Goal: Task Accomplishment & Management: Manage account settings

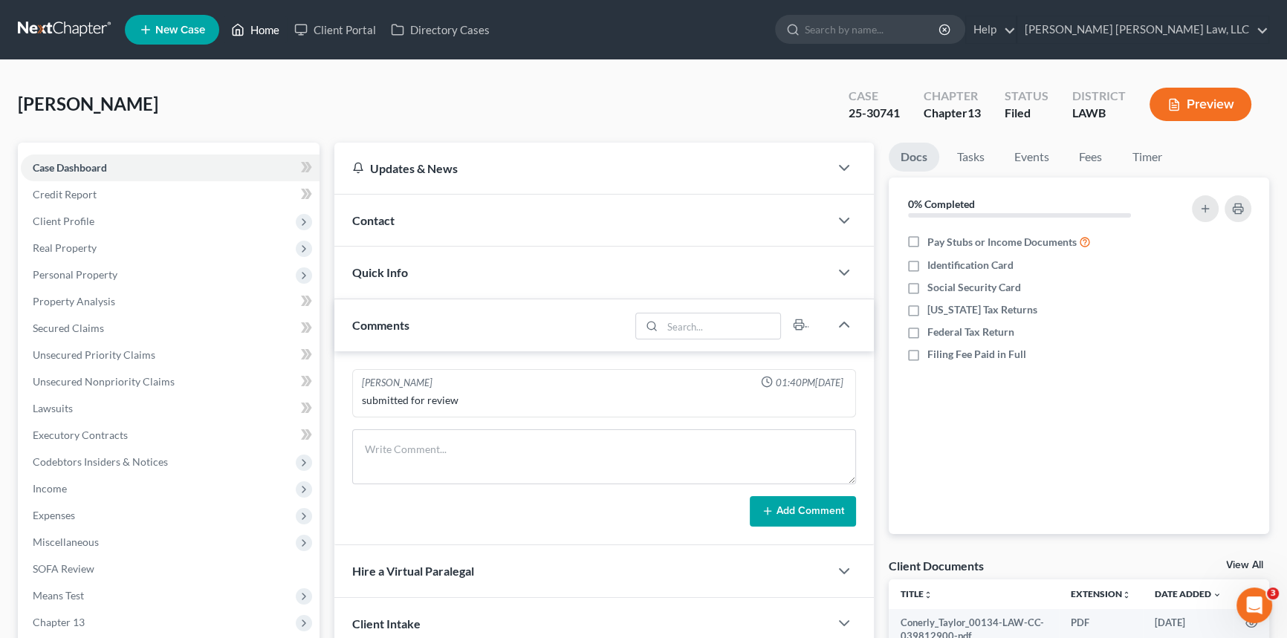
click at [270, 27] on link "Home" at bounding box center [255, 29] width 63 height 27
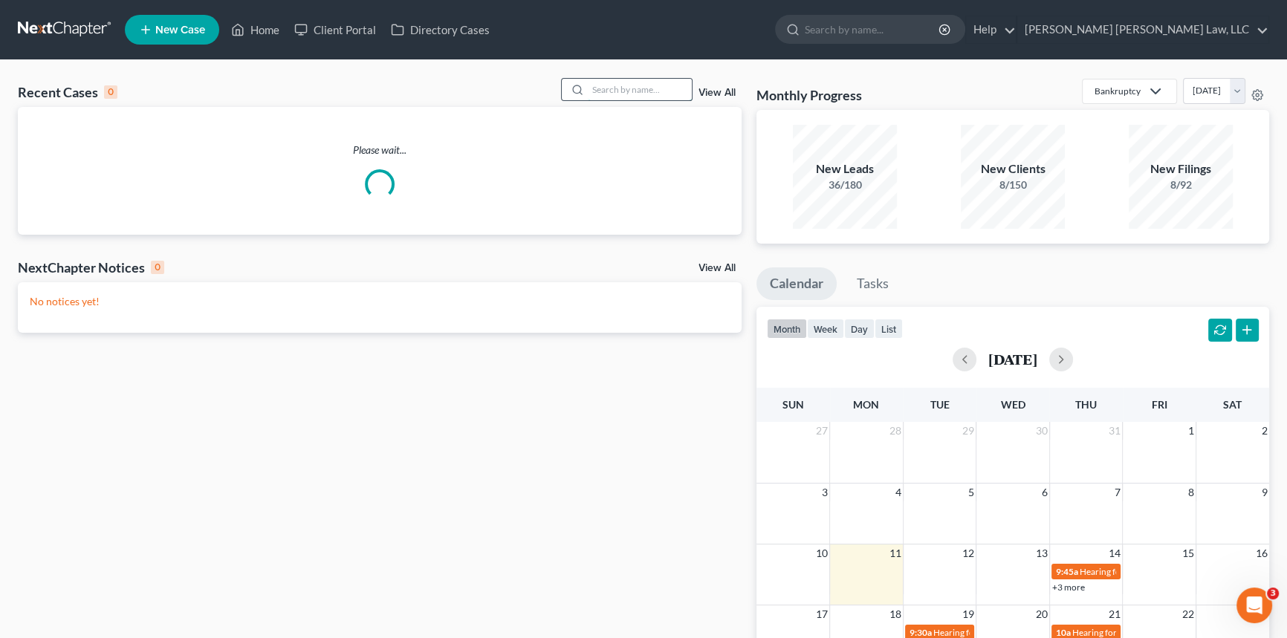
click at [606, 90] on input "search" at bounding box center [640, 90] width 104 height 22
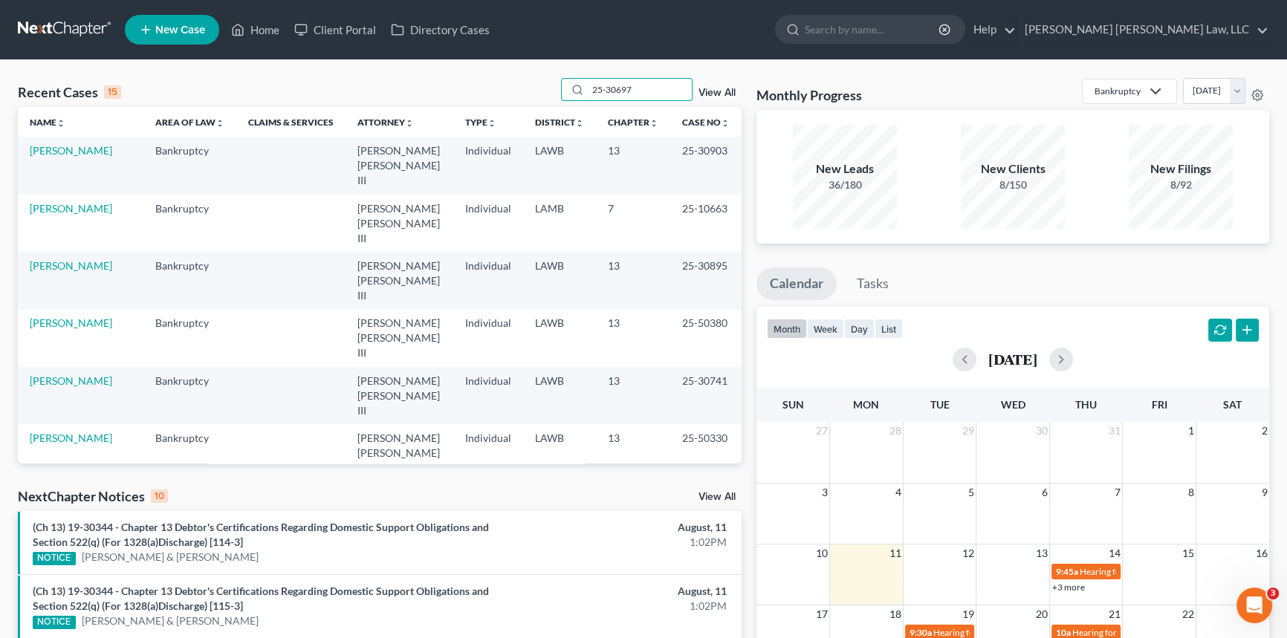
type input "25-30697"
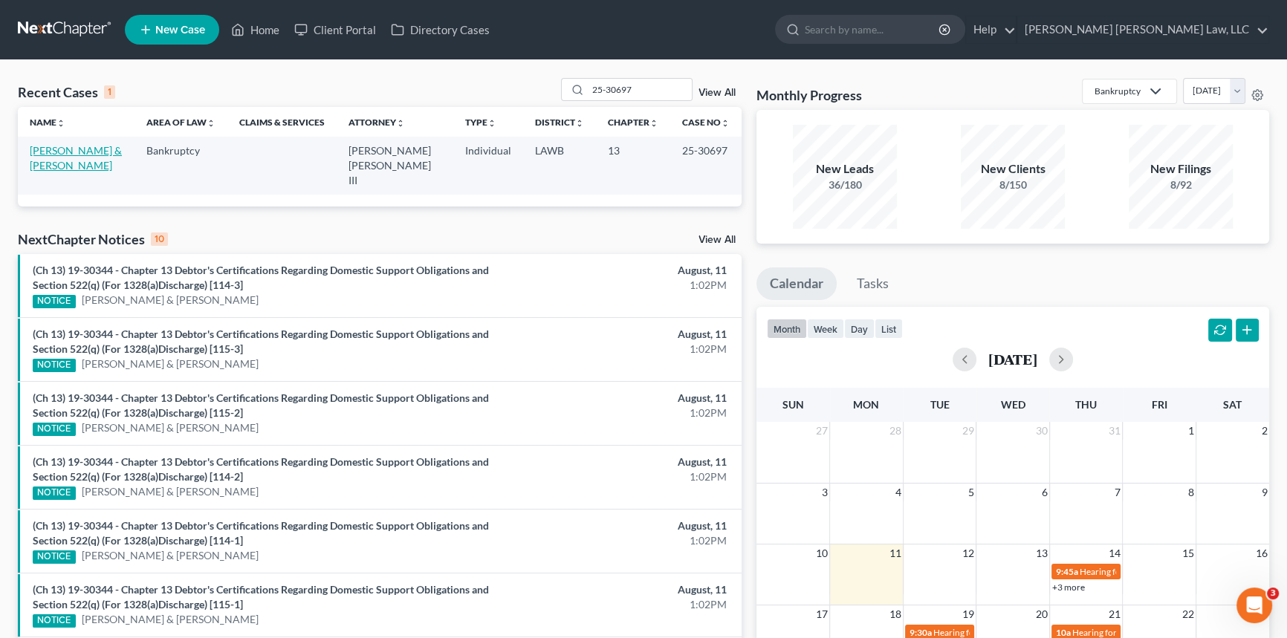
click at [51, 152] on link "[PERSON_NAME] & [PERSON_NAME]" at bounding box center [76, 157] width 92 height 27
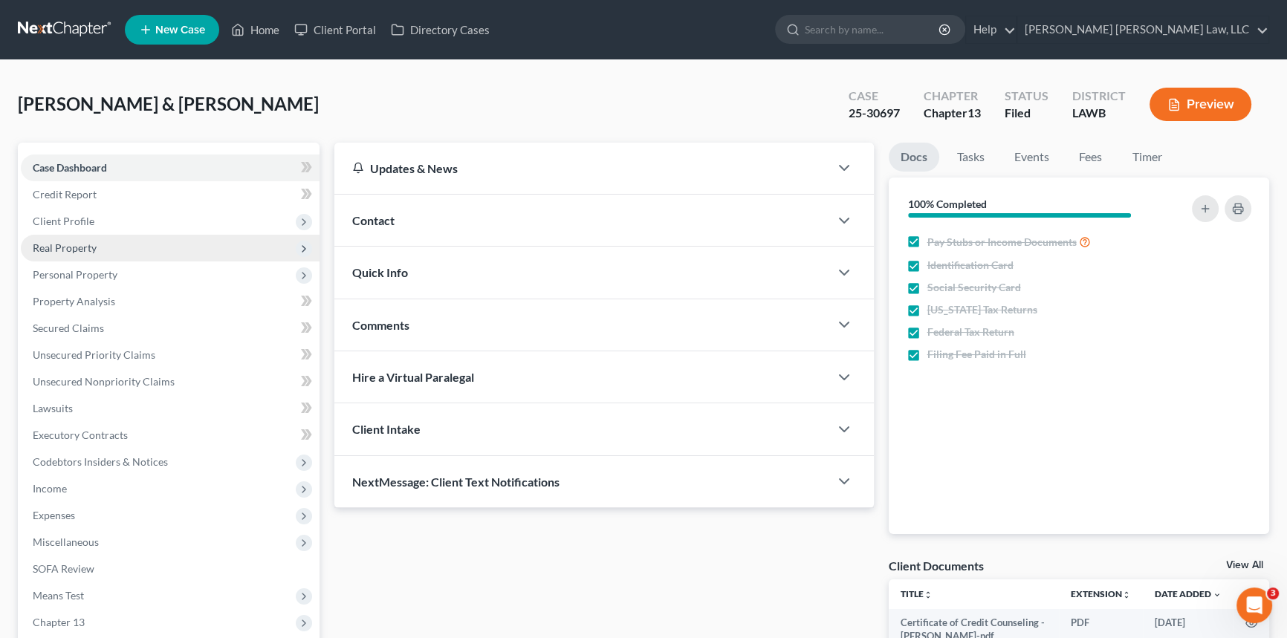
click at [55, 245] on span "Real Property" at bounding box center [65, 248] width 64 height 13
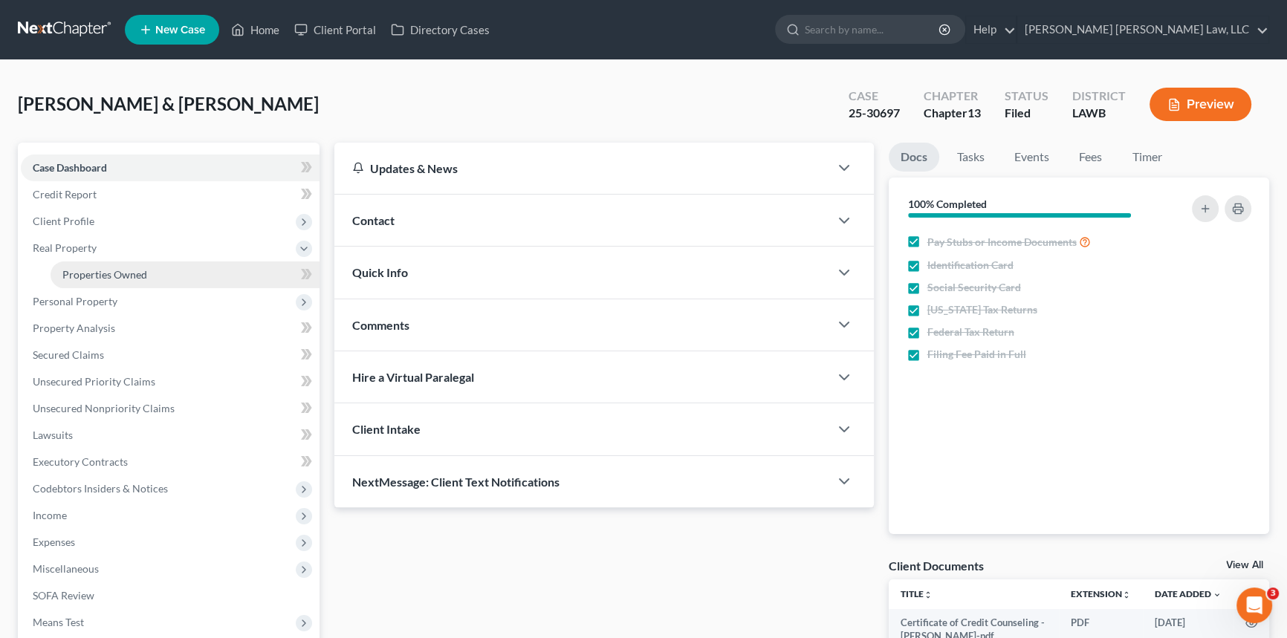
click at [62, 262] on link "Properties Owned" at bounding box center [185, 275] width 269 height 27
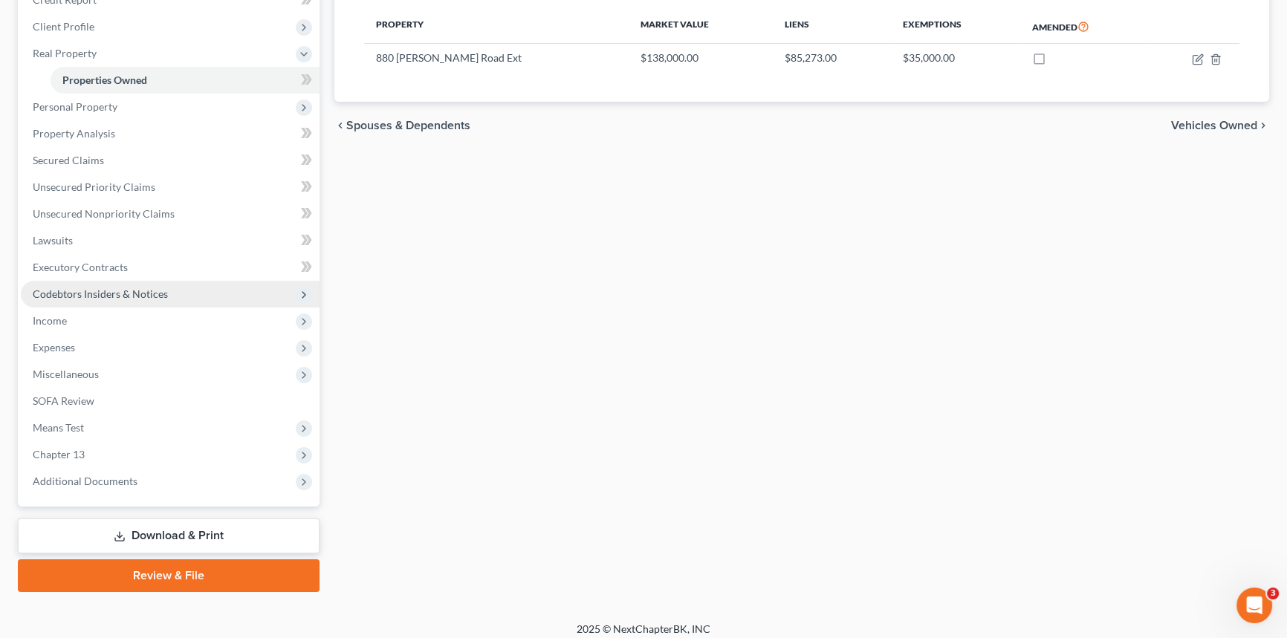
scroll to position [203, 0]
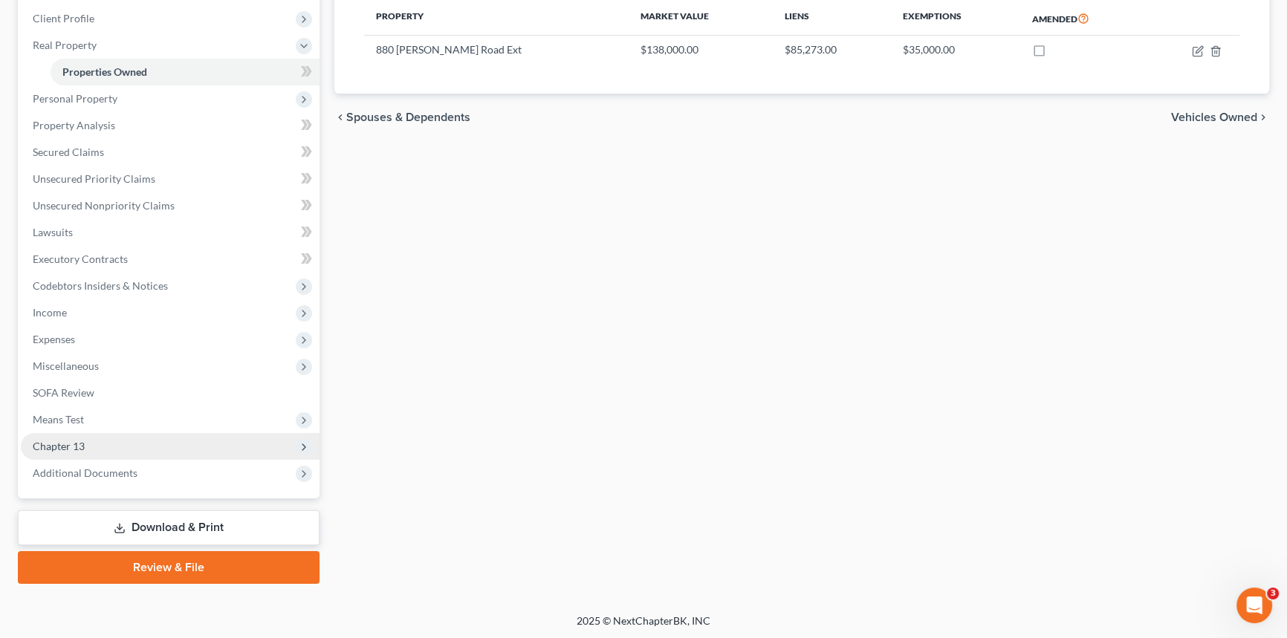
click at [144, 448] on span "Chapter 13" at bounding box center [170, 446] width 299 height 27
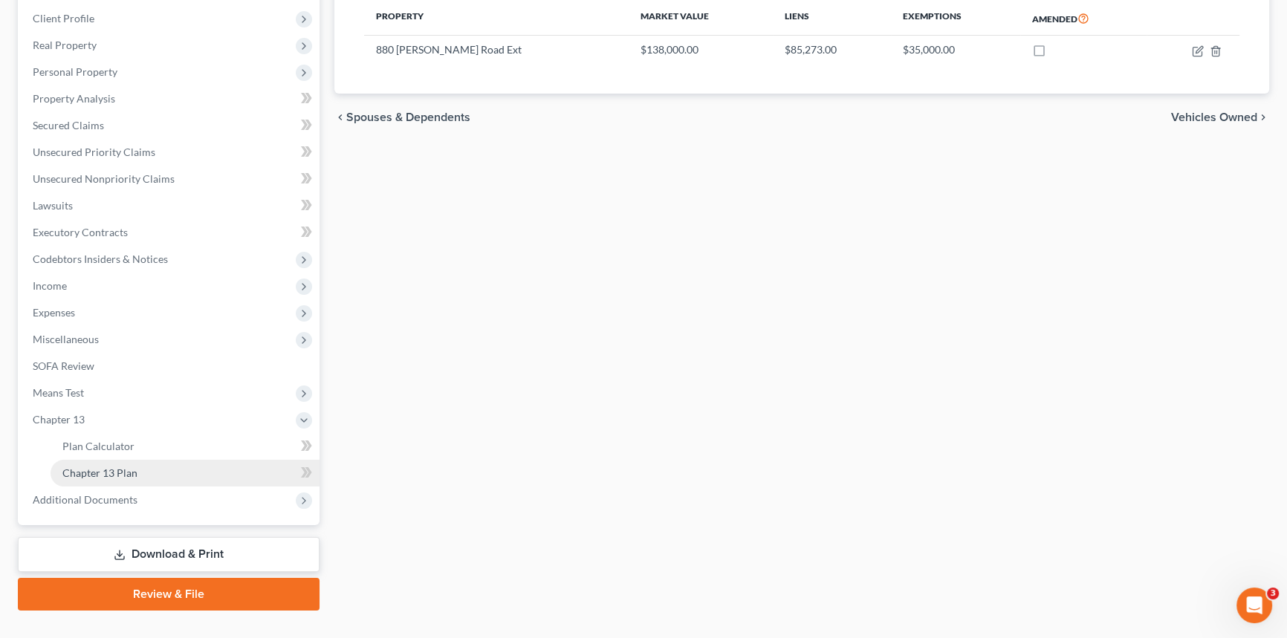
click at [218, 479] on link "Chapter 13 Plan" at bounding box center [185, 473] width 269 height 27
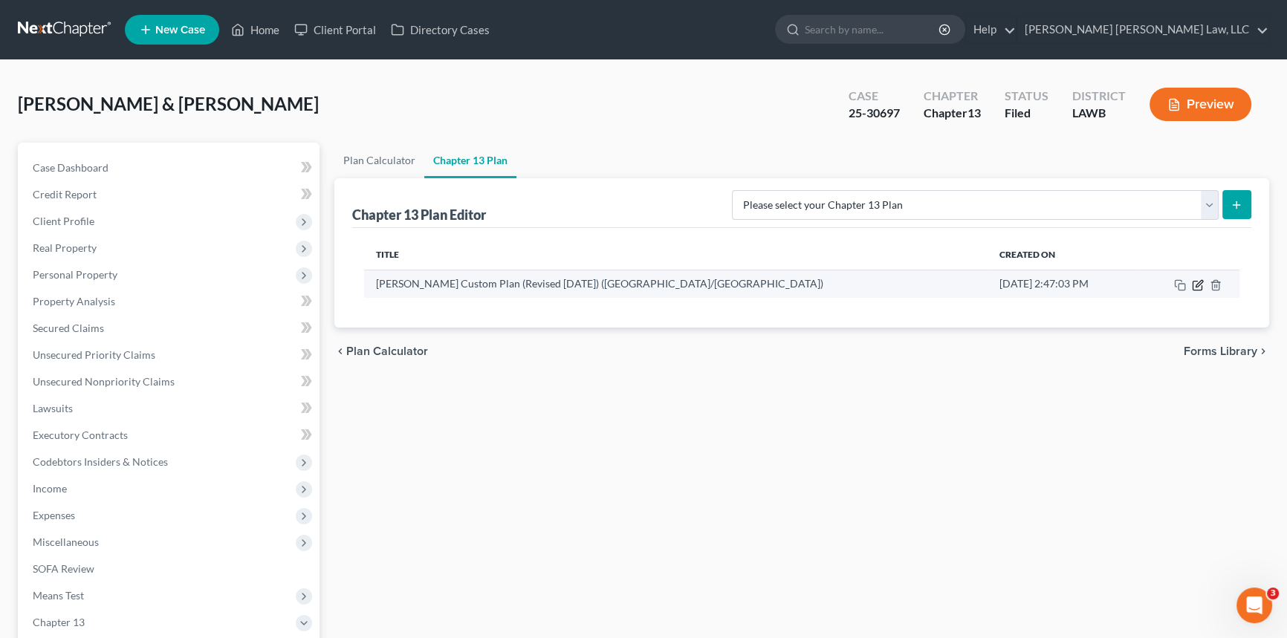
click at [1197, 285] on icon "button" at bounding box center [1199, 283] width 7 height 7
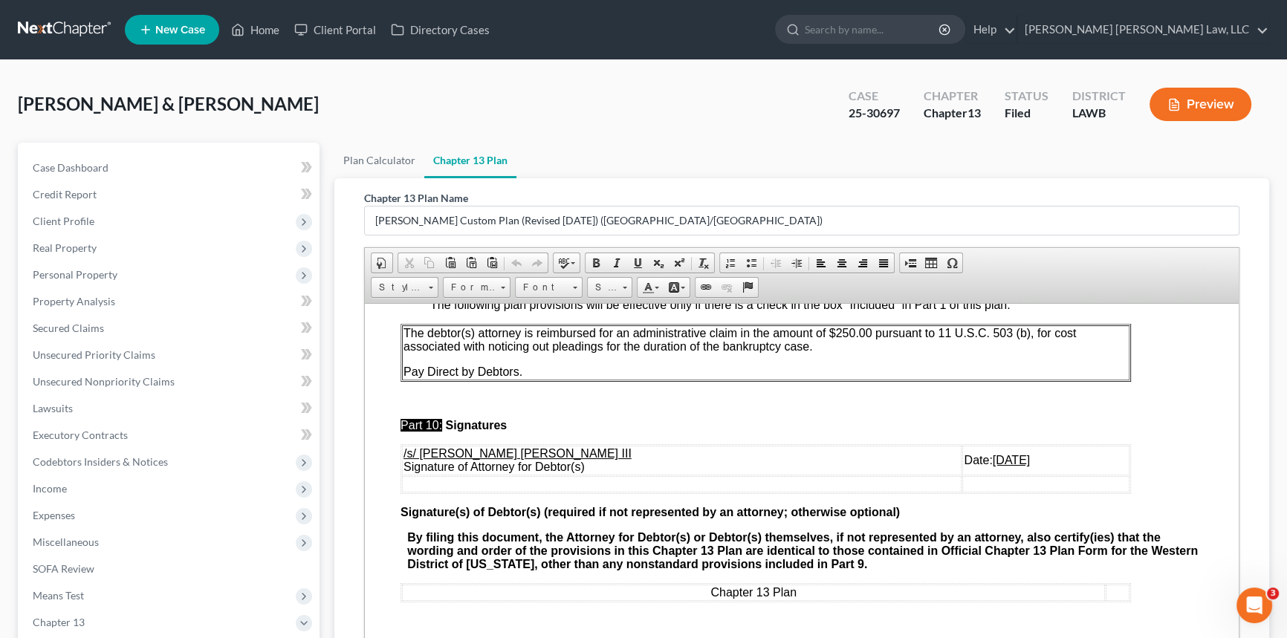
scroll to position [4980, 0]
click at [993, 453] on u "[DATE]" at bounding box center [1011, 459] width 37 height 13
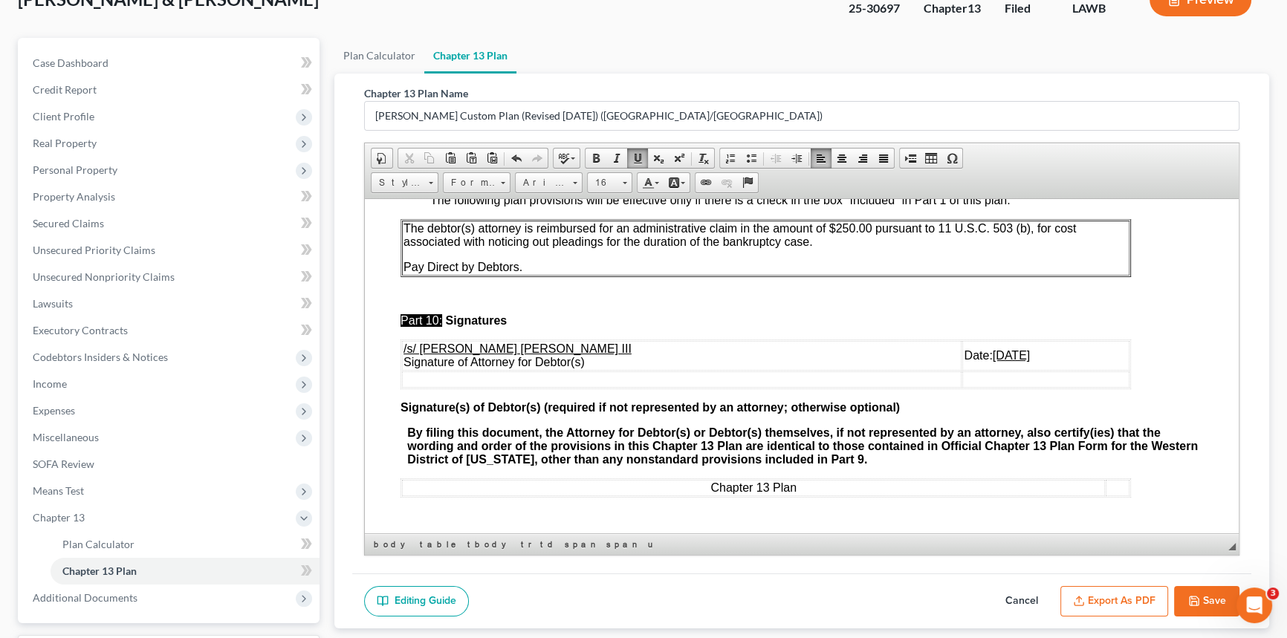
scroll to position [230, 0]
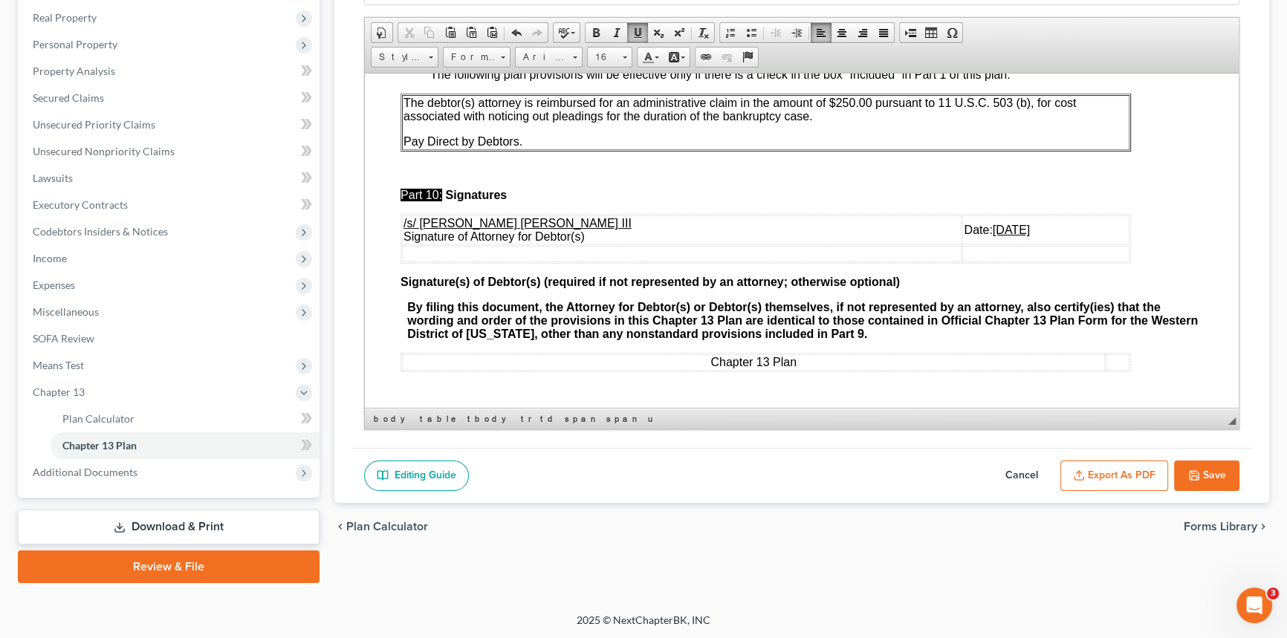
click at [1110, 468] on button "Export as PDF" at bounding box center [1114, 476] width 108 height 31
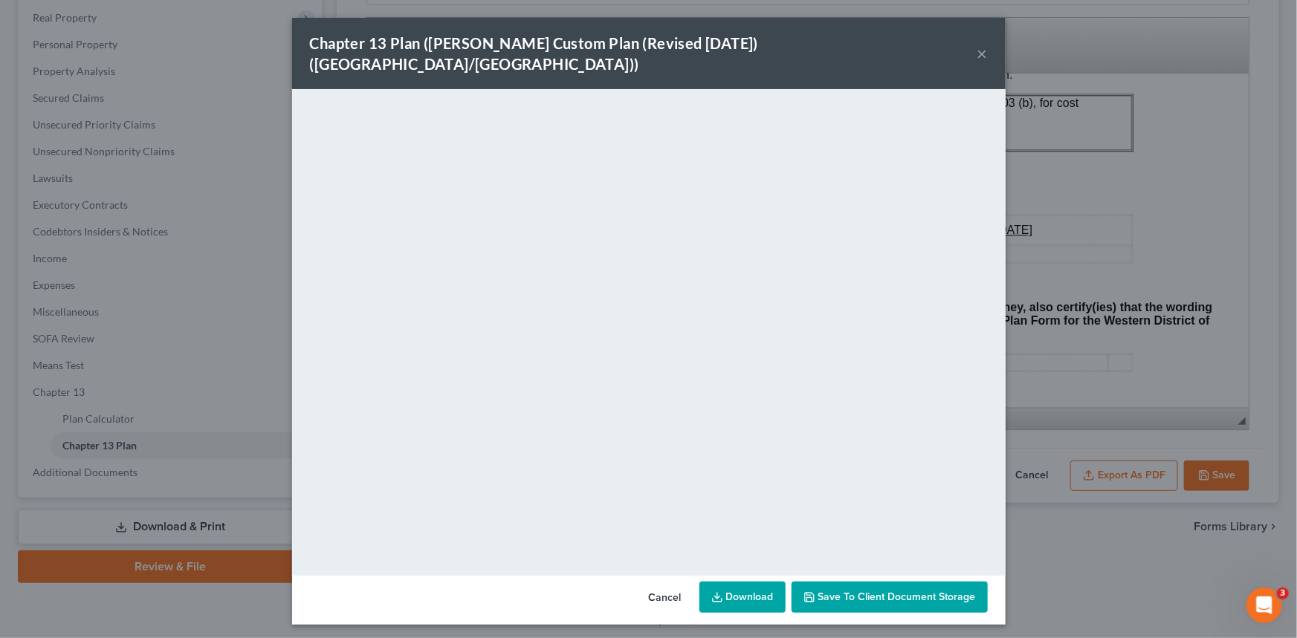
click at [981, 45] on button "×" at bounding box center [982, 54] width 10 height 18
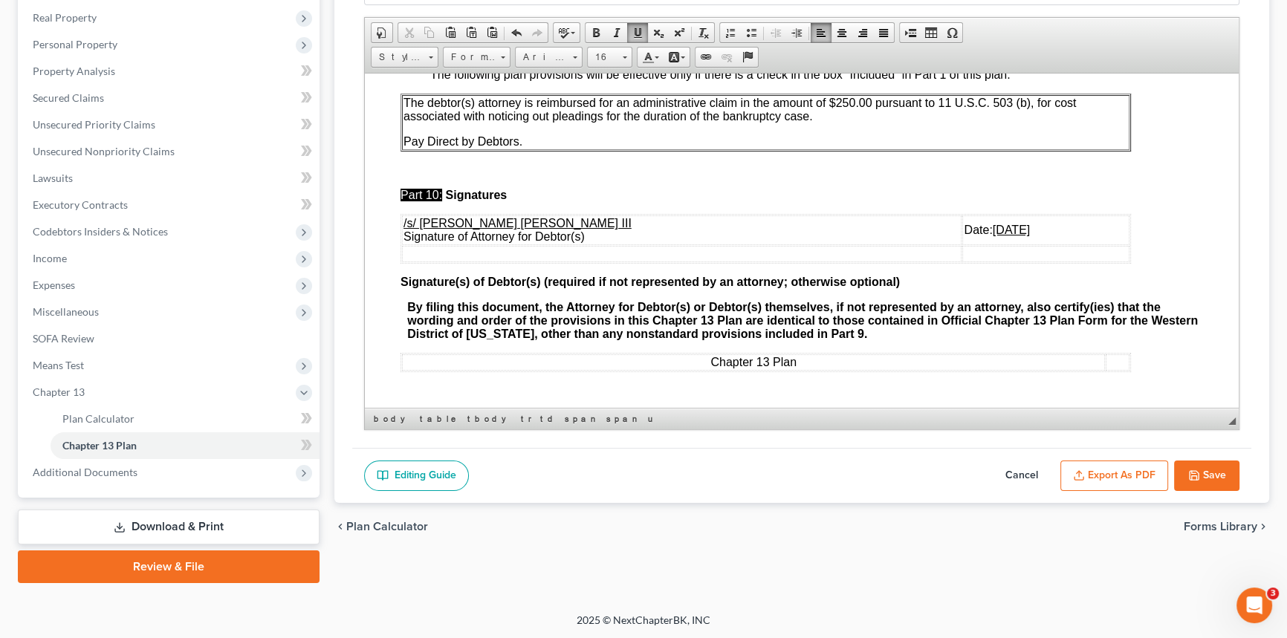
click at [1213, 474] on button "Save" at bounding box center [1206, 476] width 65 height 31
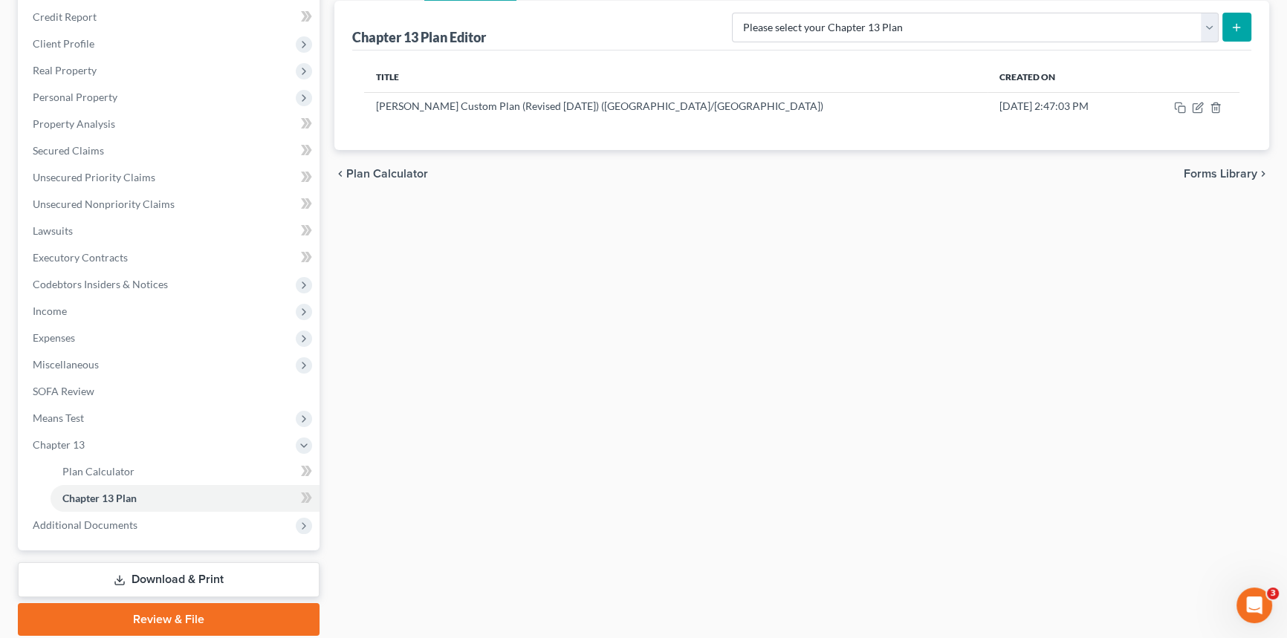
scroll to position [0, 0]
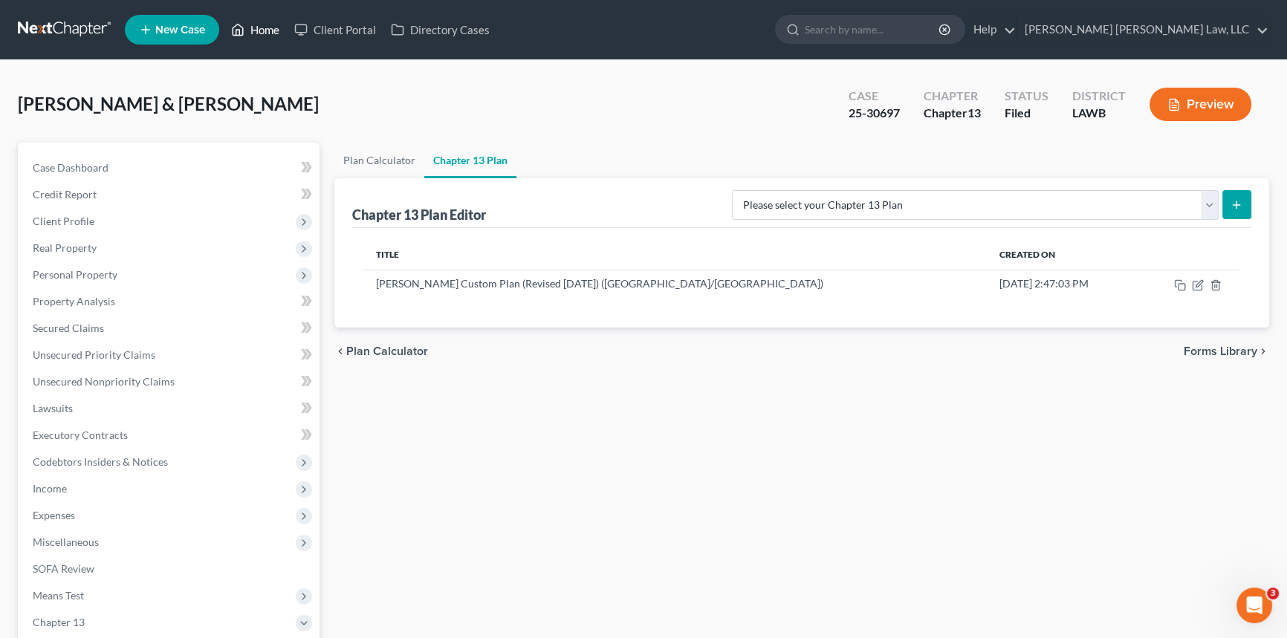
click at [258, 27] on link "Home" at bounding box center [255, 29] width 63 height 27
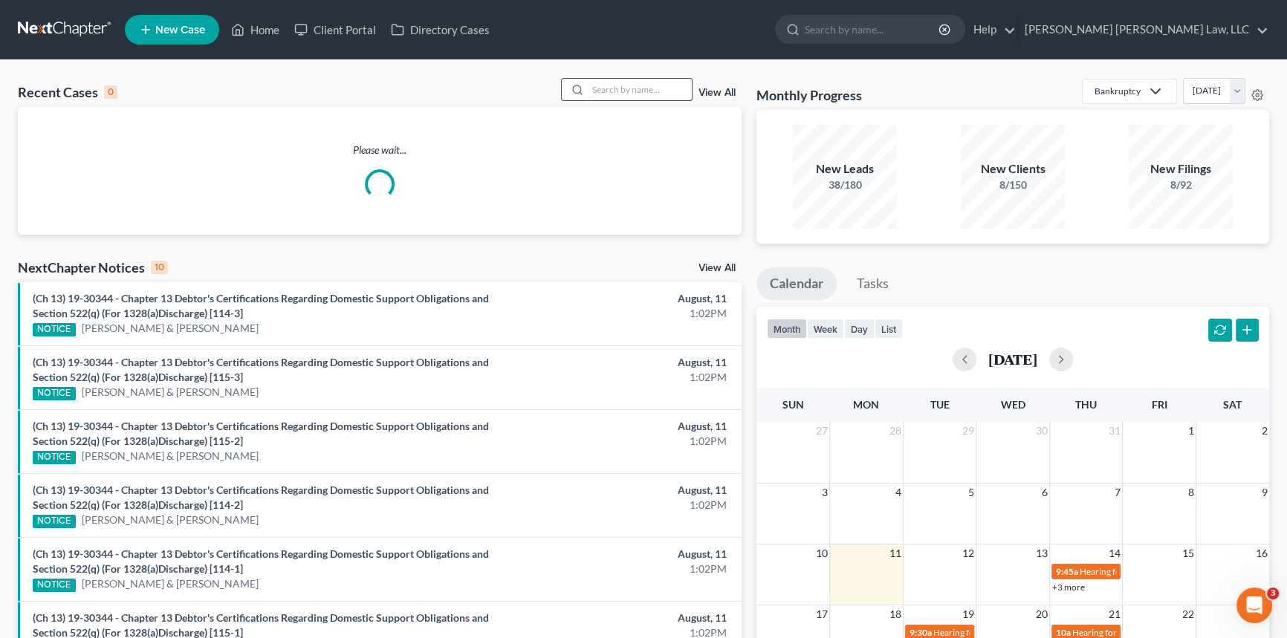
click at [598, 88] on input "search" at bounding box center [640, 90] width 104 height 22
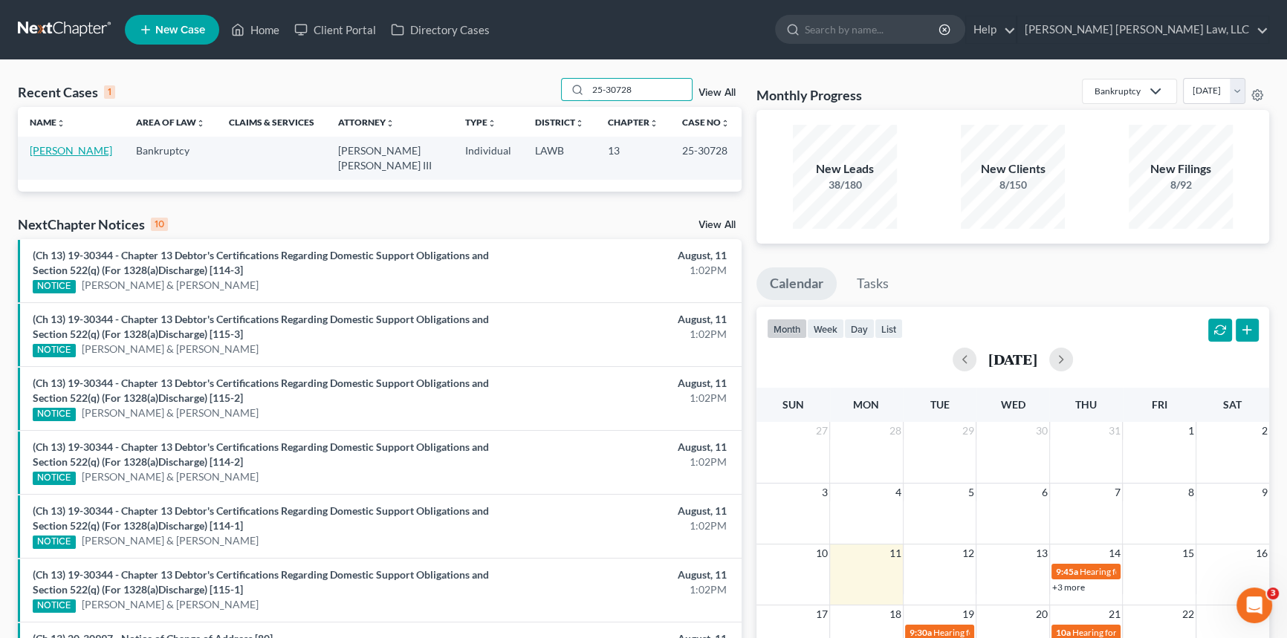
type input "25-30728"
click at [97, 152] on link "[PERSON_NAME]" at bounding box center [71, 150] width 82 height 13
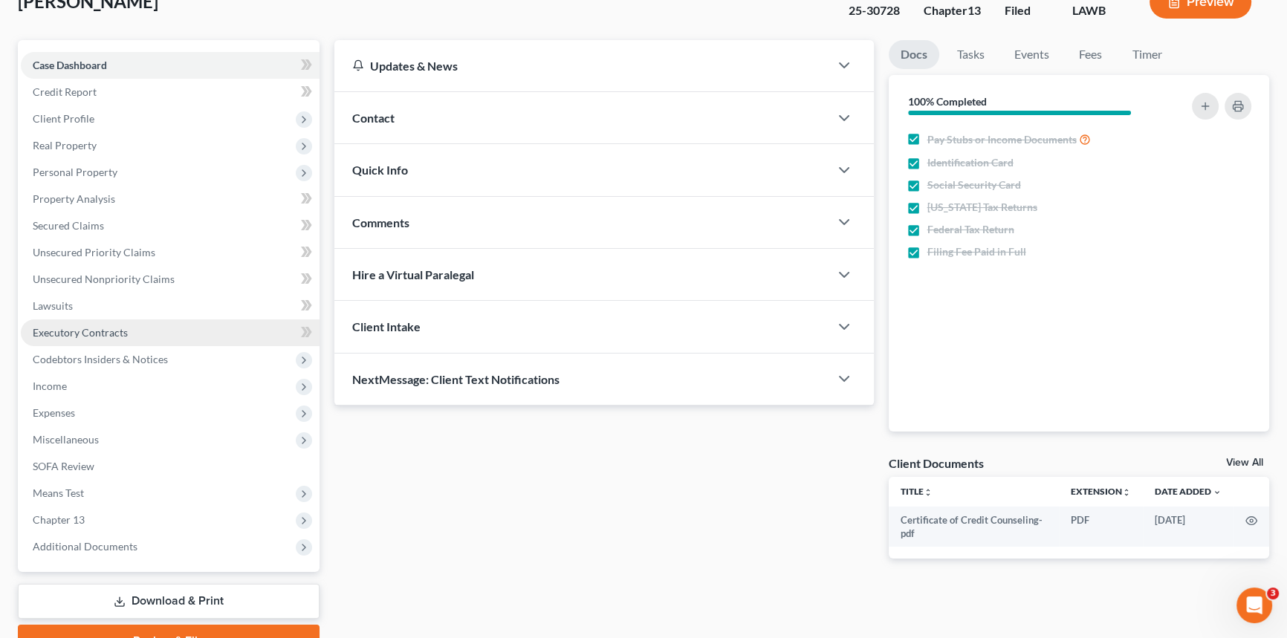
scroll to position [176, 0]
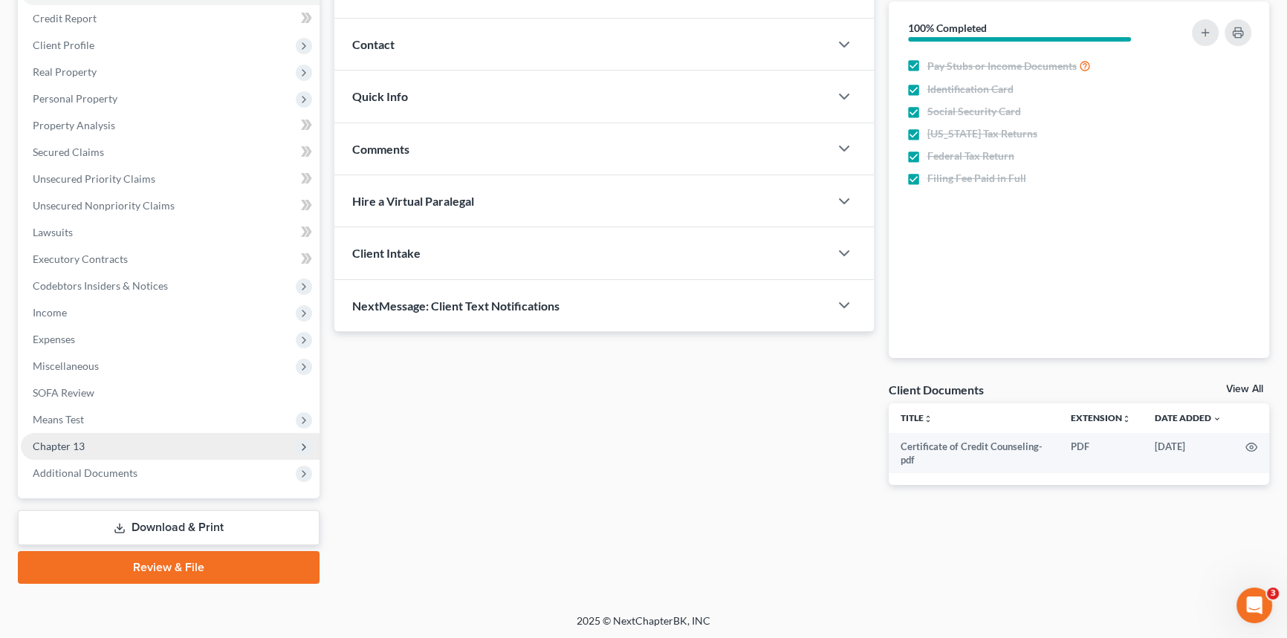
click at [177, 455] on span "Chapter 13" at bounding box center [170, 446] width 299 height 27
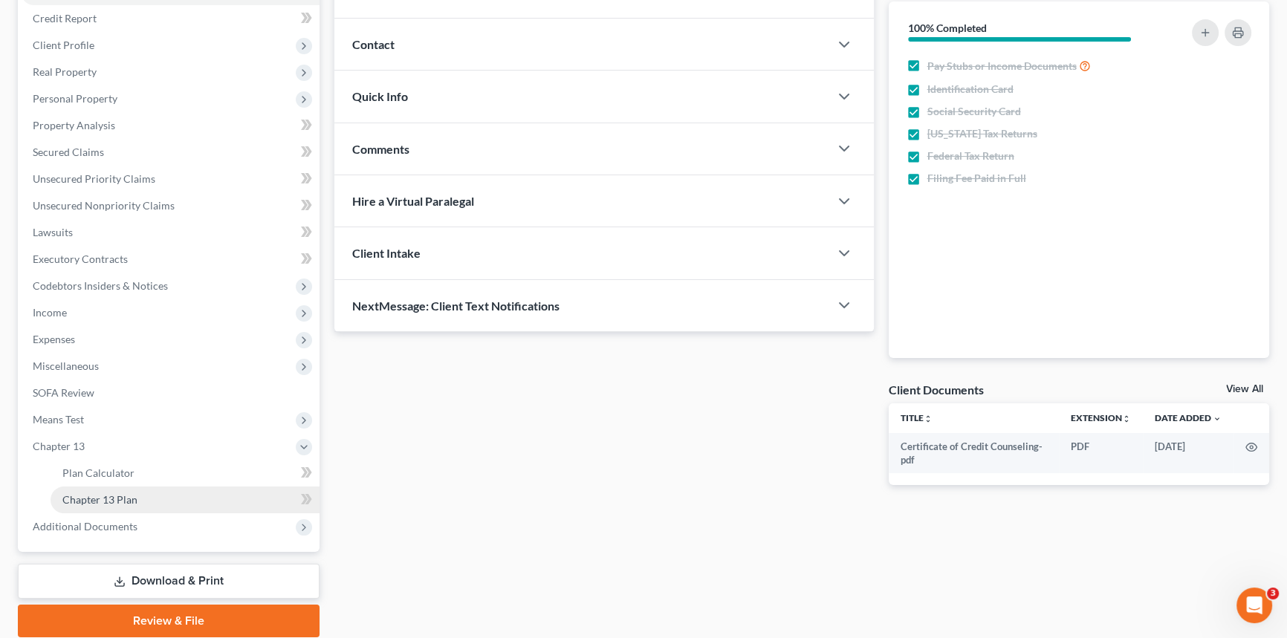
click at [181, 498] on link "Chapter 13 Plan" at bounding box center [185, 500] width 269 height 27
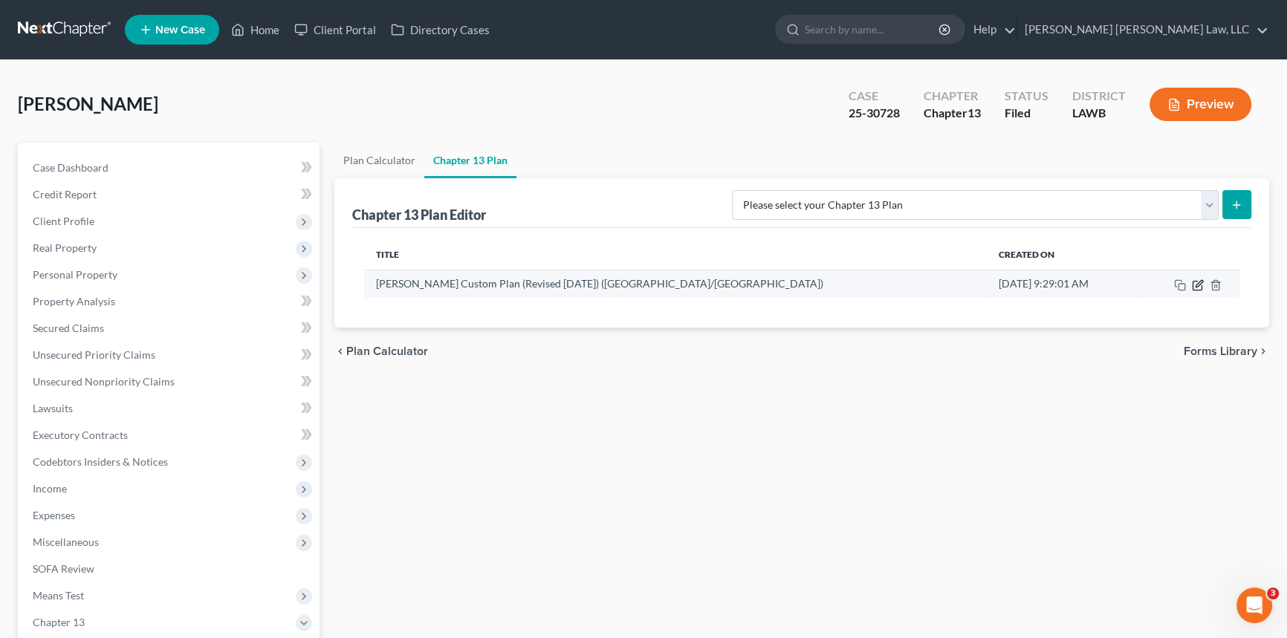
click at [1196, 281] on icon "button" at bounding box center [1198, 285] width 12 height 12
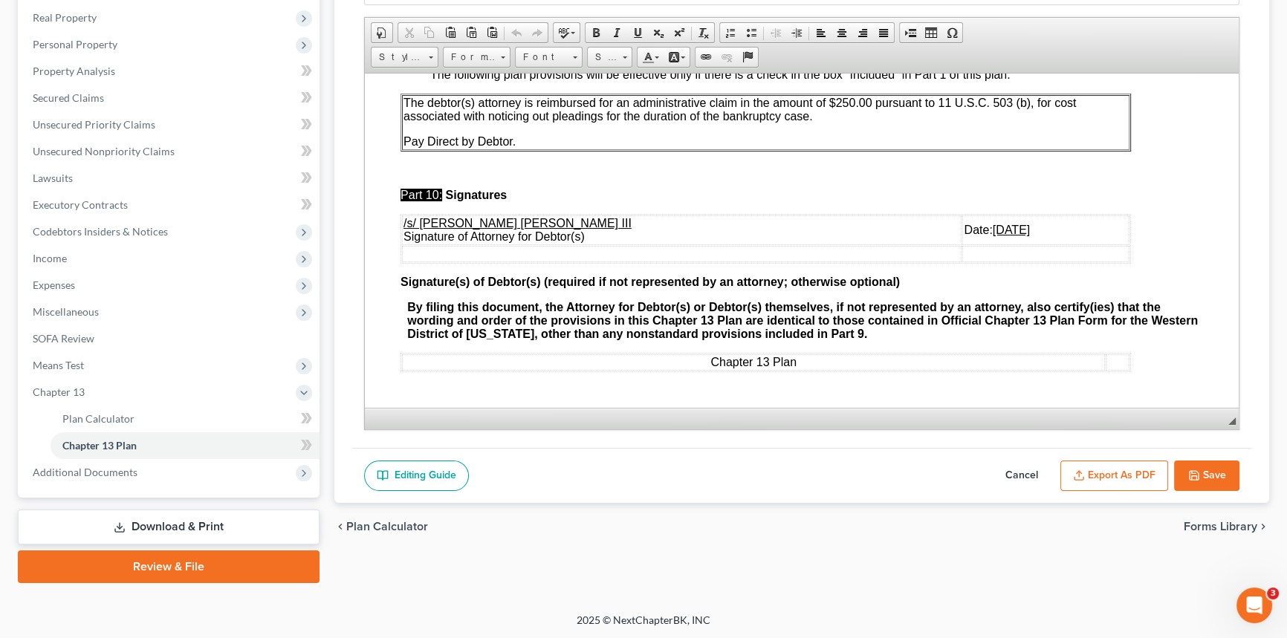
scroll to position [4803, 0]
click at [993, 224] on u "[DATE]" at bounding box center [1011, 229] width 37 height 13
click at [1212, 465] on button "Save" at bounding box center [1206, 476] width 65 height 31
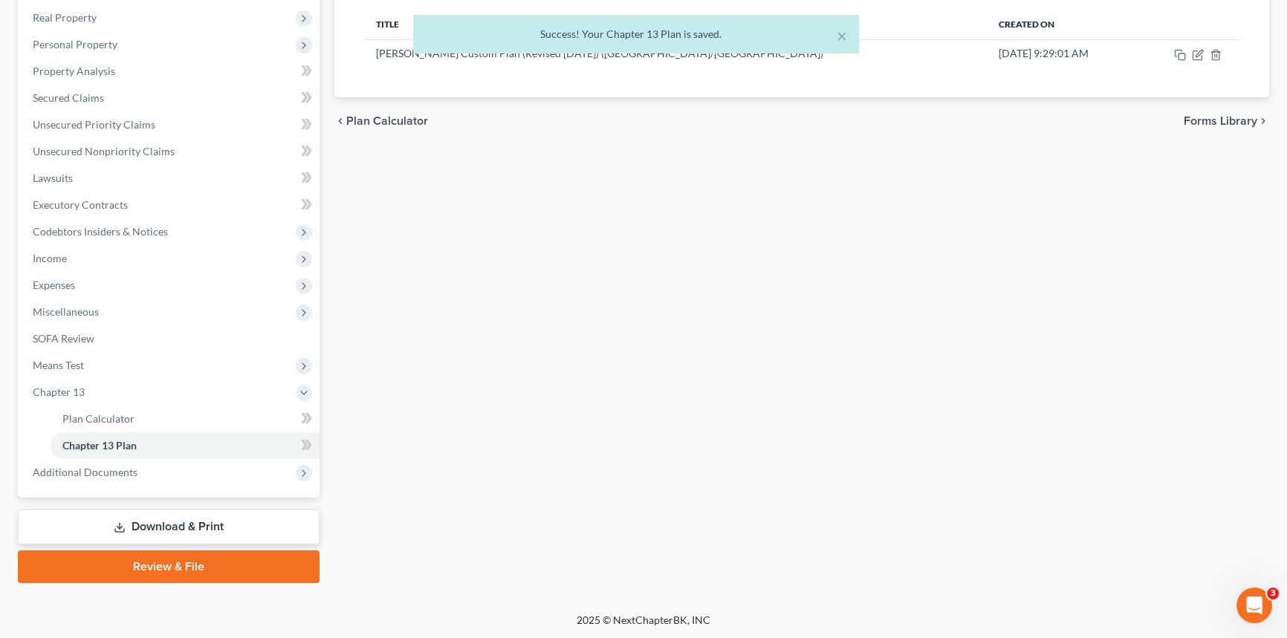
scroll to position [0, 0]
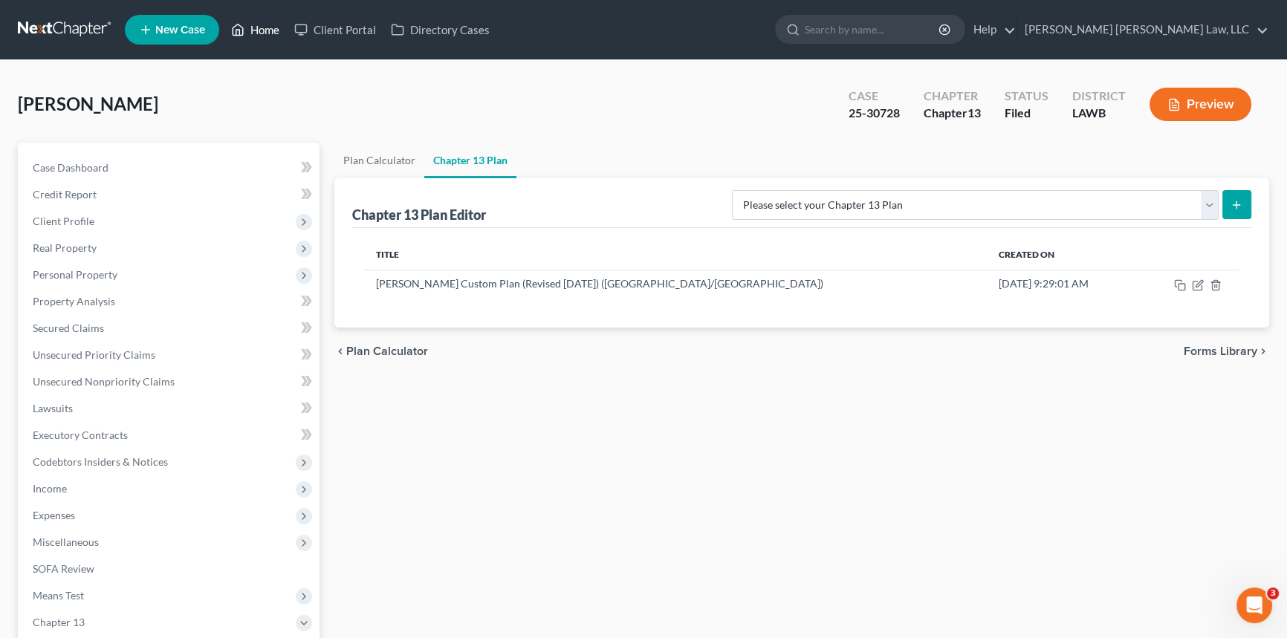
click at [260, 20] on link "Home" at bounding box center [255, 29] width 63 height 27
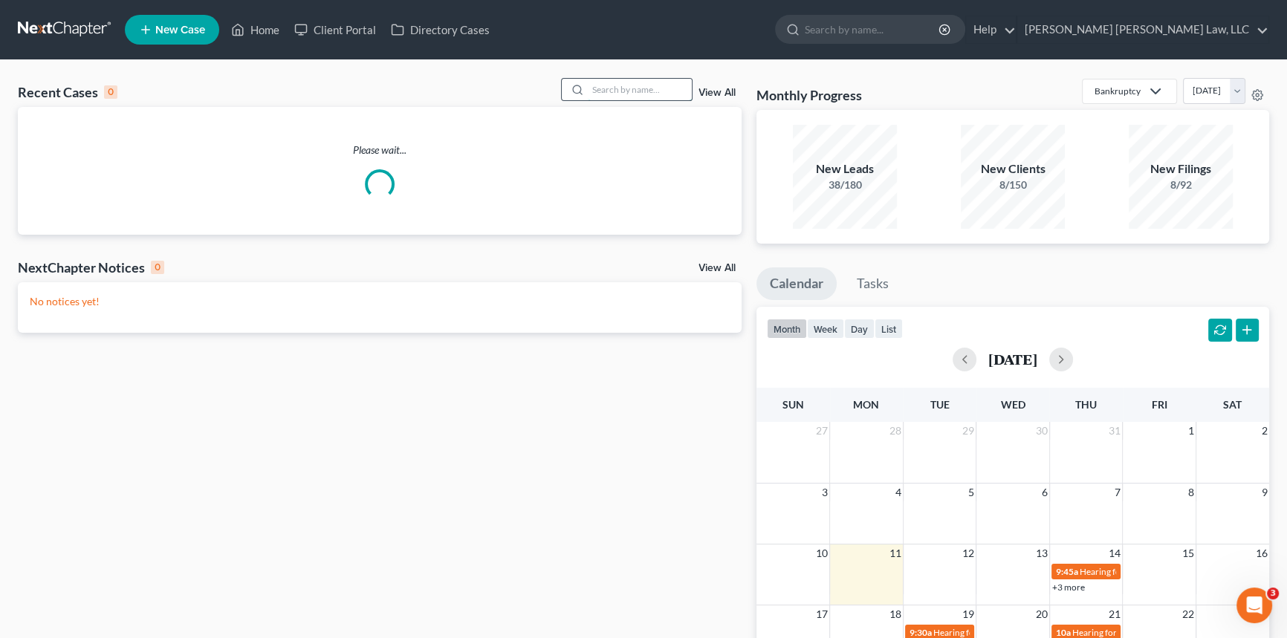
click at [649, 88] on input "search" at bounding box center [640, 90] width 104 height 22
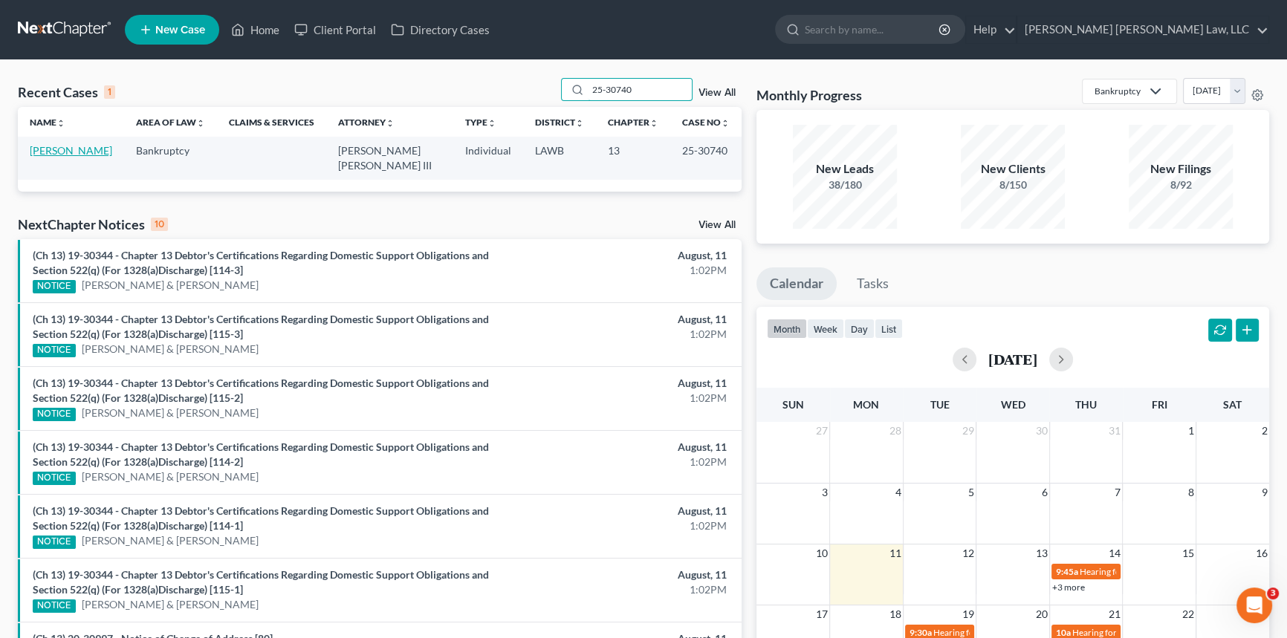
type input "25-30740"
click at [71, 151] on link "[PERSON_NAME]" at bounding box center [71, 150] width 82 height 13
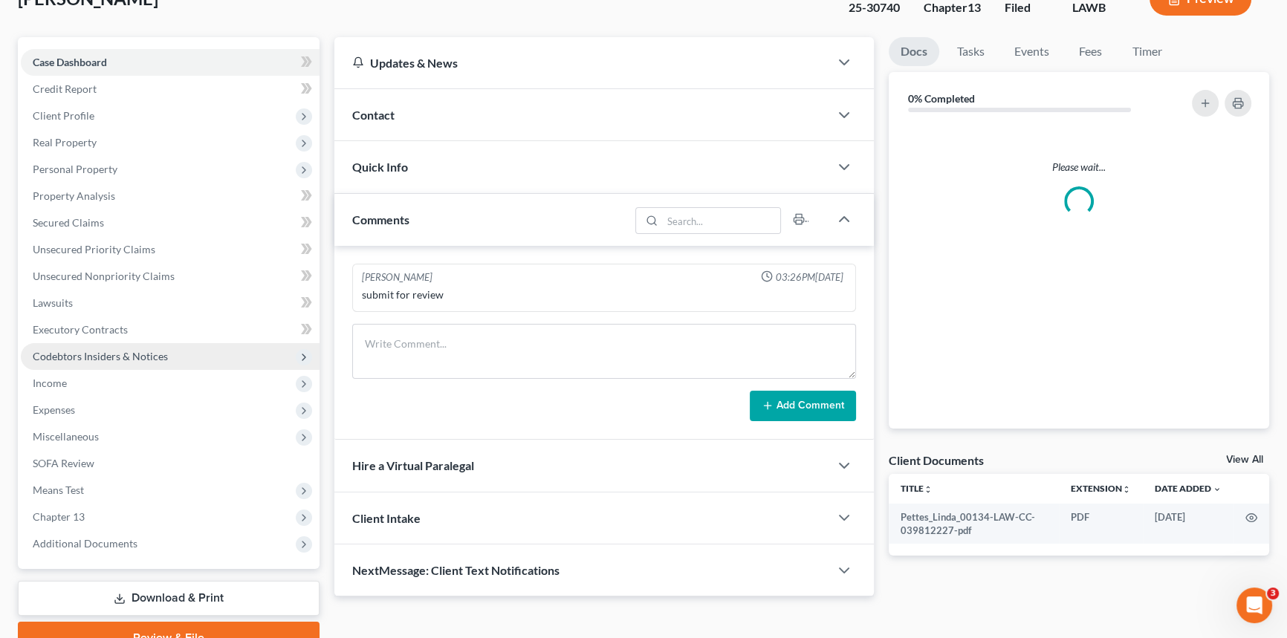
scroll to position [176, 0]
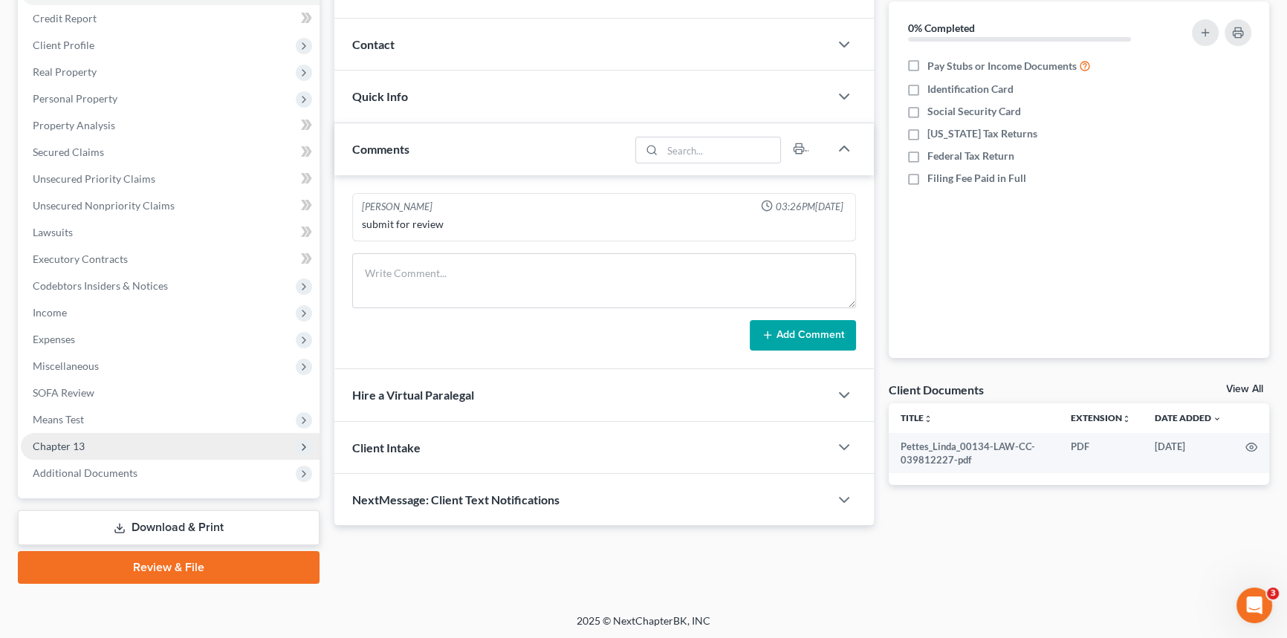
click at [142, 442] on span "Chapter 13" at bounding box center [170, 446] width 299 height 27
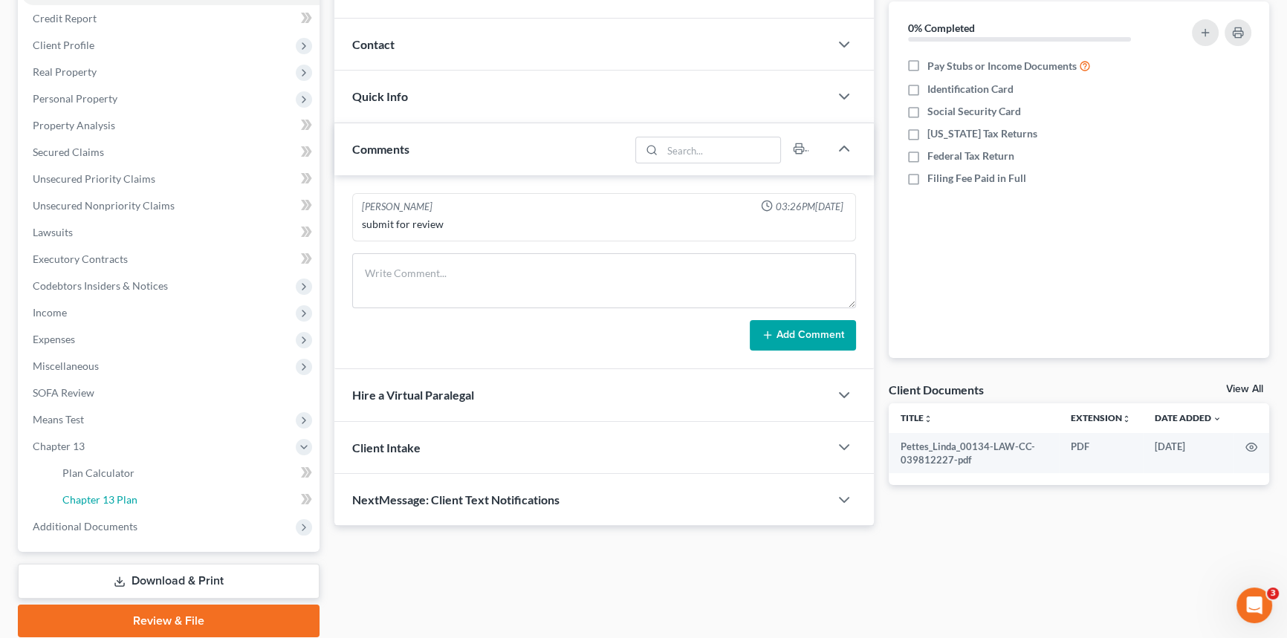
click at [161, 496] on link "Chapter 13 Plan" at bounding box center [185, 500] width 269 height 27
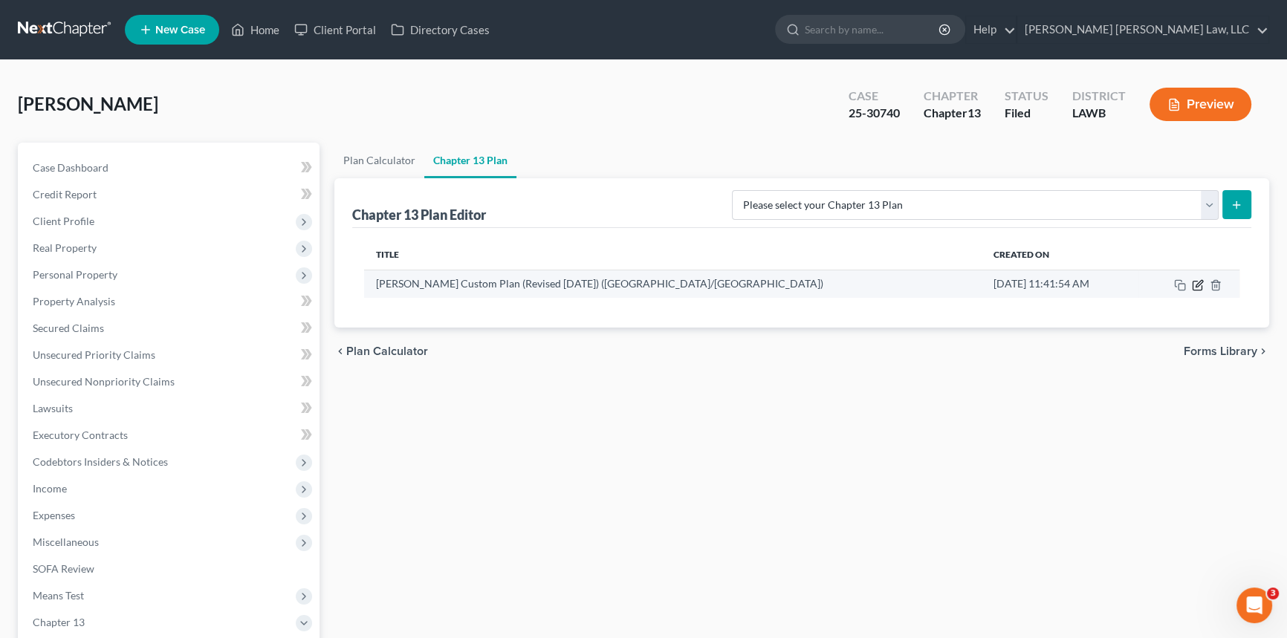
click at [1199, 282] on icon "button" at bounding box center [1198, 285] width 12 height 12
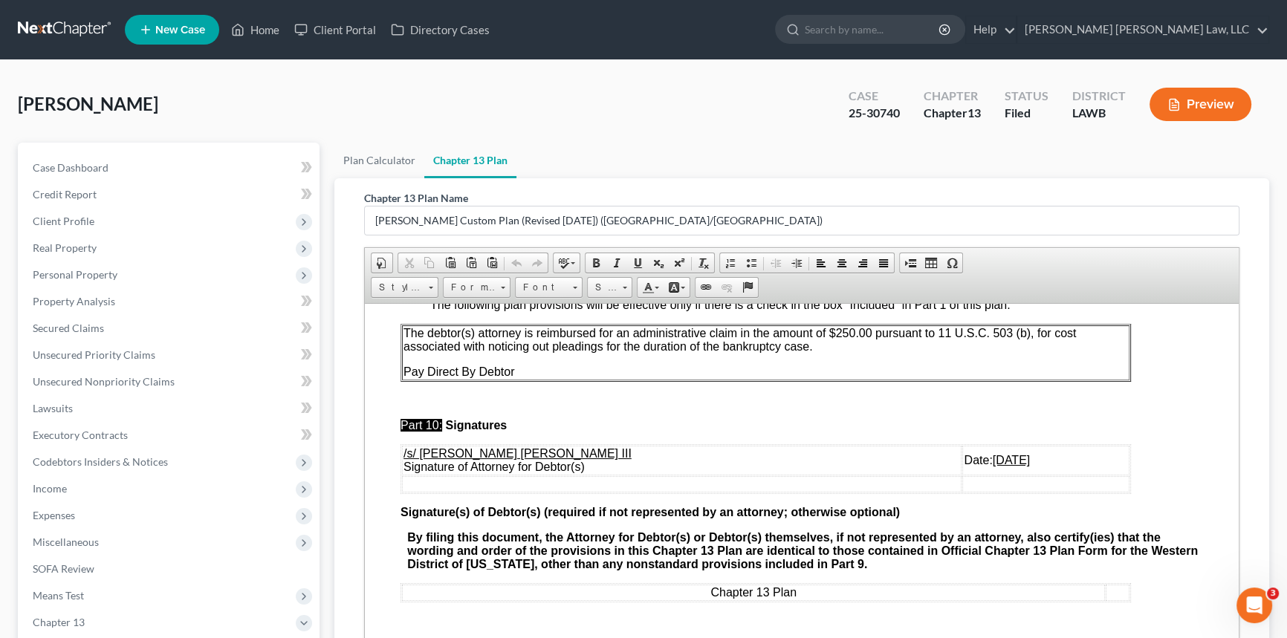
scroll to position [4954, 0]
click at [993, 453] on u "[DATE]" at bounding box center [1011, 459] width 37 height 13
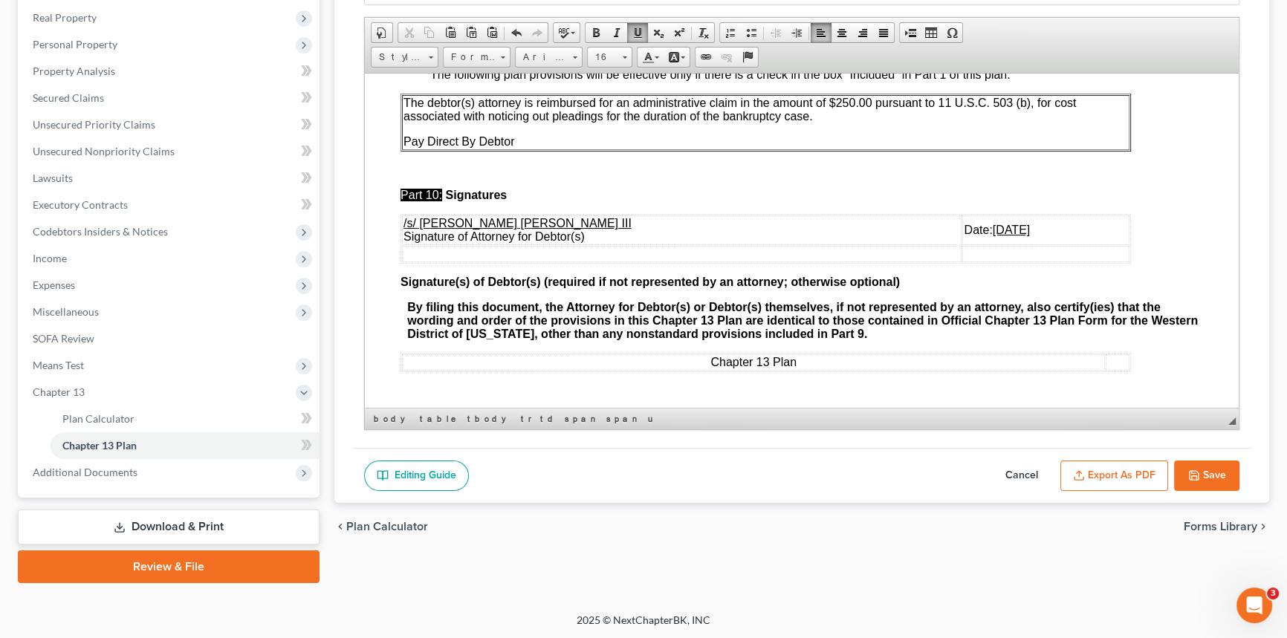
click at [1136, 473] on button "Export as PDF" at bounding box center [1114, 476] width 108 height 31
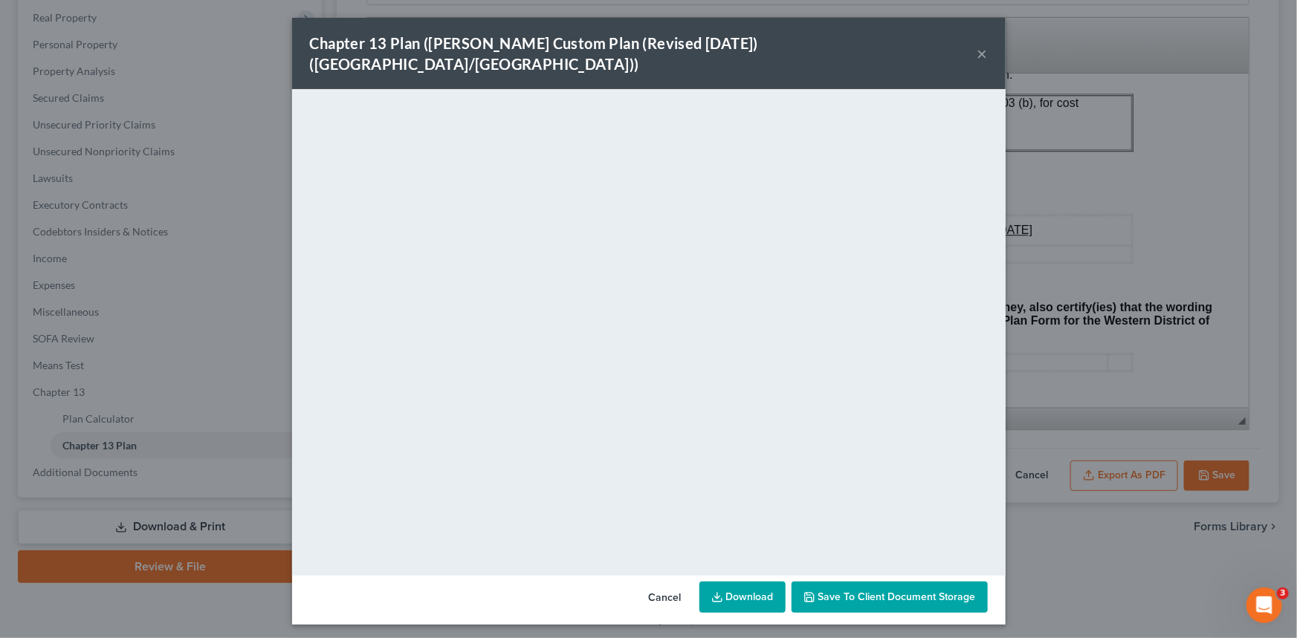
click at [981, 45] on button "×" at bounding box center [982, 54] width 10 height 18
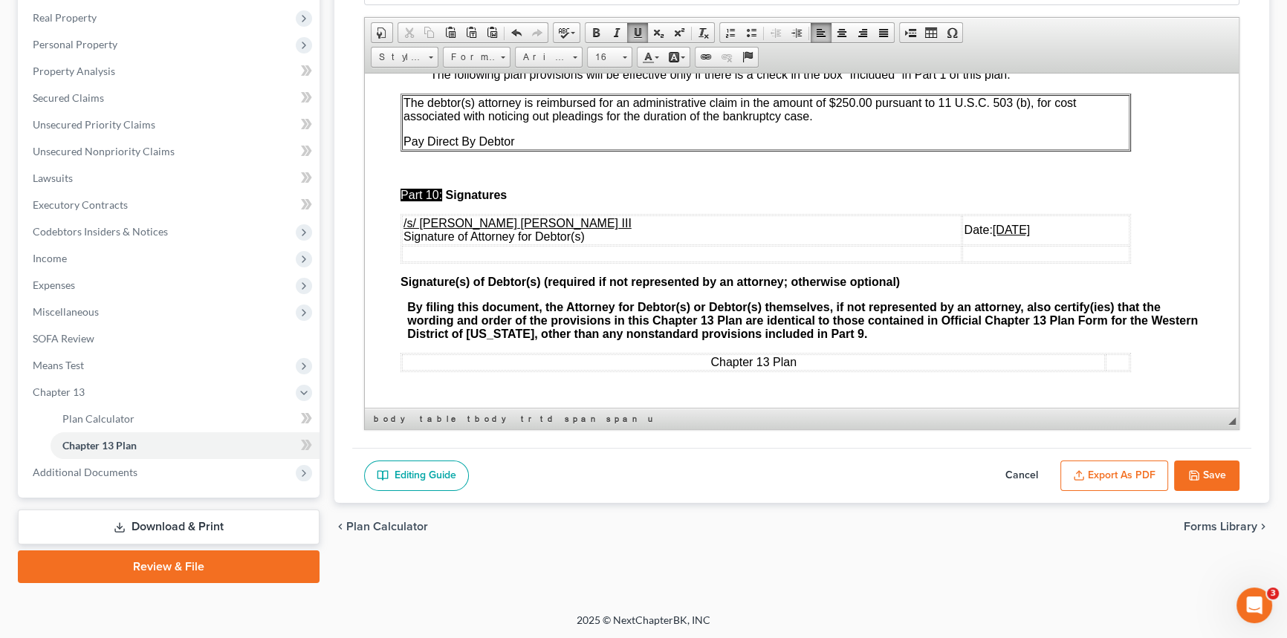
click at [1217, 471] on button "Save" at bounding box center [1206, 476] width 65 height 31
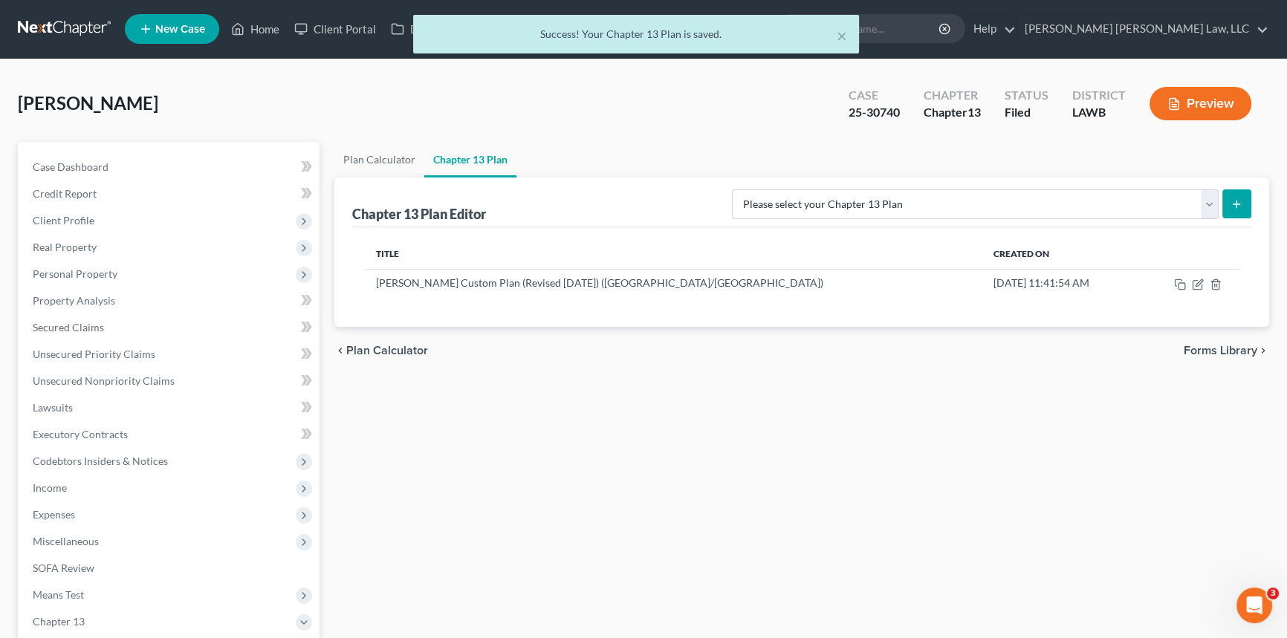
scroll to position [0, 0]
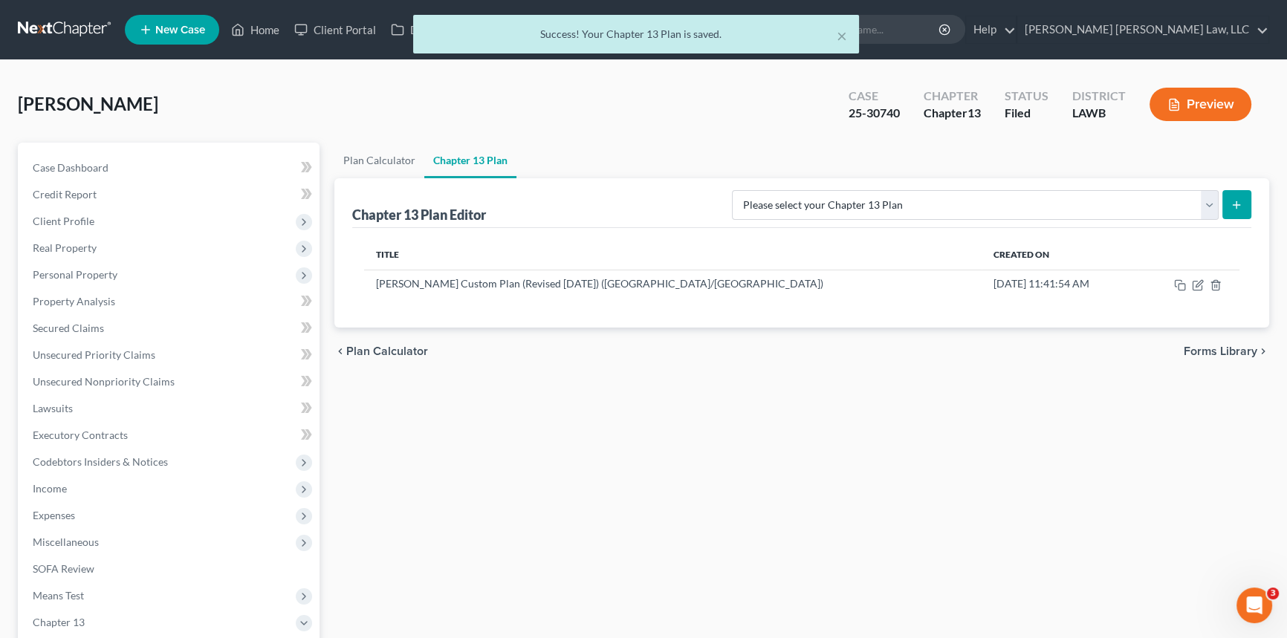
click at [262, 30] on div "× Success! Your Chapter 13 Plan is saved." at bounding box center [636, 38] width 1287 height 46
click at [261, 30] on div "× Success! Your Chapter 13 Plan is saved." at bounding box center [636, 38] width 1287 height 46
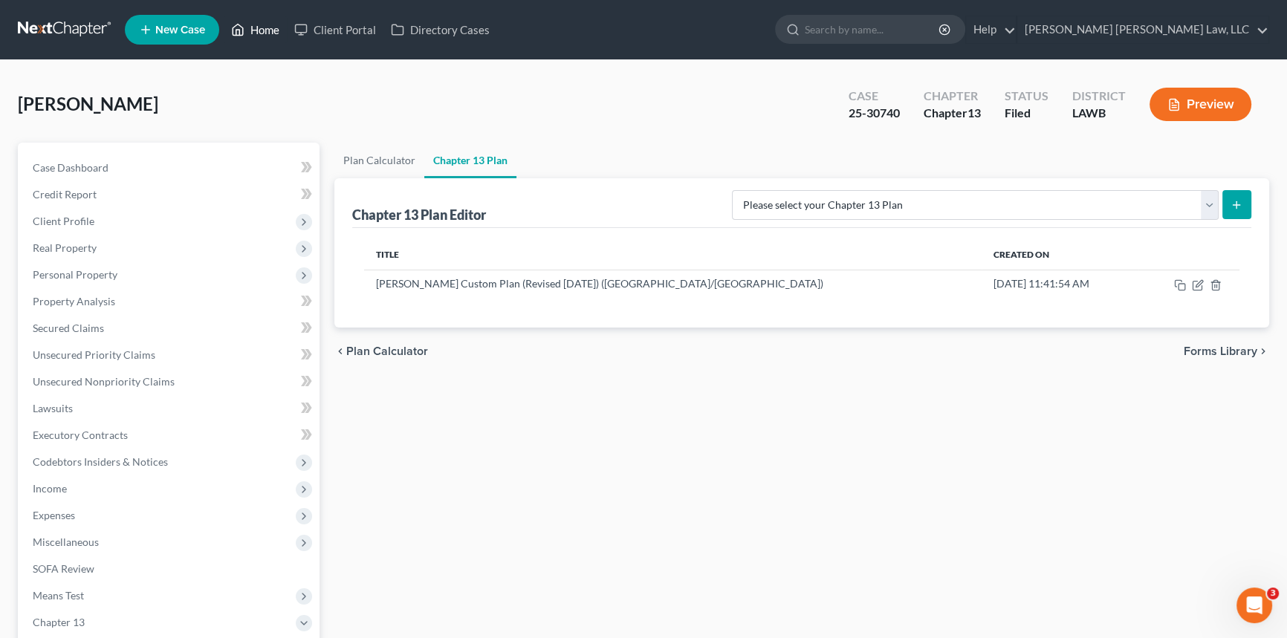
click at [264, 30] on link "Home" at bounding box center [255, 29] width 63 height 27
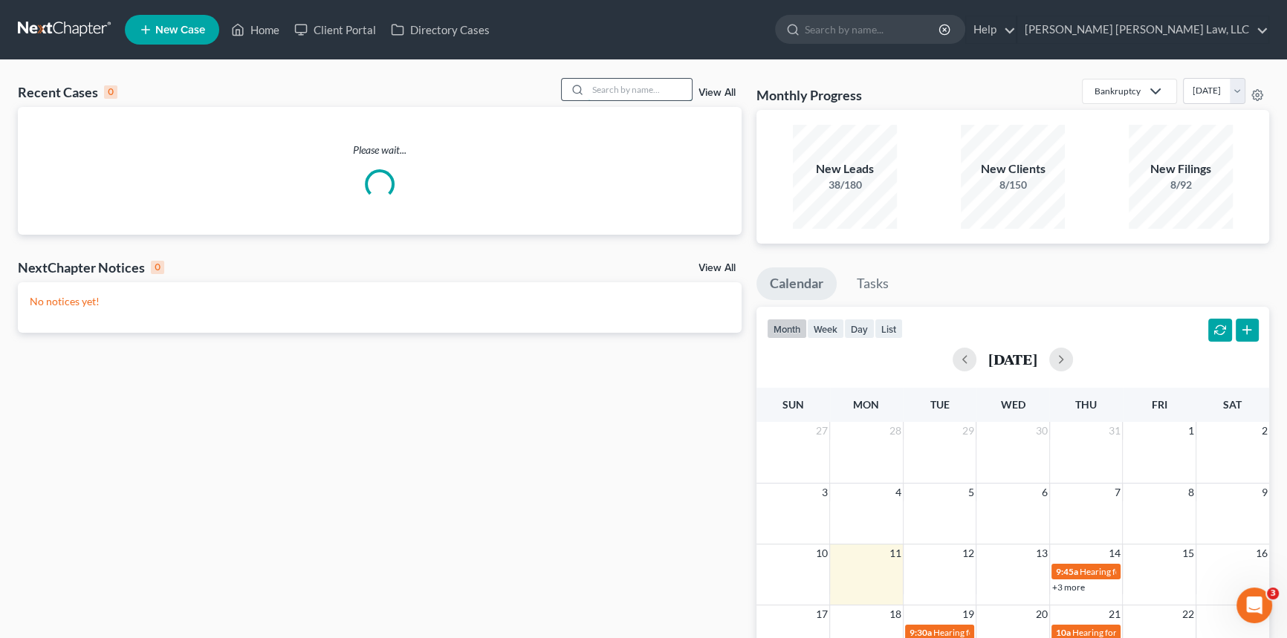
click at [601, 90] on input "search" at bounding box center [640, 90] width 104 height 22
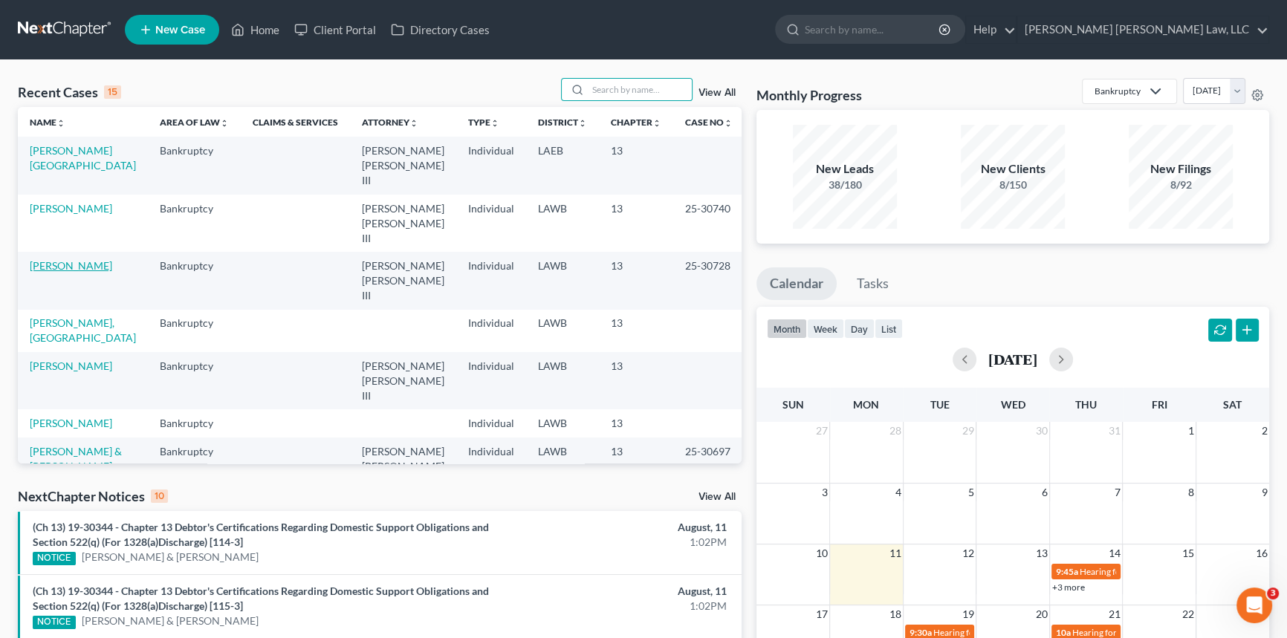
click at [107, 259] on link "[PERSON_NAME]" at bounding box center [71, 265] width 82 height 13
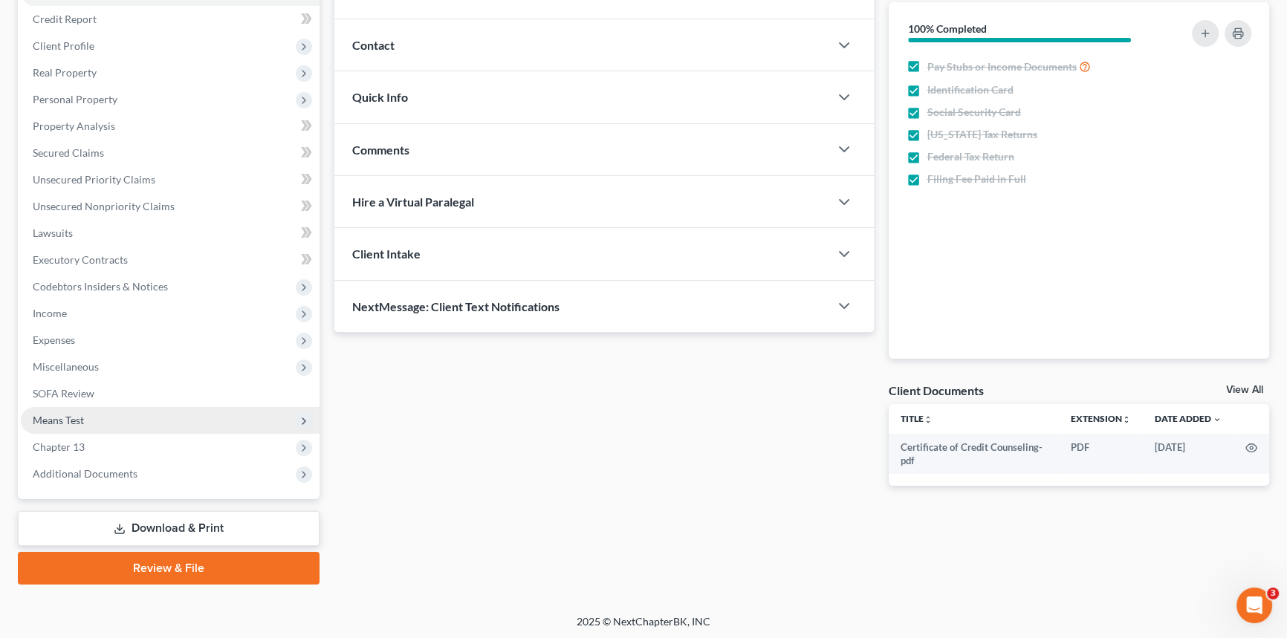
scroll to position [176, 0]
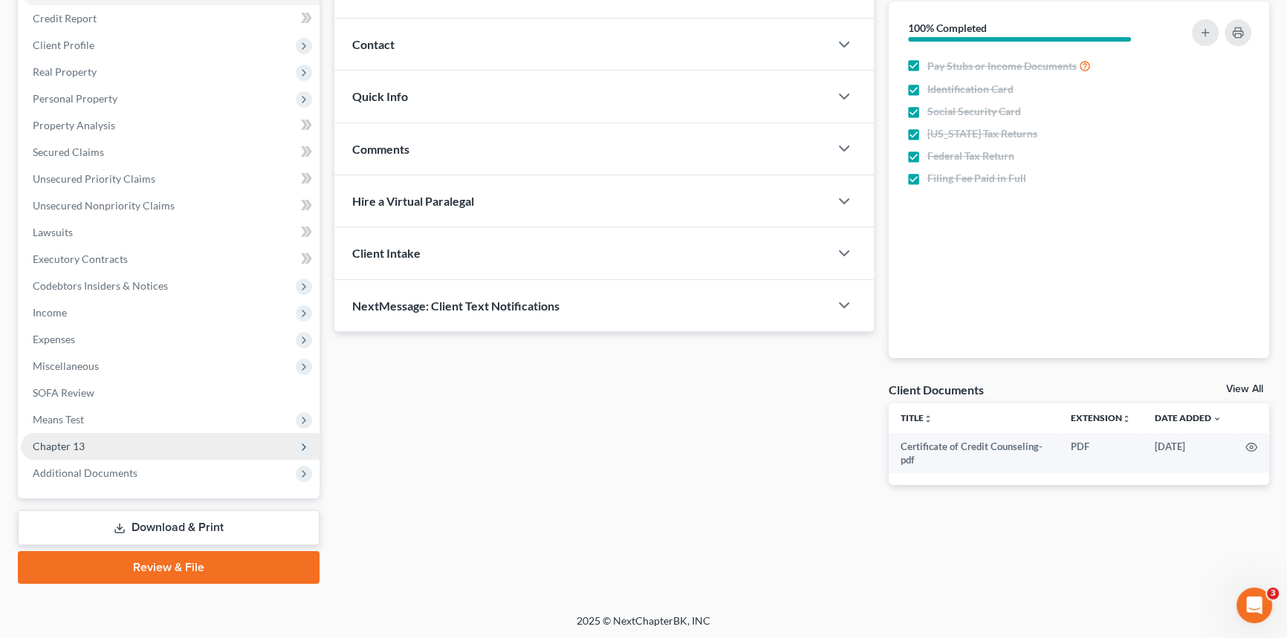
click at [214, 448] on span "Chapter 13" at bounding box center [170, 446] width 299 height 27
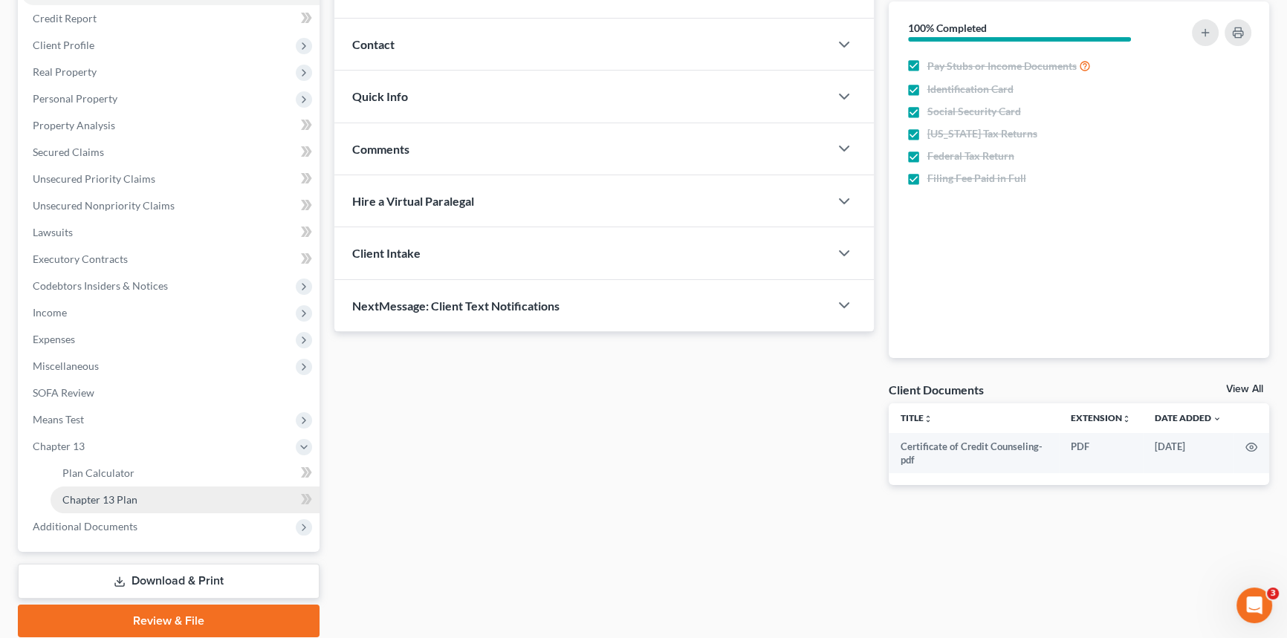
click at [250, 493] on link "Chapter 13 Plan" at bounding box center [185, 500] width 269 height 27
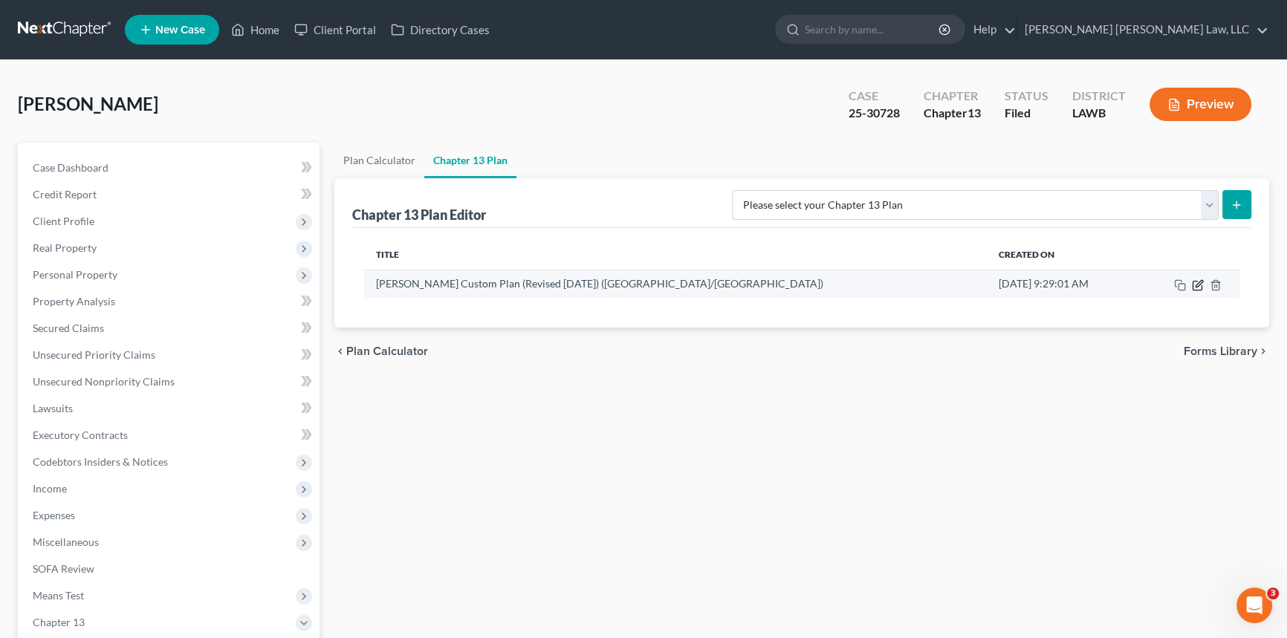
click at [1199, 288] on icon "button" at bounding box center [1198, 285] width 12 height 12
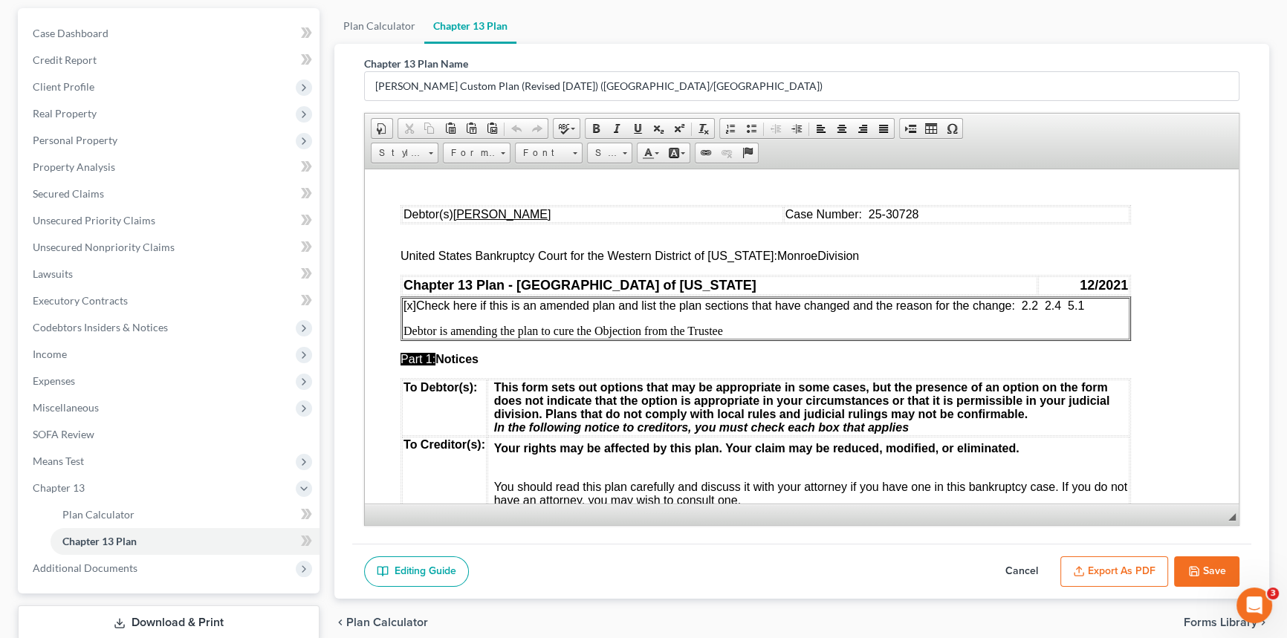
scroll to position [230, 0]
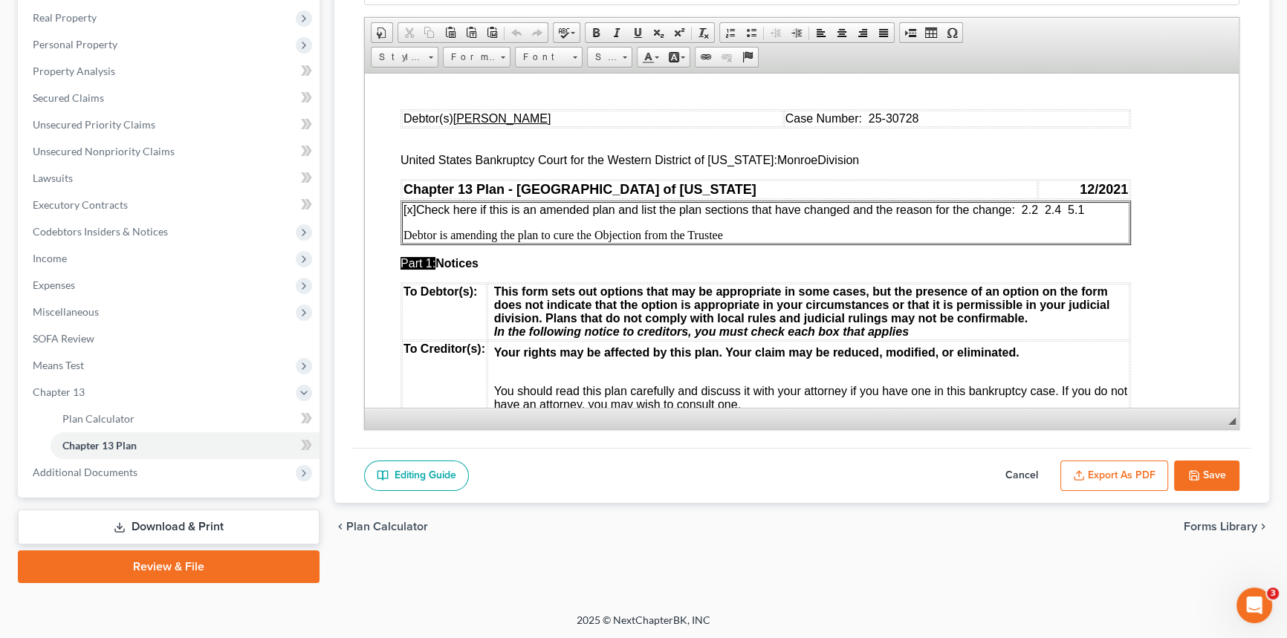
click at [1144, 473] on button "Export as PDF" at bounding box center [1114, 476] width 108 height 31
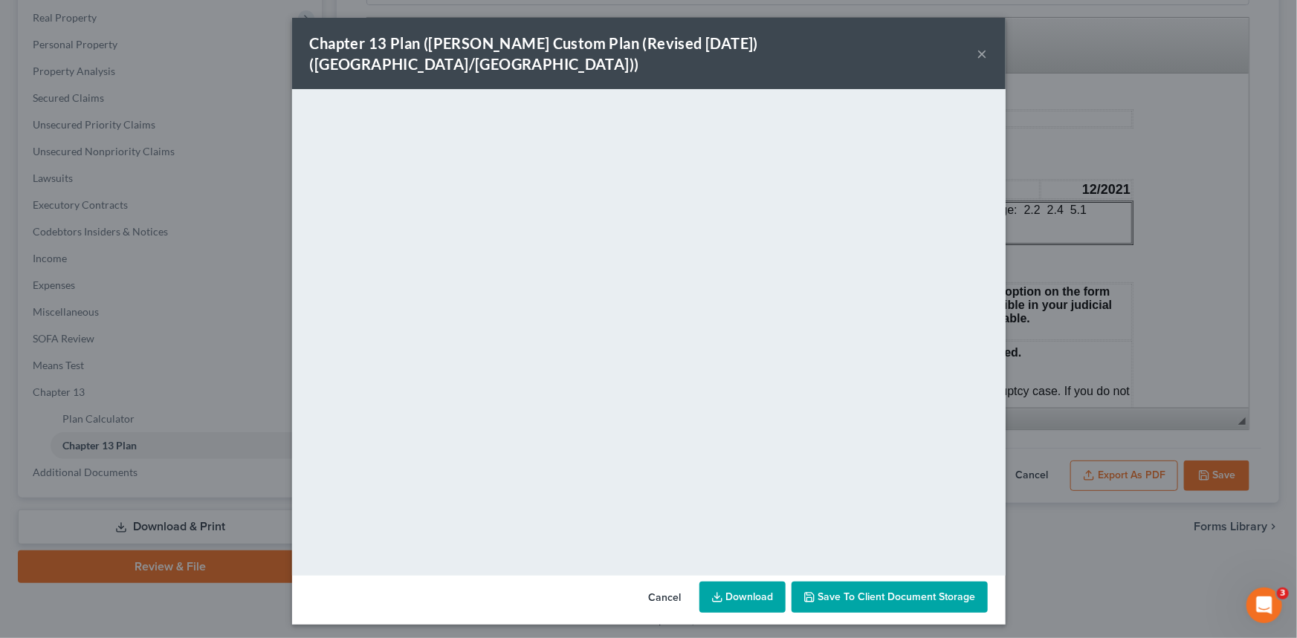
click at [981, 45] on button "×" at bounding box center [982, 54] width 10 height 18
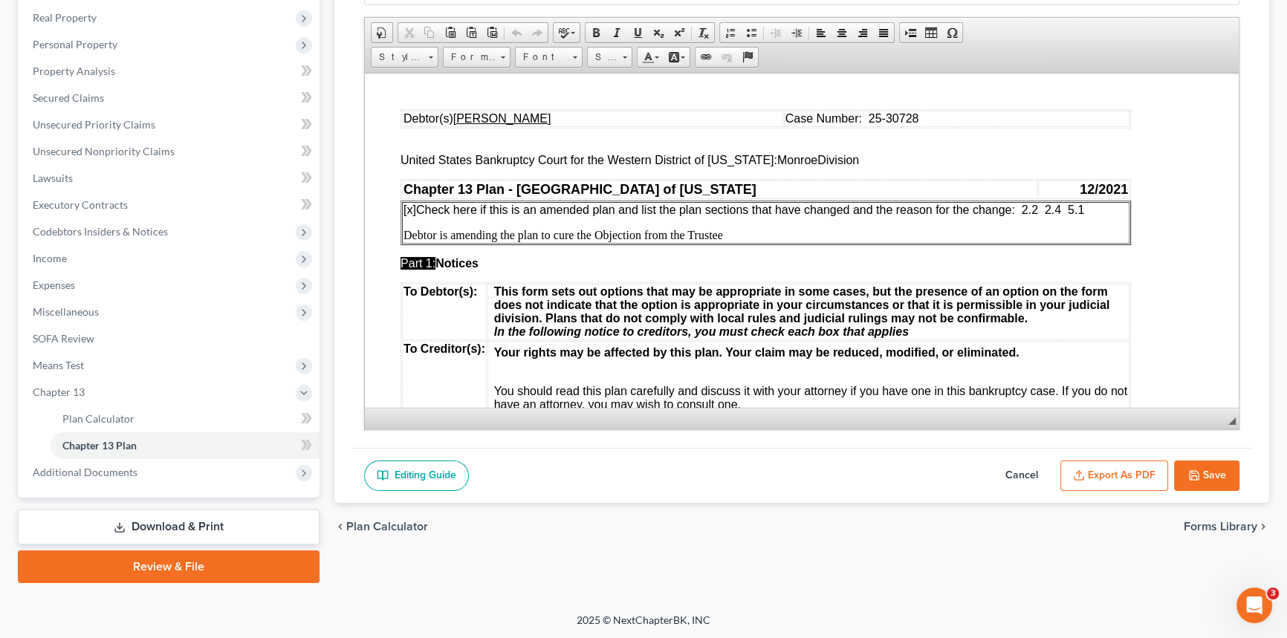
click at [1213, 476] on button "Save" at bounding box center [1206, 476] width 65 height 31
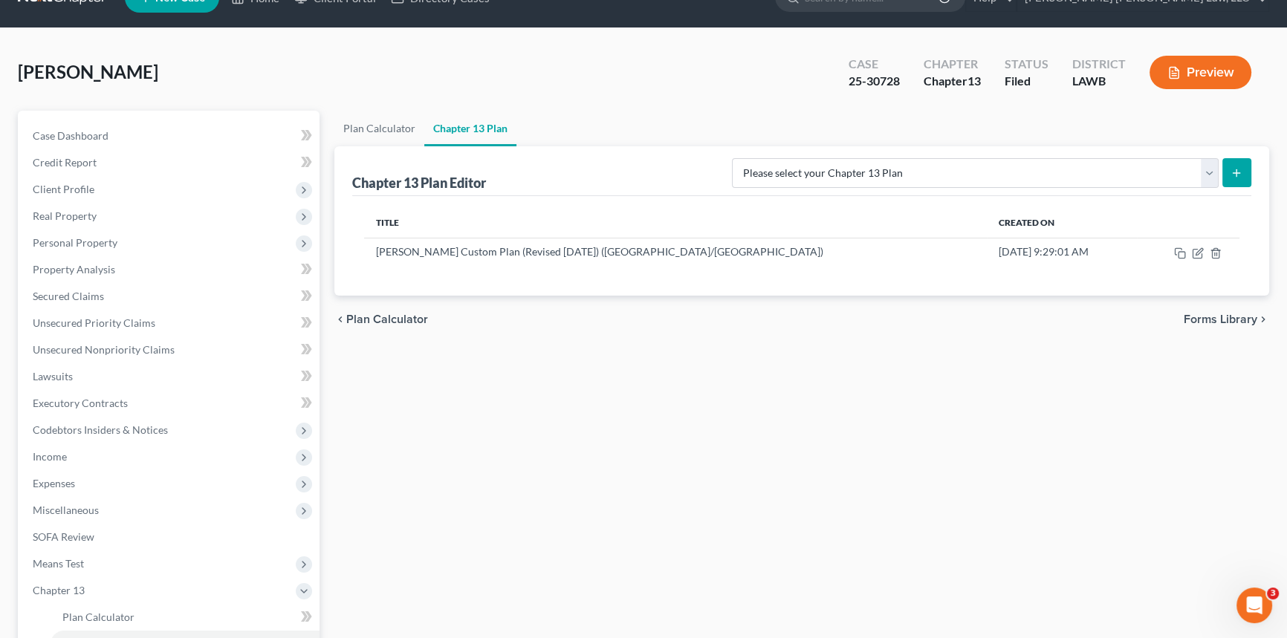
scroll to position [0, 0]
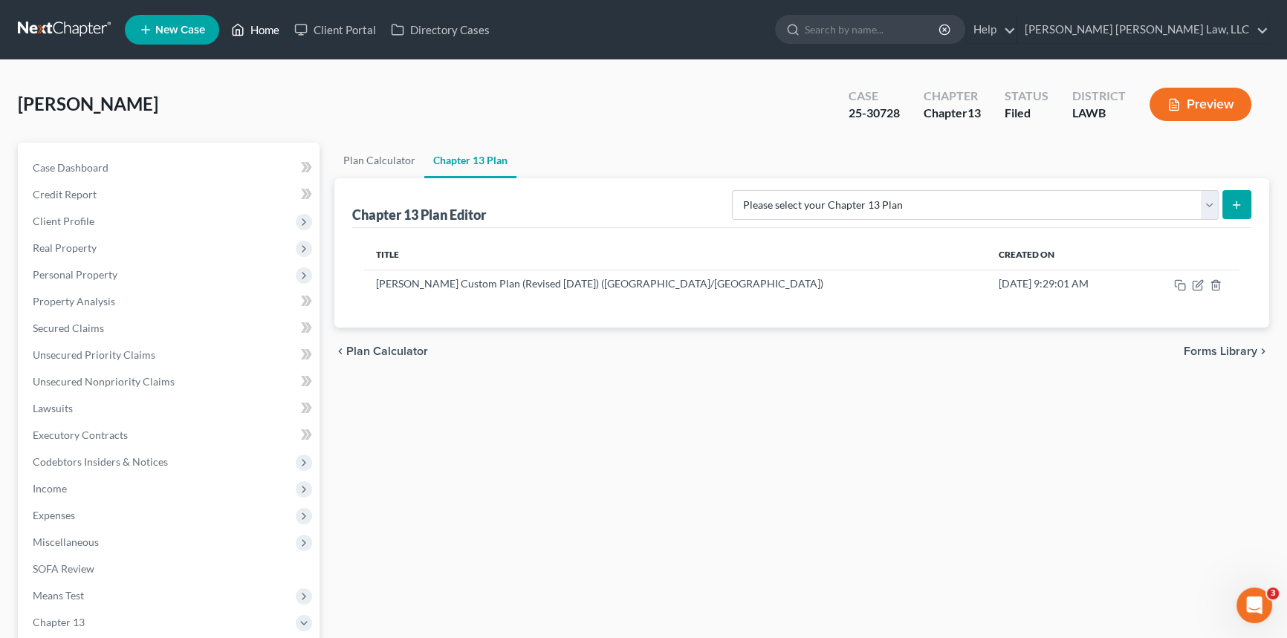
click at [250, 27] on link "Home" at bounding box center [255, 29] width 63 height 27
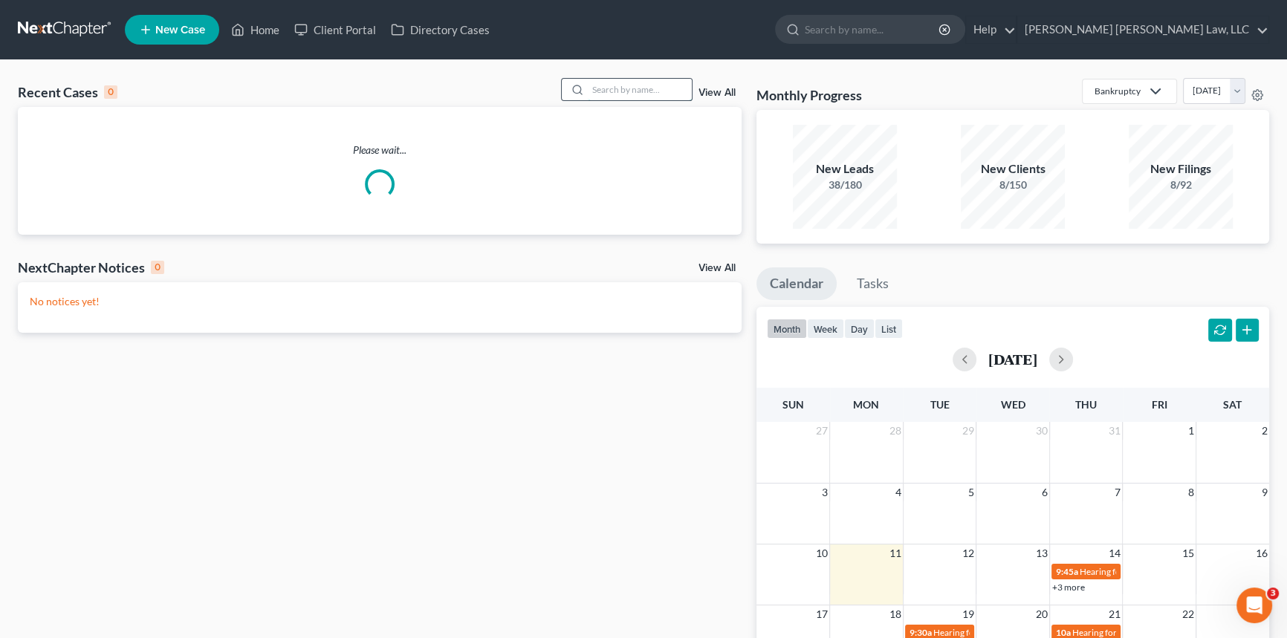
click at [632, 89] on input "search" at bounding box center [640, 90] width 104 height 22
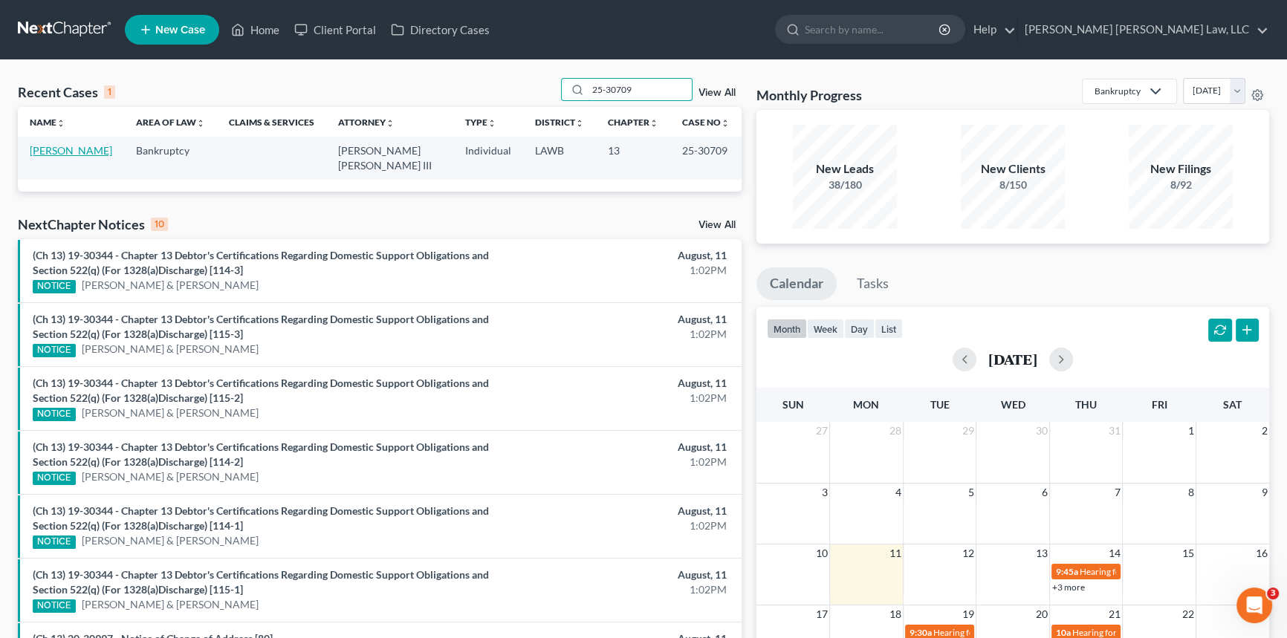
type input "25-30709"
click at [85, 152] on link "[PERSON_NAME]" at bounding box center [71, 150] width 82 height 13
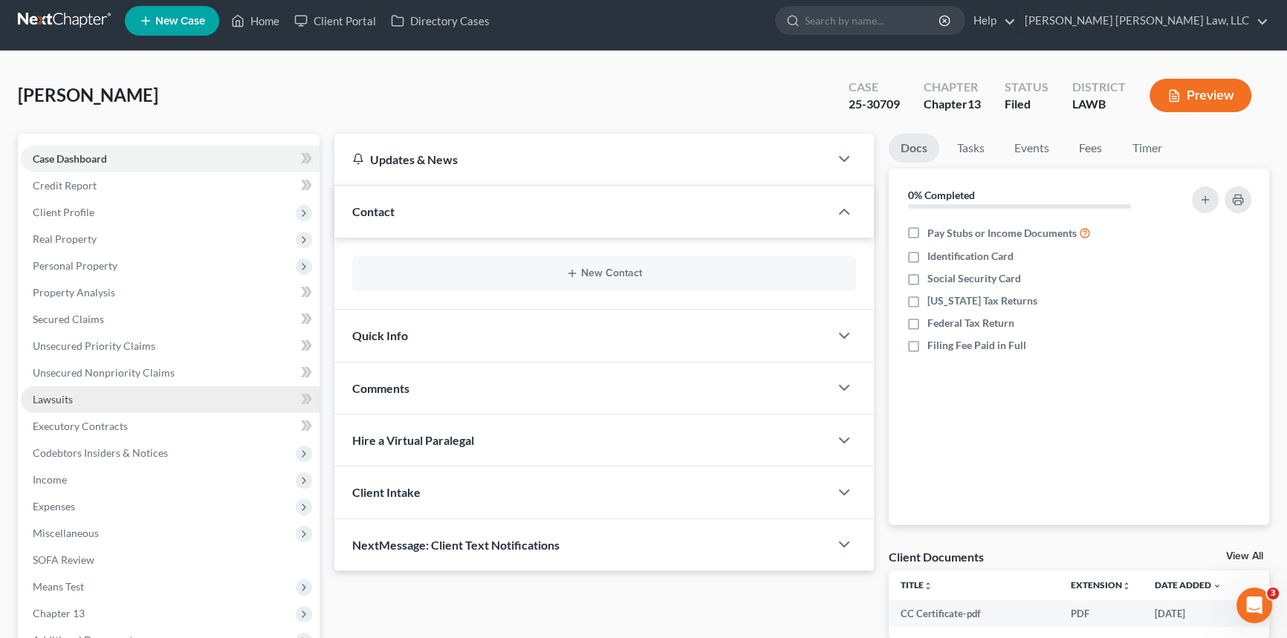
scroll to position [176, 0]
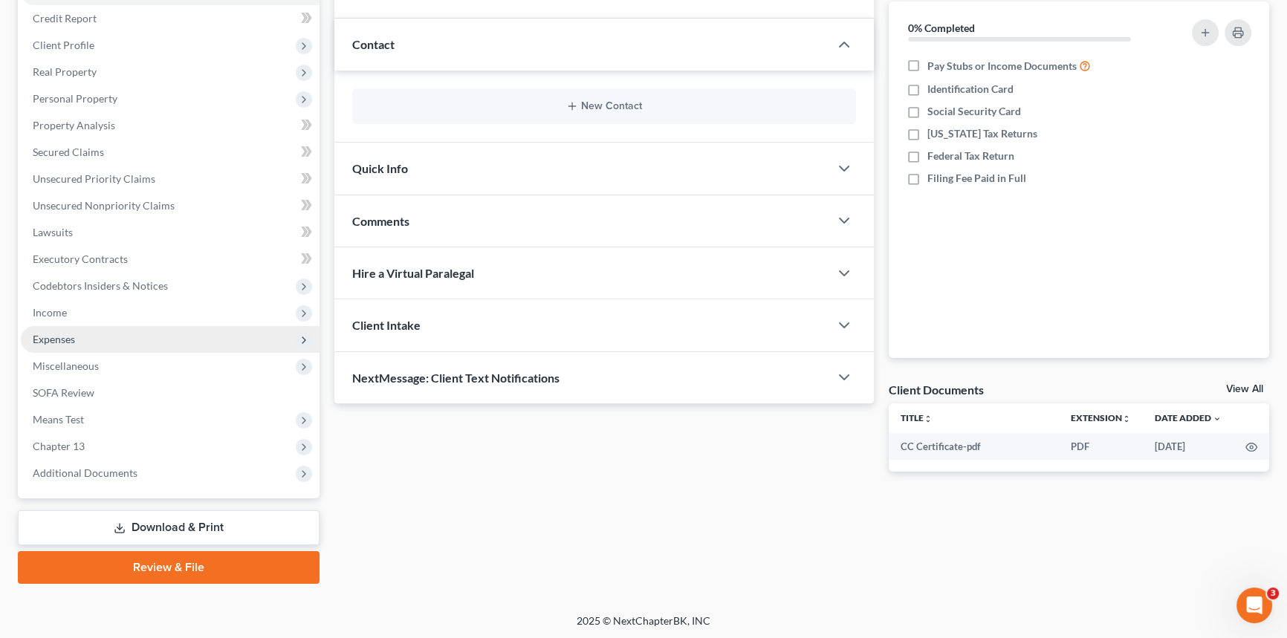
click at [103, 331] on span "Expenses" at bounding box center [170, 339] width 299 height 27
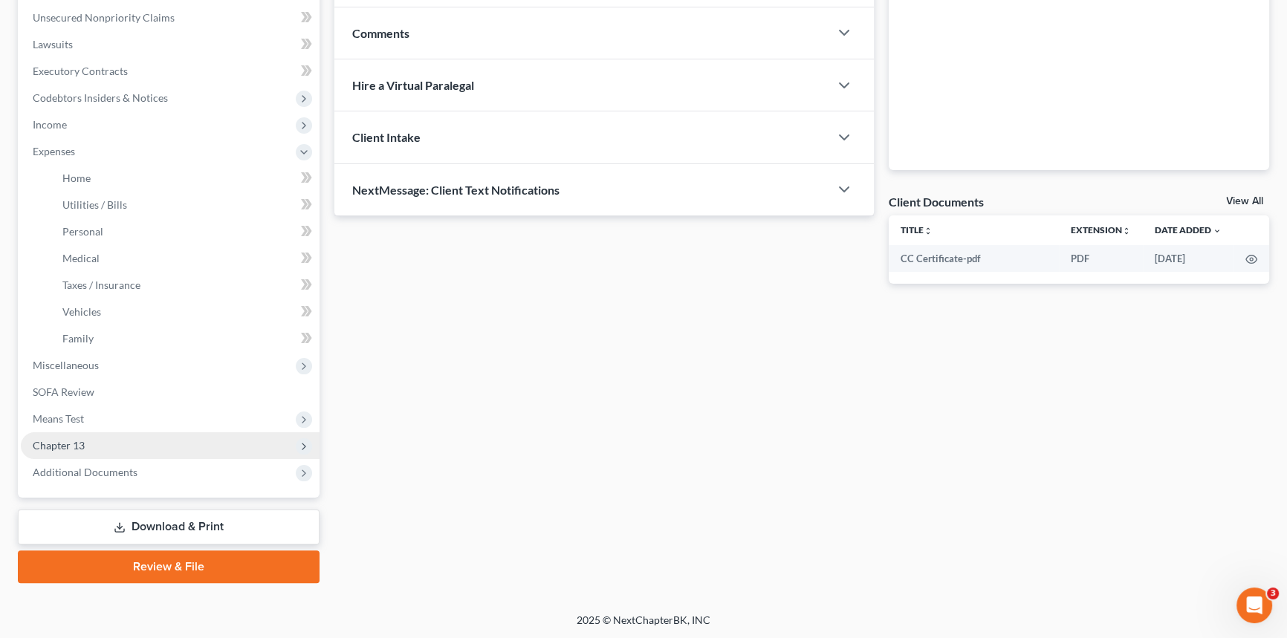
click at [134, 443] on span "Chapter 13" at bounding box center [170, 445] width 299 height 27
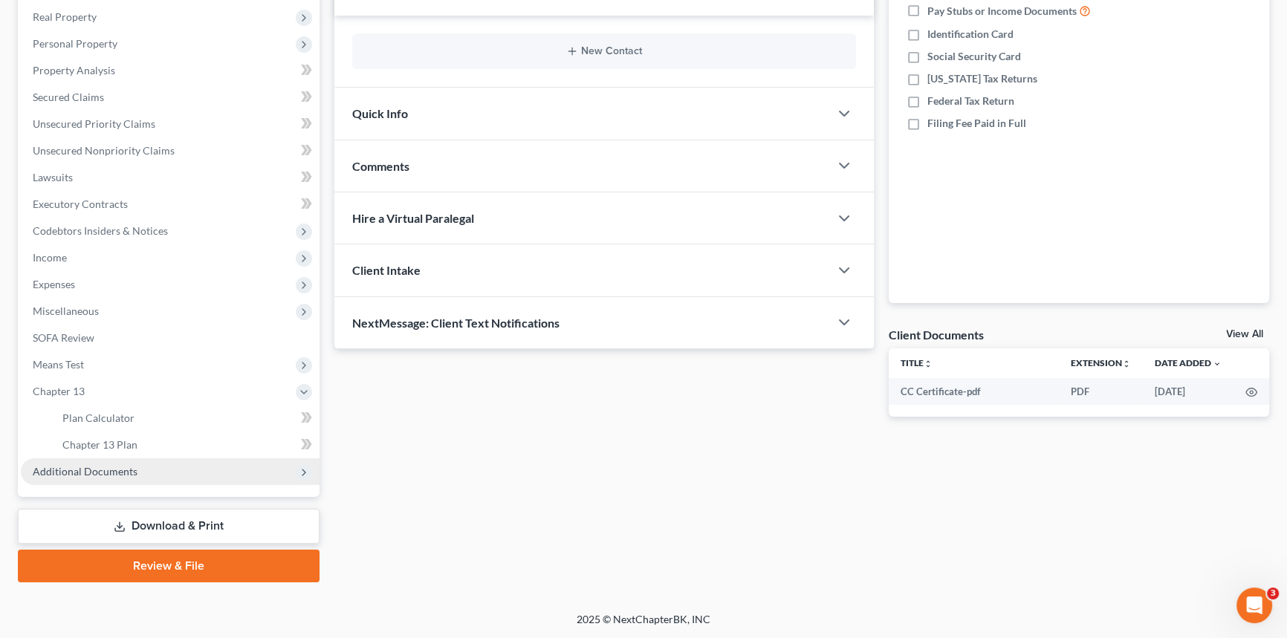
scroll to position [230, 0]
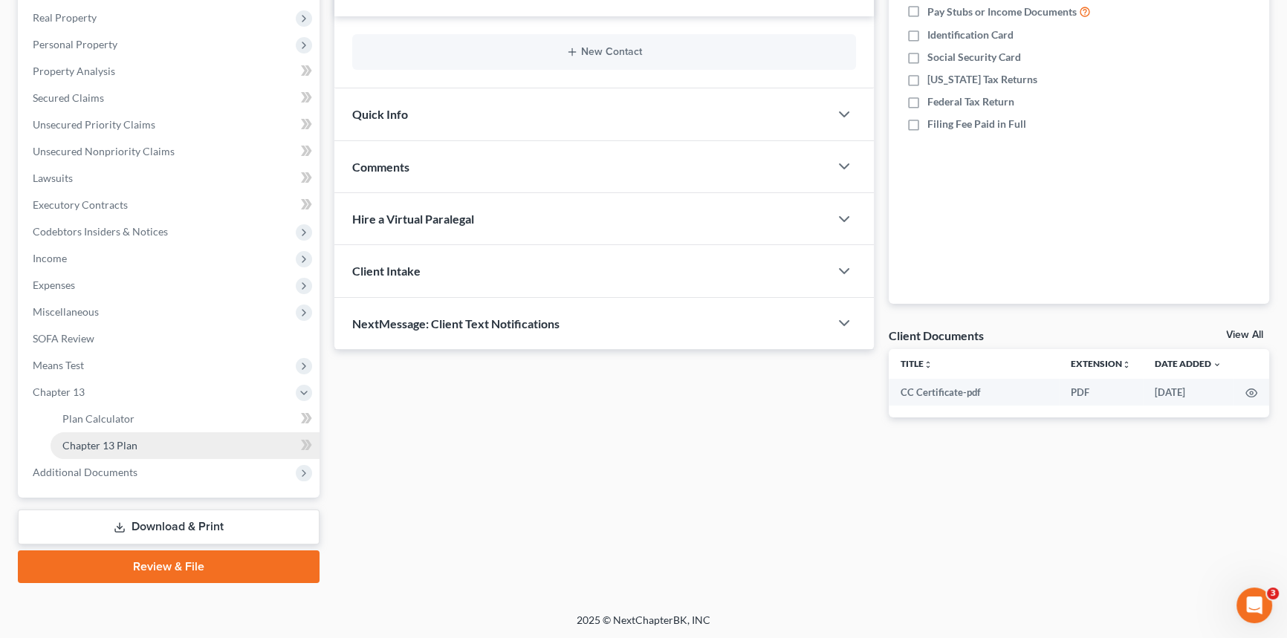
click at [150, 451] on link "Chapter 13 Plan" at bounding box center [185, 445] width 269 height 27
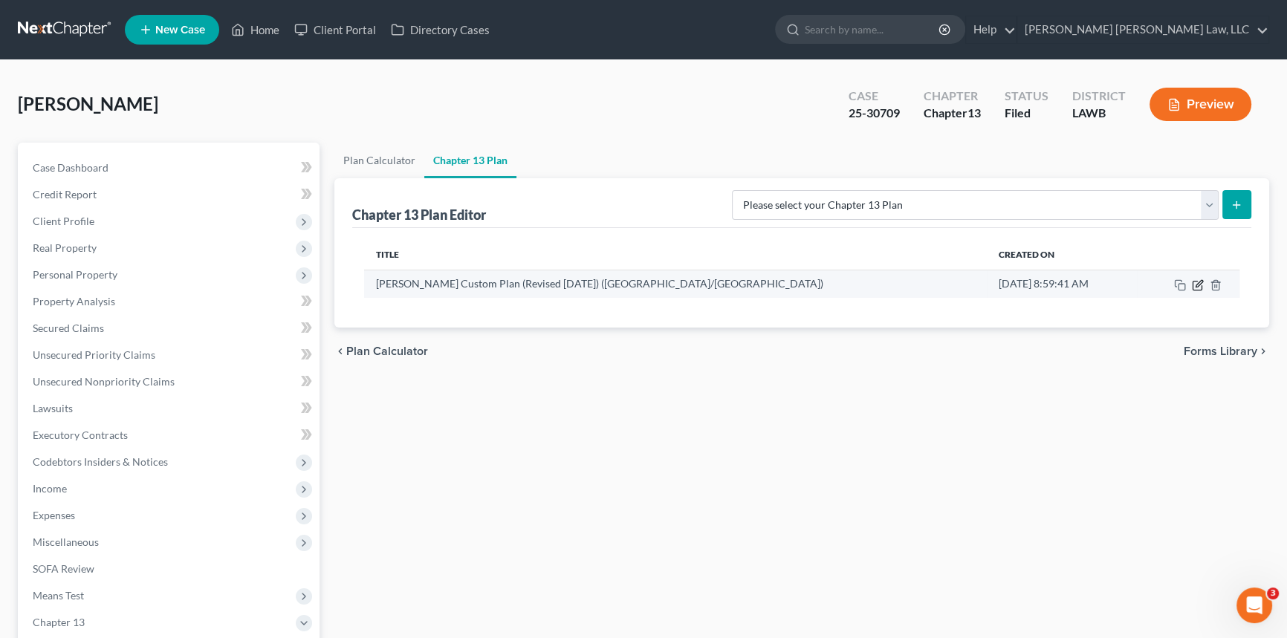
click at [1196, 282] on icon "button" at bounding box center [1198, 285] width 12 height 12
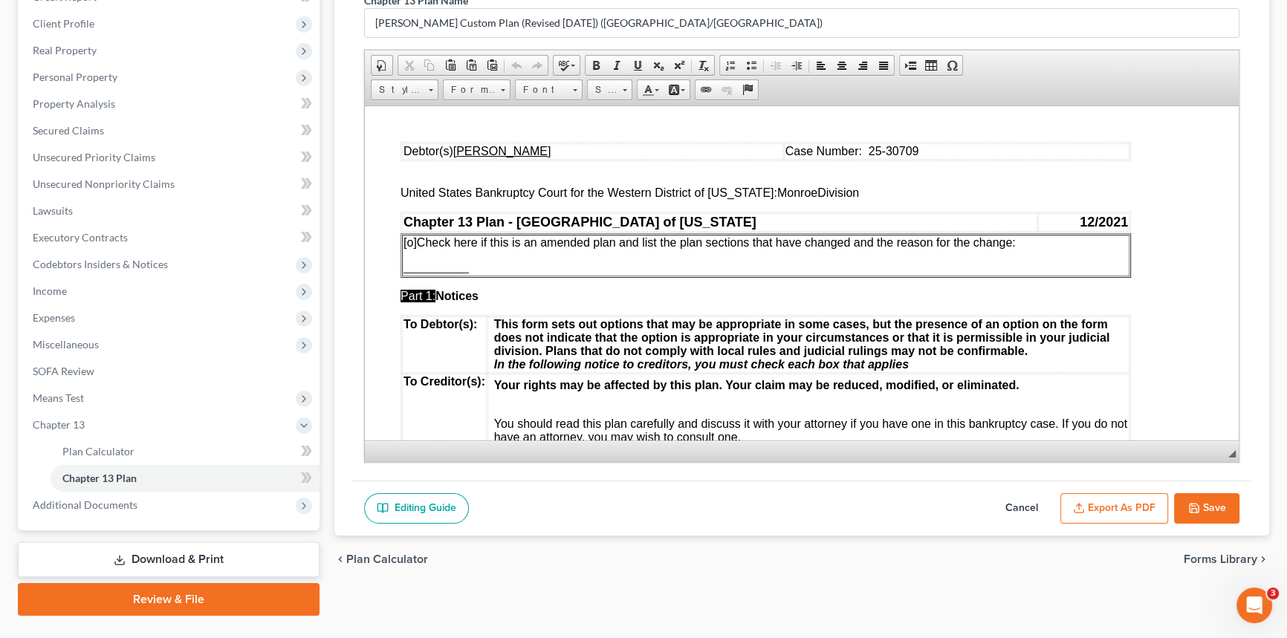
scroll to position [230, 0]
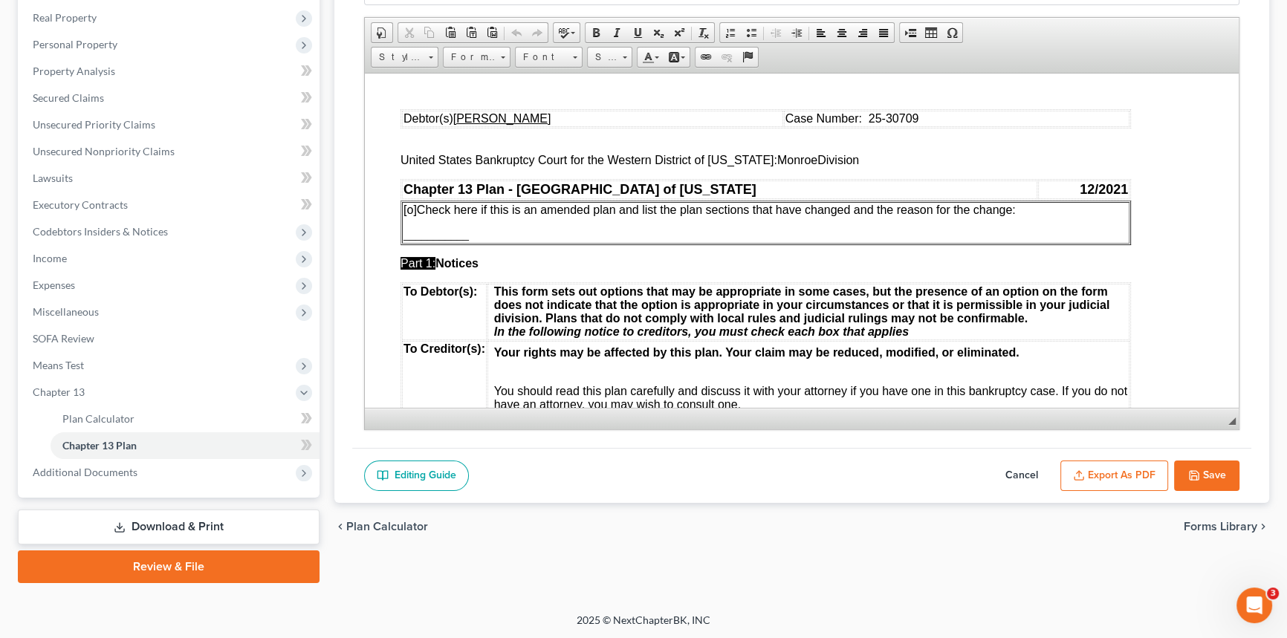
click at [1017, 469] on button "Cancel" at bounding box center [1021, 476] width 65 height 31
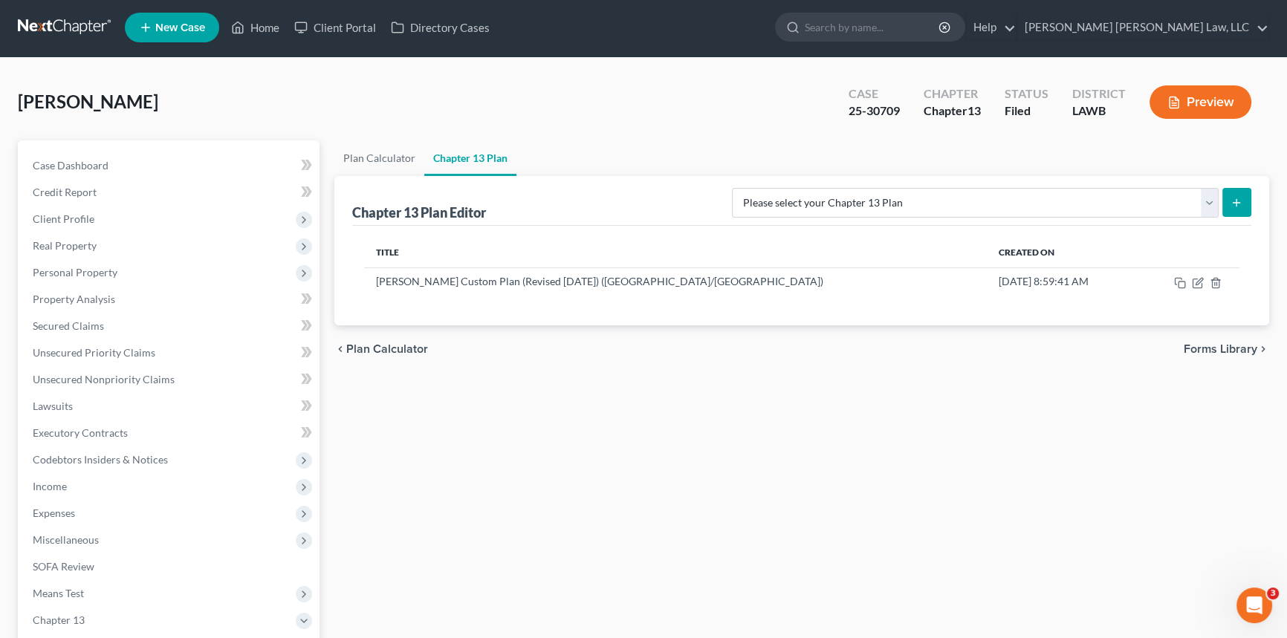
scroll to position [0, 0]
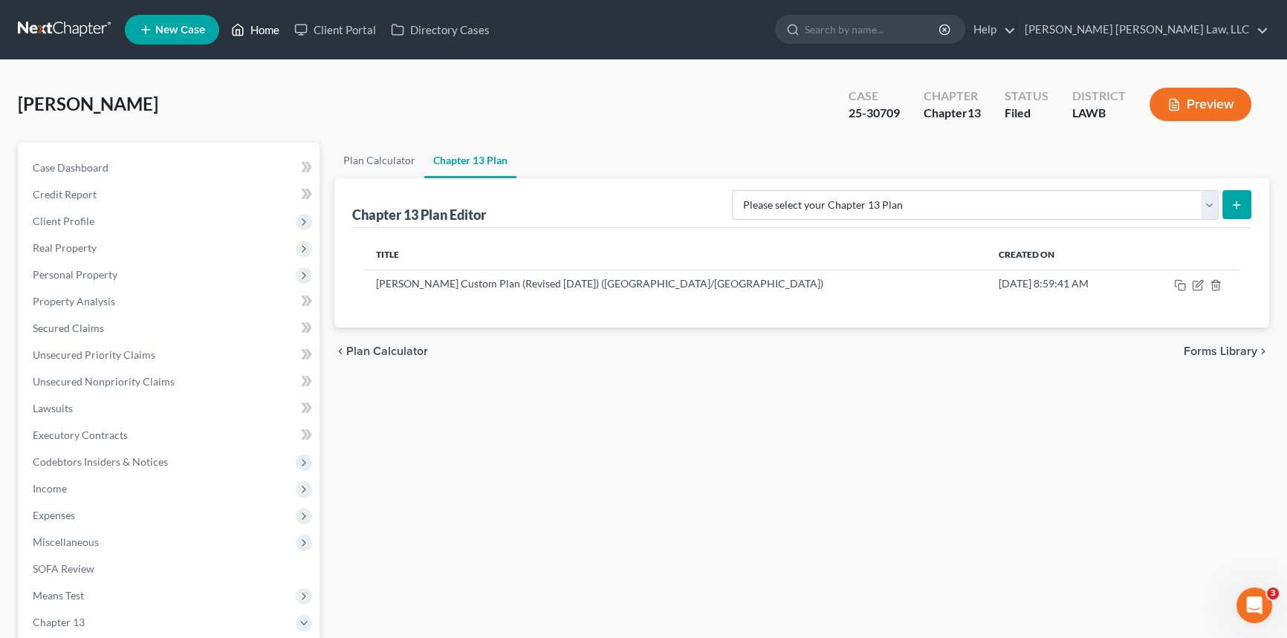
click at [268, 32] on link "Home" at bounding box center [255, 29] width 63 height 27
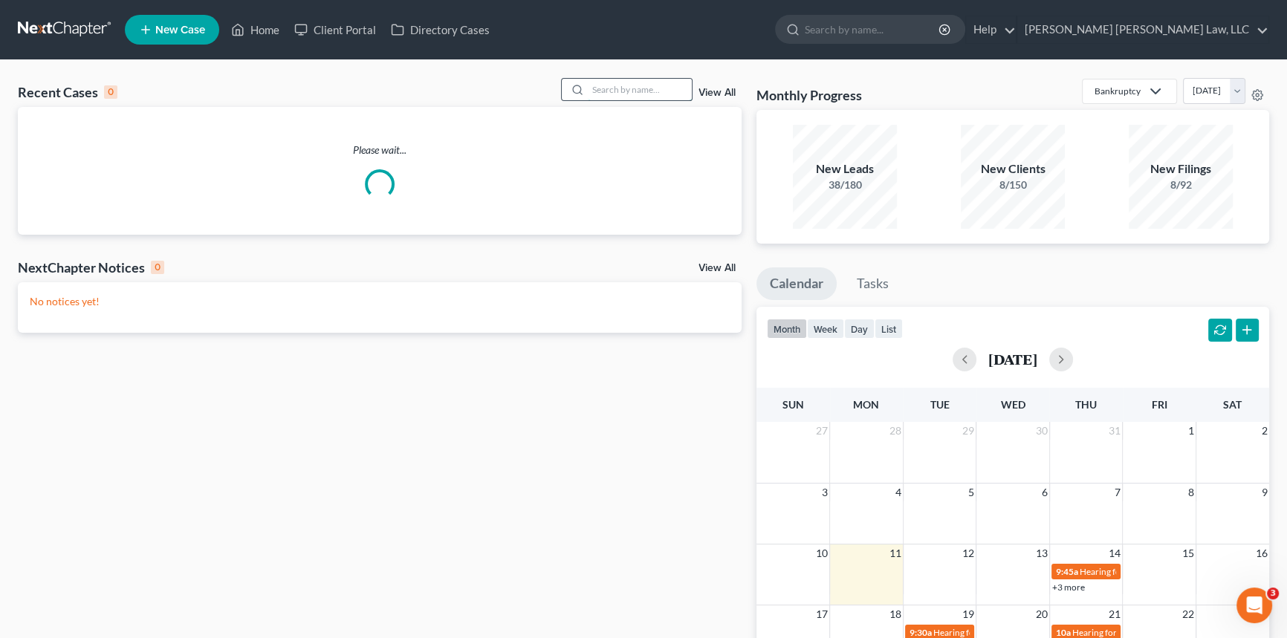
click at [593, 86] on input "search" at bounding box center [640, 90] width 104 height 22
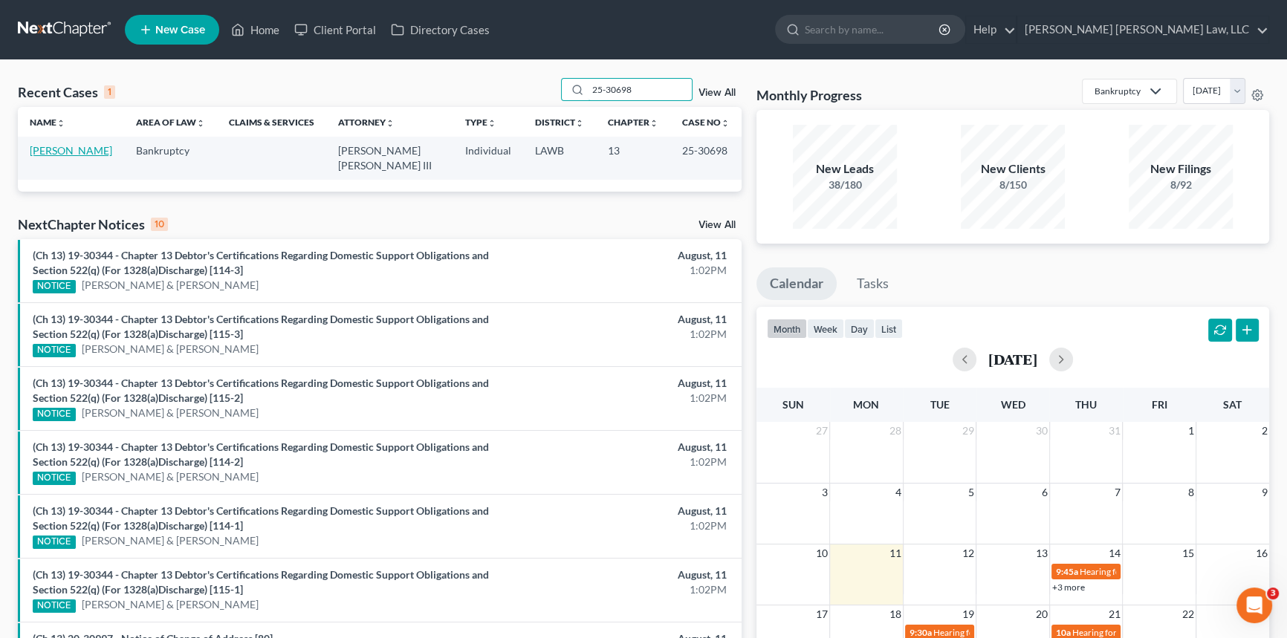
type input "25-30698"
click at [66, 150] on link "[PERSON_NAME]" at bounding box center [71, 150] width 82 height 13
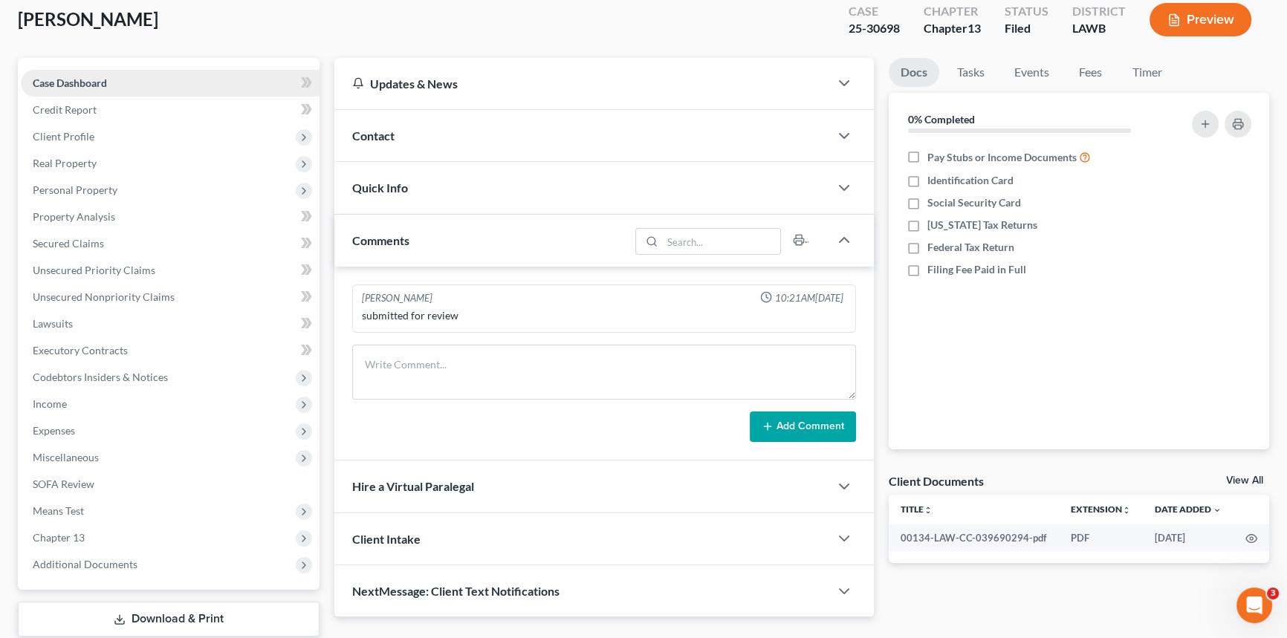
scroll to position [176, 0]
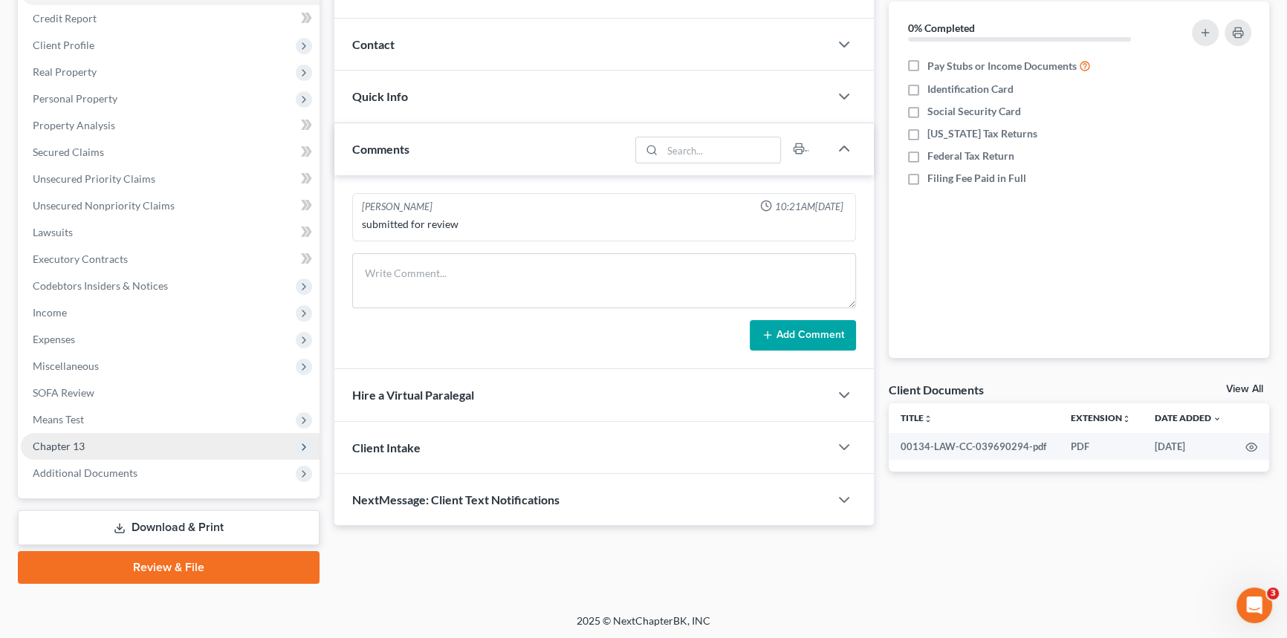
click at [125, 453] on span "Chapter 13" at bounding box center [170, 446] width 299 height 27
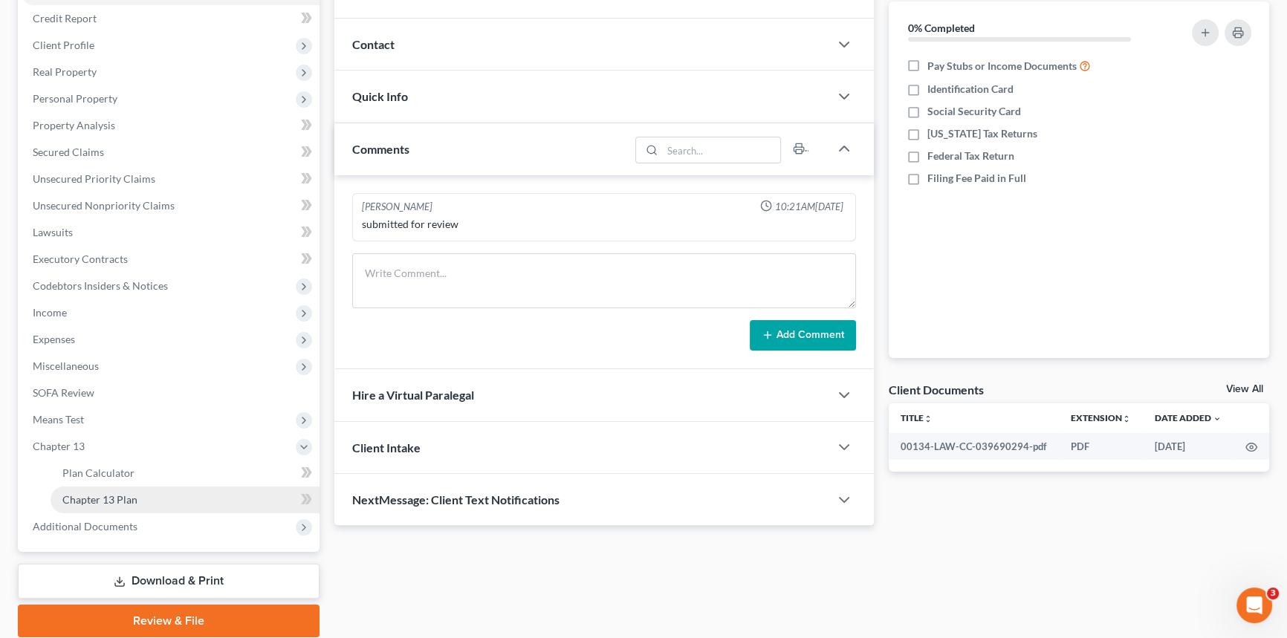
click at [135, 493] on span "Chapter 13 Plan" at bounding box center [99, 499] width 75 height 13
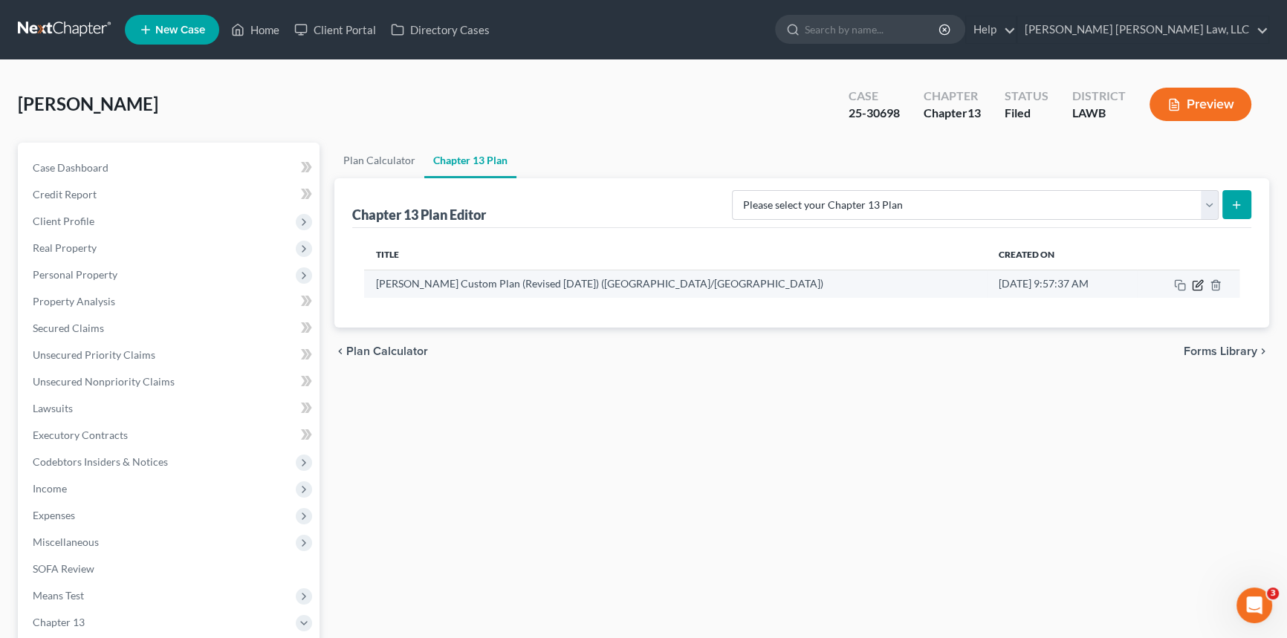
click at [1195, 285] on icon "button" at bounding box center [1198, 285] width 12 height 12
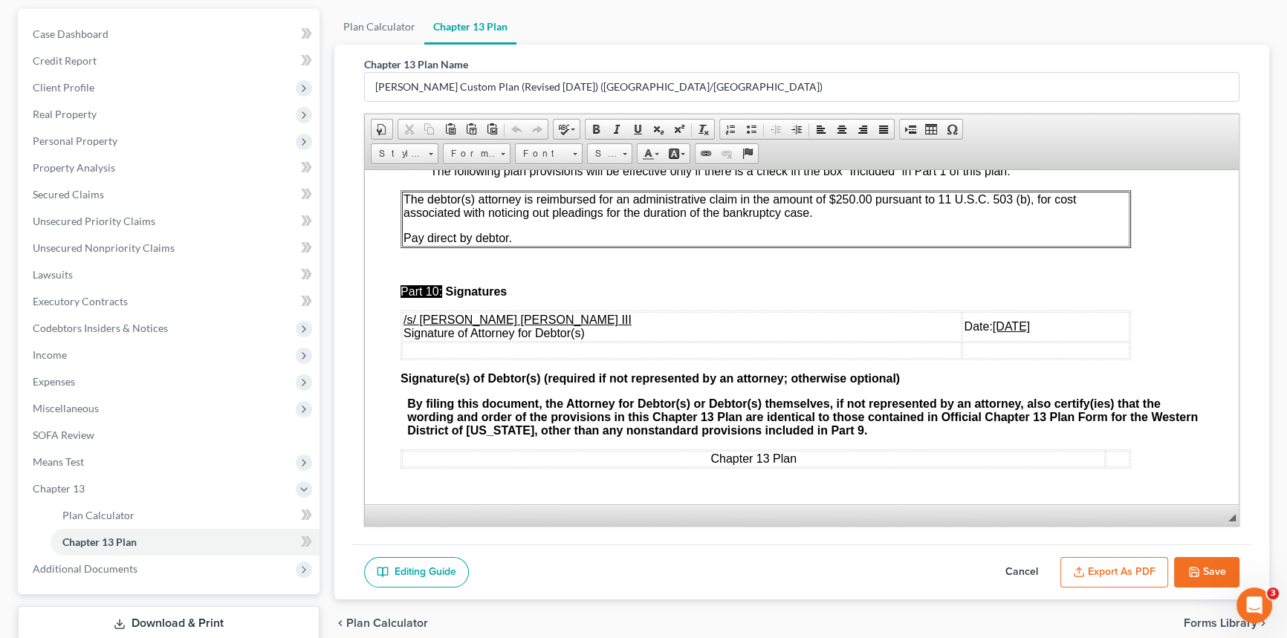
scroll to position [135, 0]
click at [993, 319] on u "[DATE]" at bounding box center [1011, 325] width 37 height 13
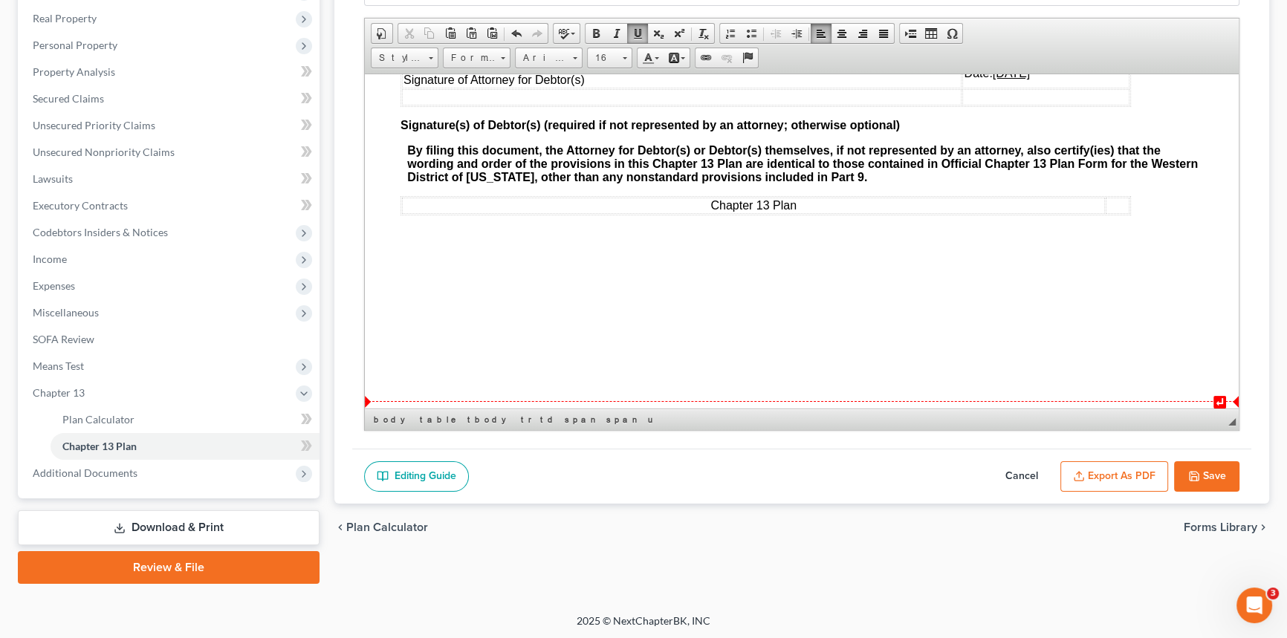
scroll to position [230, 0]
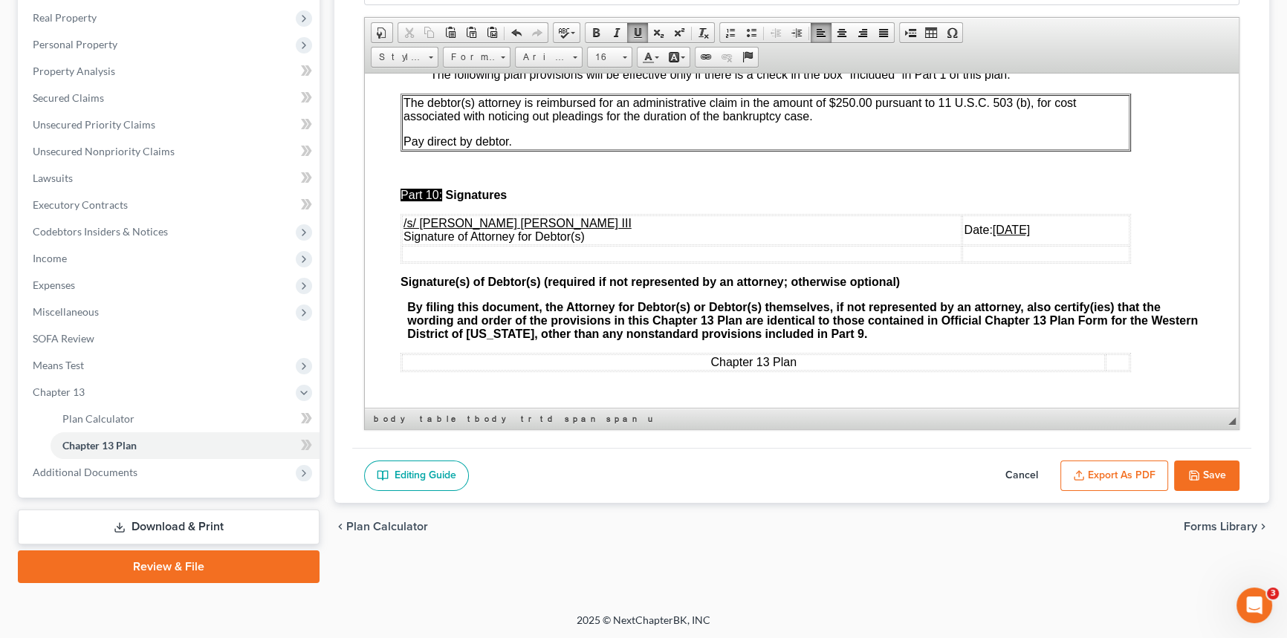
click at [1108, 468] on button "Export as PDF" at bounding box center [1114, 476] width 108 height 31
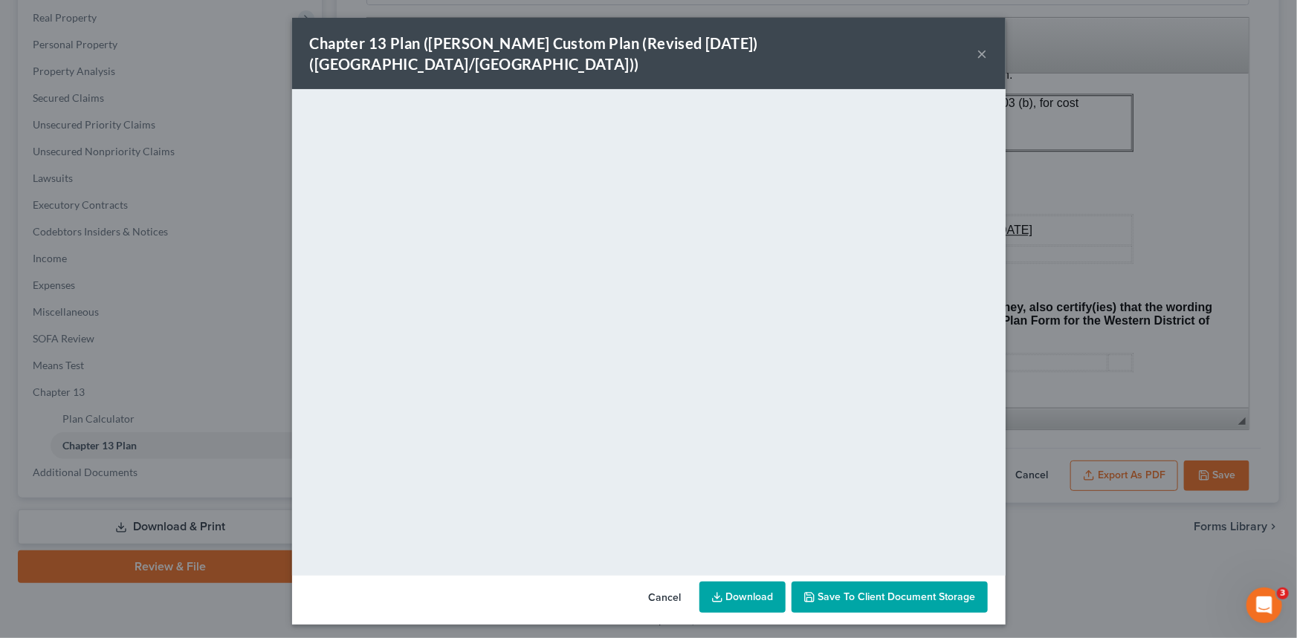
click at [980, 45] on button "×" at bounding box center [982, 54] width 10 height 18
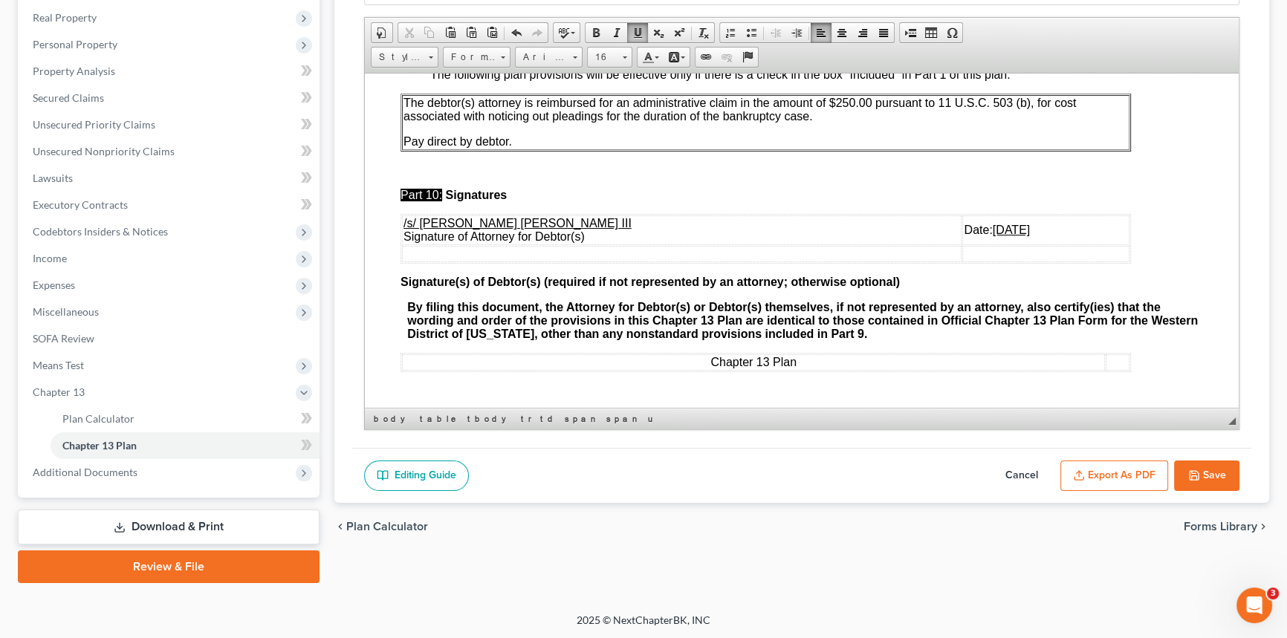
click at [1214, 472] on button "Save" at bounding box center [1206, 476] width 65 height 31
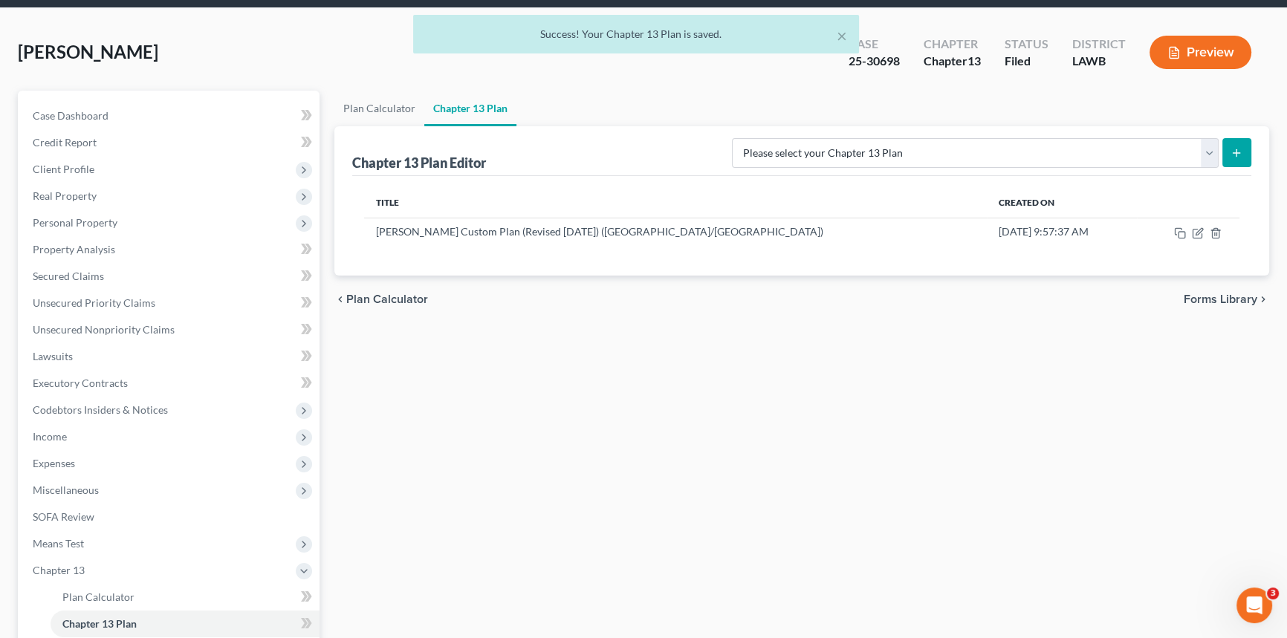
scroll to position [0, 0]
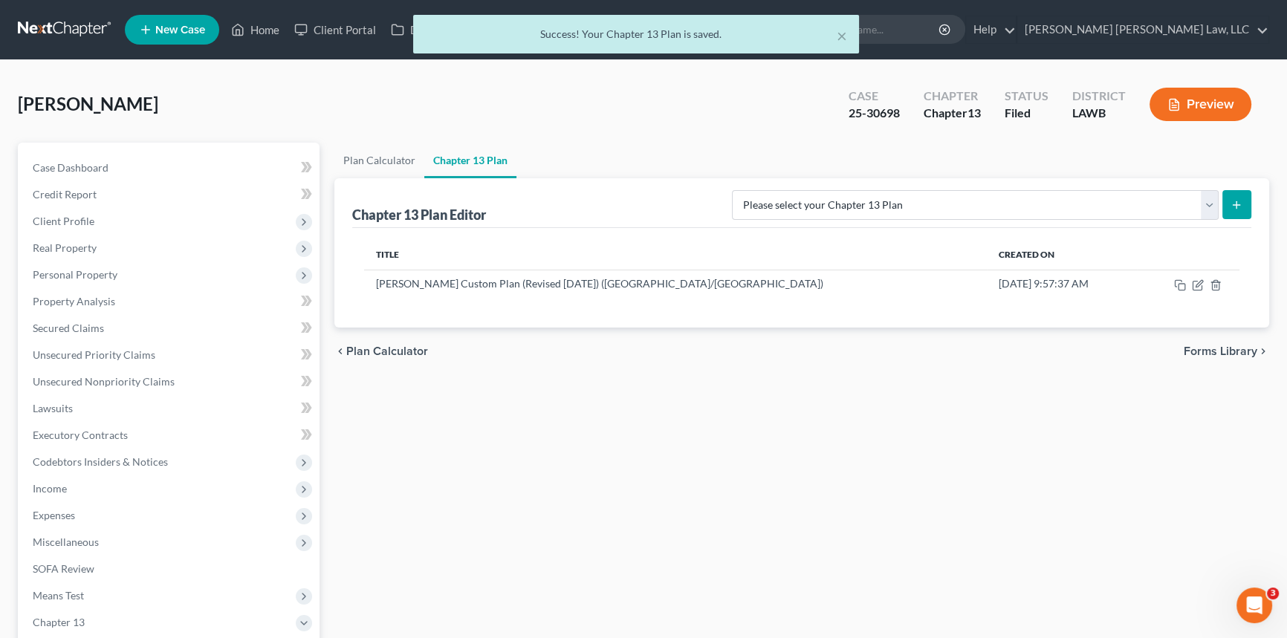
click at [256, 30] on div "× Success! Your Chapter 13 Plan is saved." at bounding box center [636, 38] width 1287 height 46
click at [844, 37] on button "×" at bounding box center [842, 36] width 10 height 18
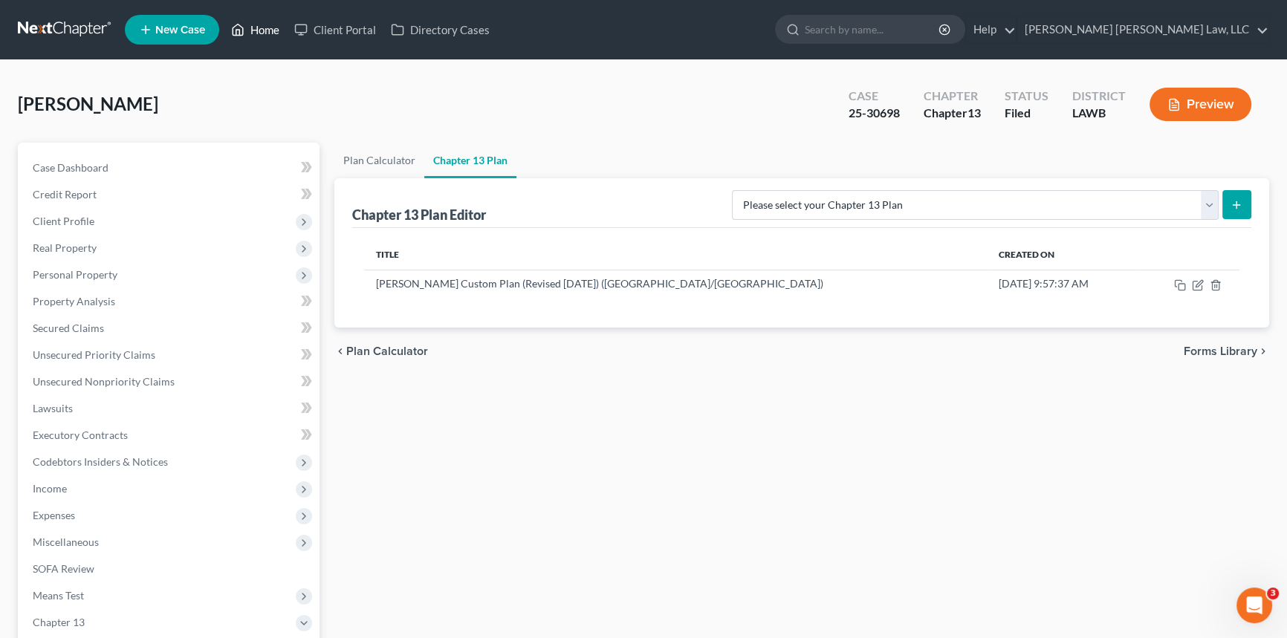
click at [264, 31] on link "Home" at bounding box center [255, 29] width 63 height 27
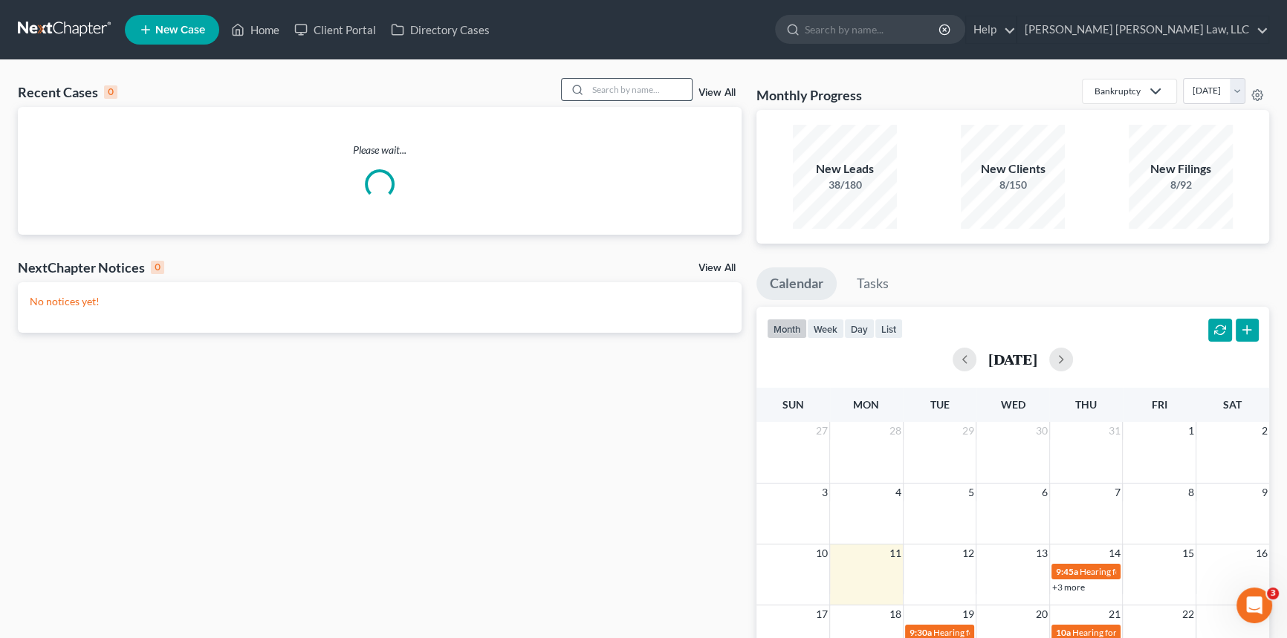
click at [594, 88] on input "search" at bounding box center [640, 90] width 104 height 22
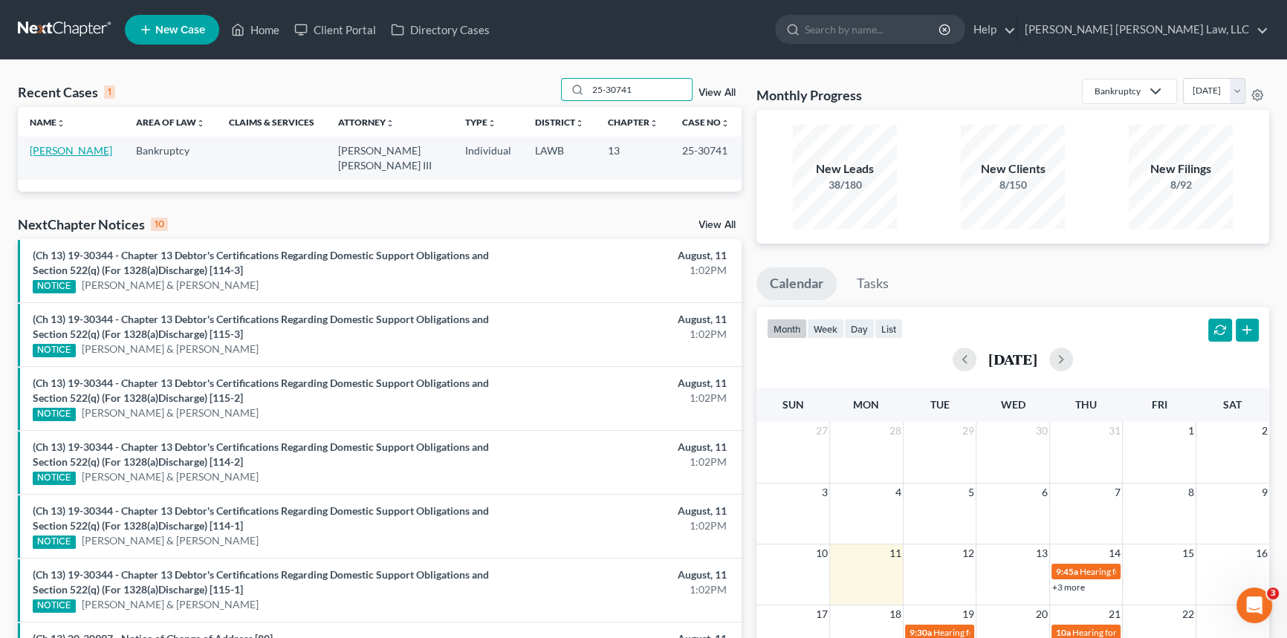
type input "25-30741"
click at [54, 152] on link "[PERSON_NAME]" at bounding box center [71, 150] width 82 height 13
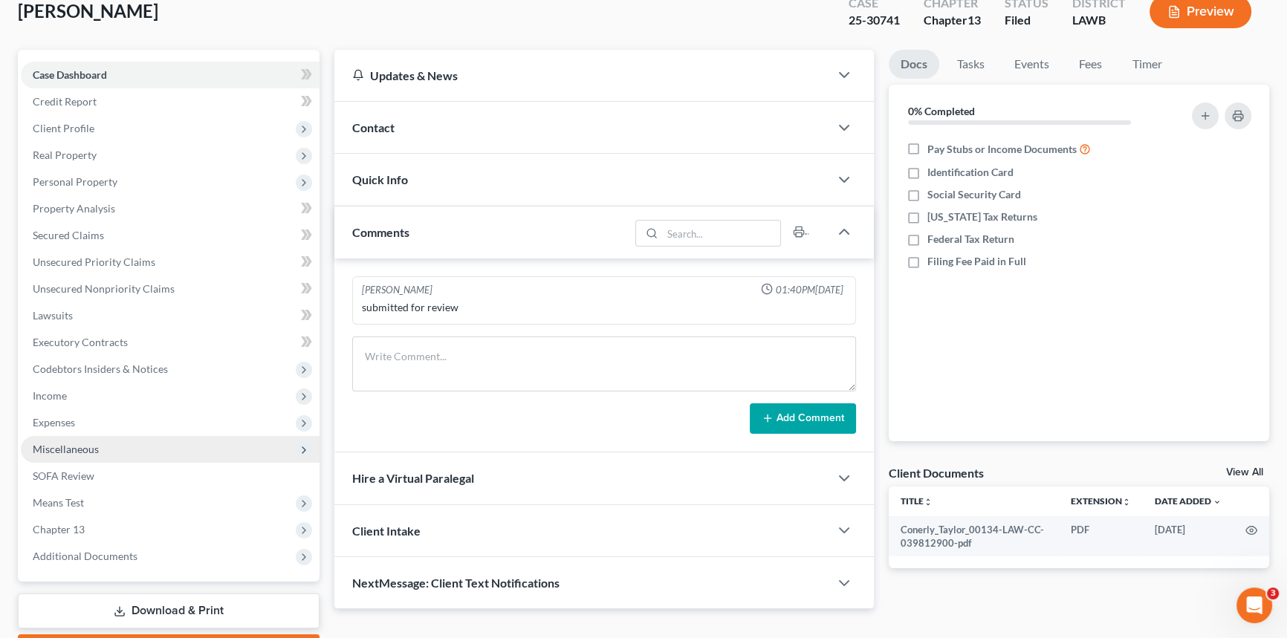
scroll to position [176, 0]
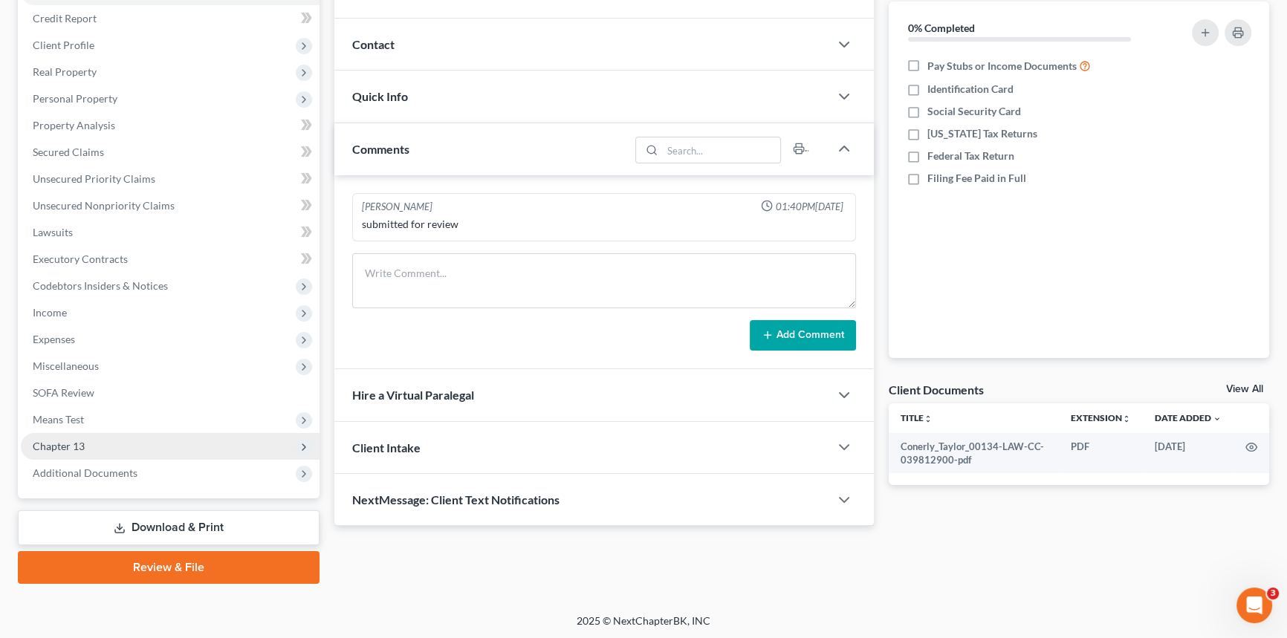
click at [94, 448] on span "Chapter 13" at bounding box center [170, 446] width 299 height 27
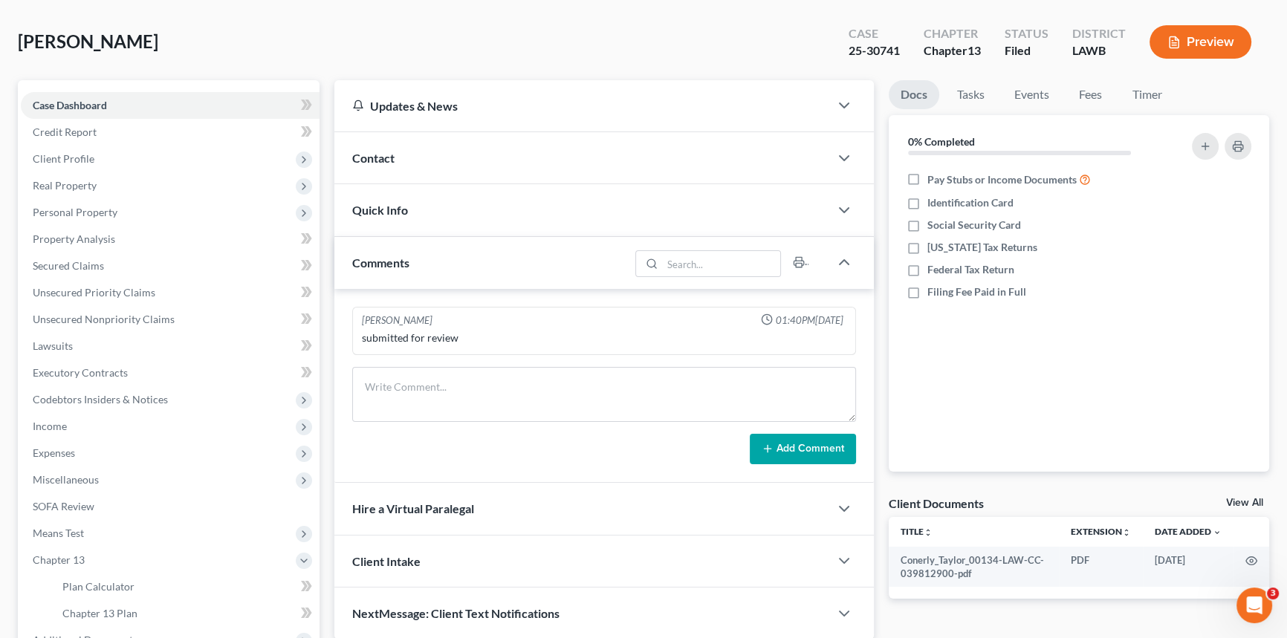
scroll to position [0, 0]
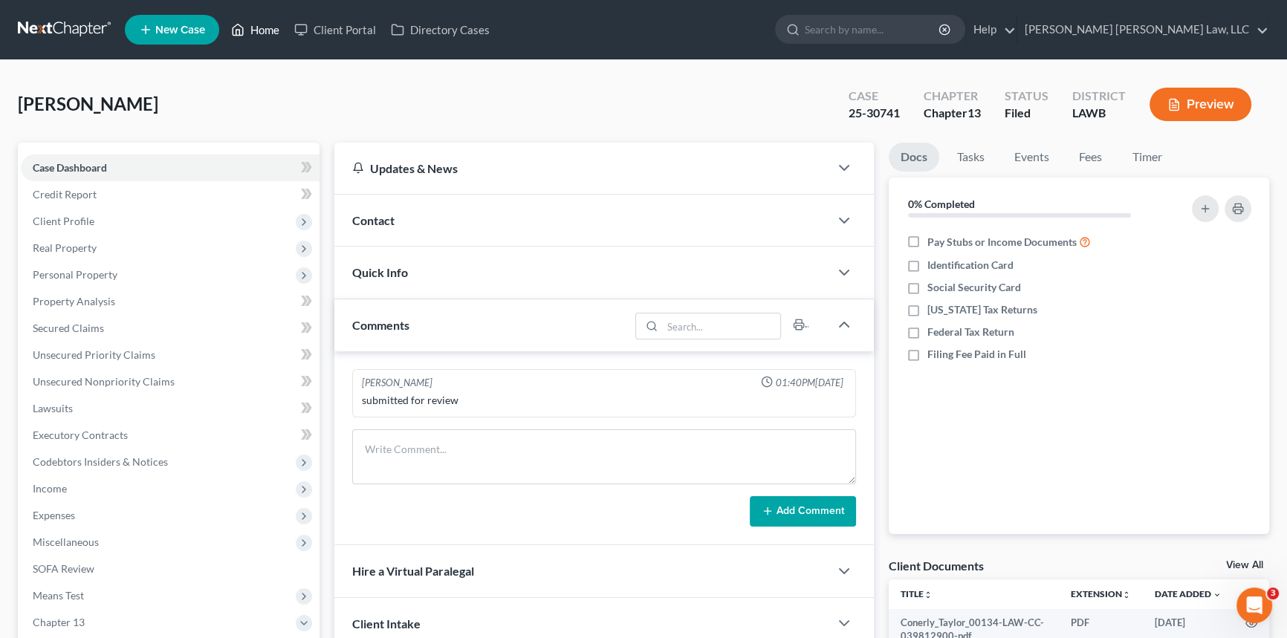
click at [252, 21] on link "Home" at bounding box center [255, 29] width 63 height 27
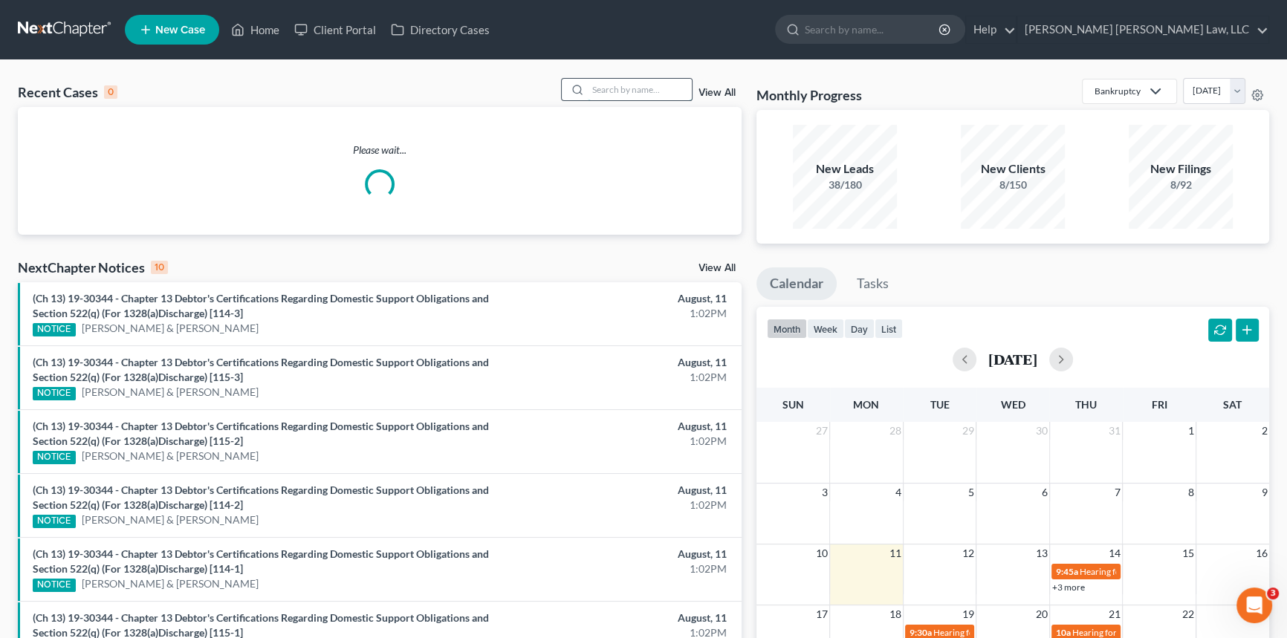
click at [596, 90] on input "search" at bounding box center [640, 90] width 104 height 22
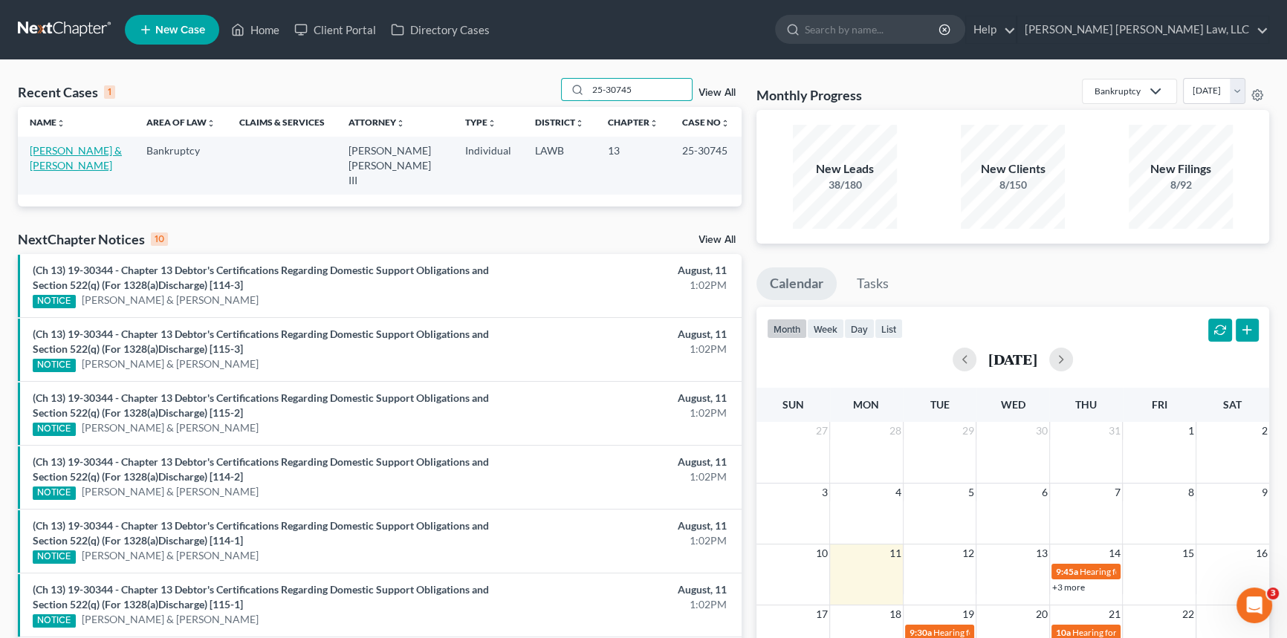
type input "25-30745"
click at [93, 152] on link "[PERSON_NAME] & [PERSON_NAME]" at bounding box center [76, 157] width 92 height 27
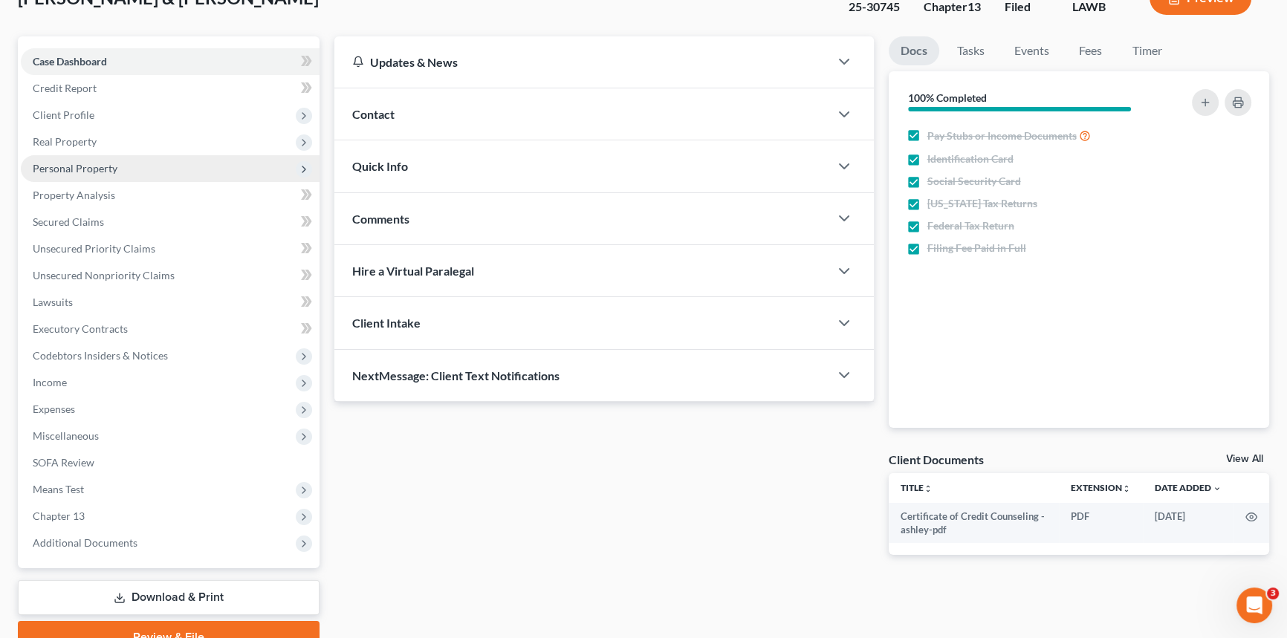
scroll to position [176, 0]
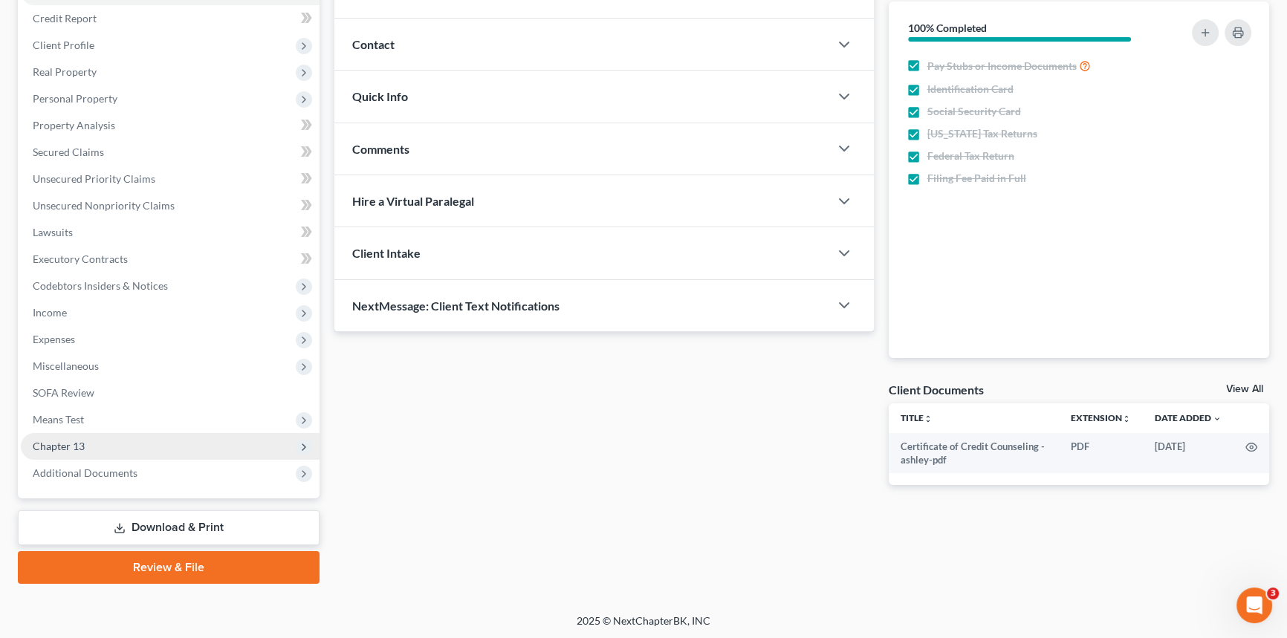
click at [126, 447] on span "Chapter 13" at bounding box center [170, 446] width 299 height 27
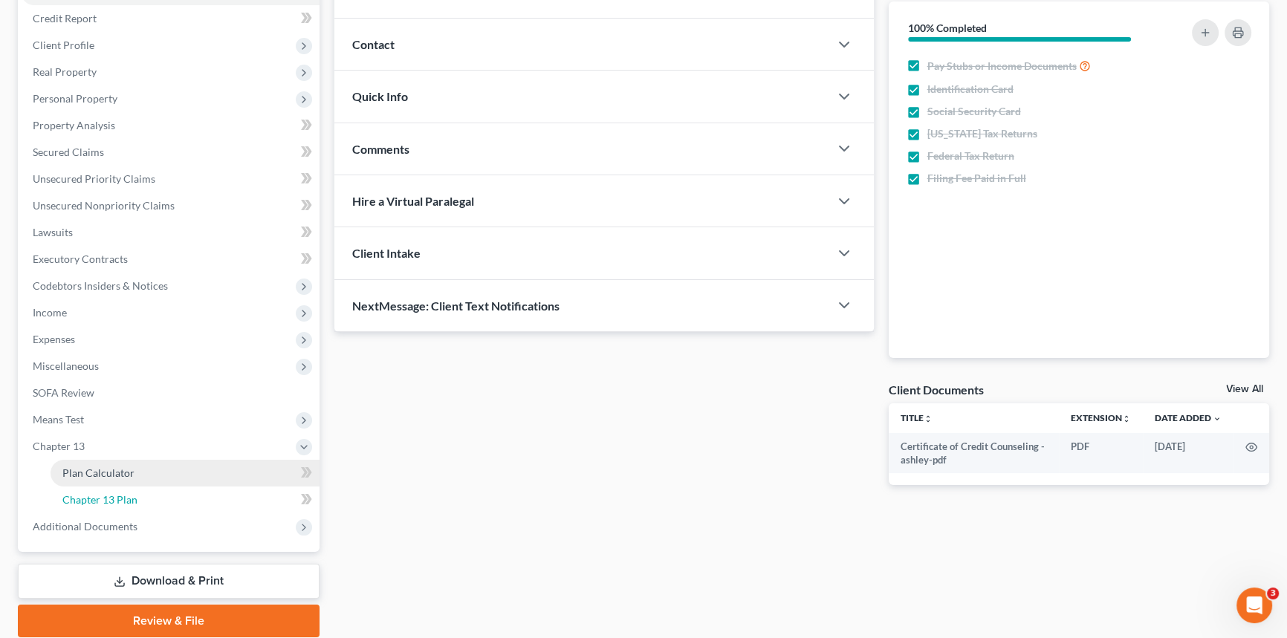
click at [152, 495] on link "Chapter 13 Plan" at bounding box center [185, 500] width 269 height 27
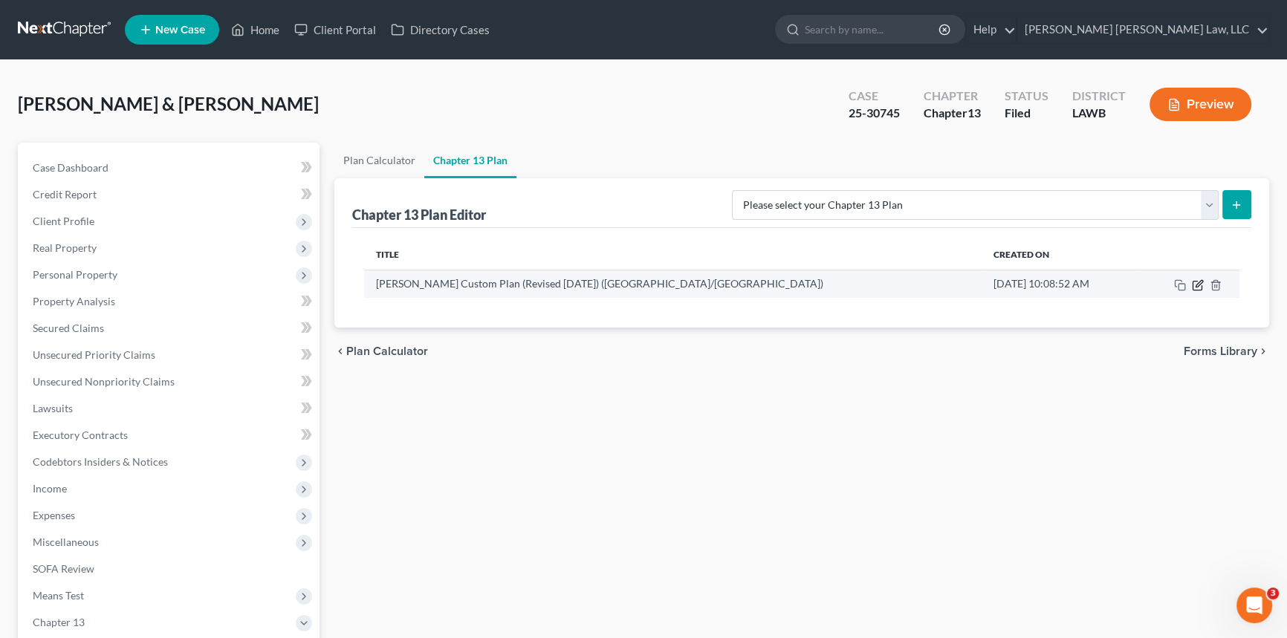
click at [1194, 282] on icon "button" at bounding box center [1198, 285] width 12 height 12
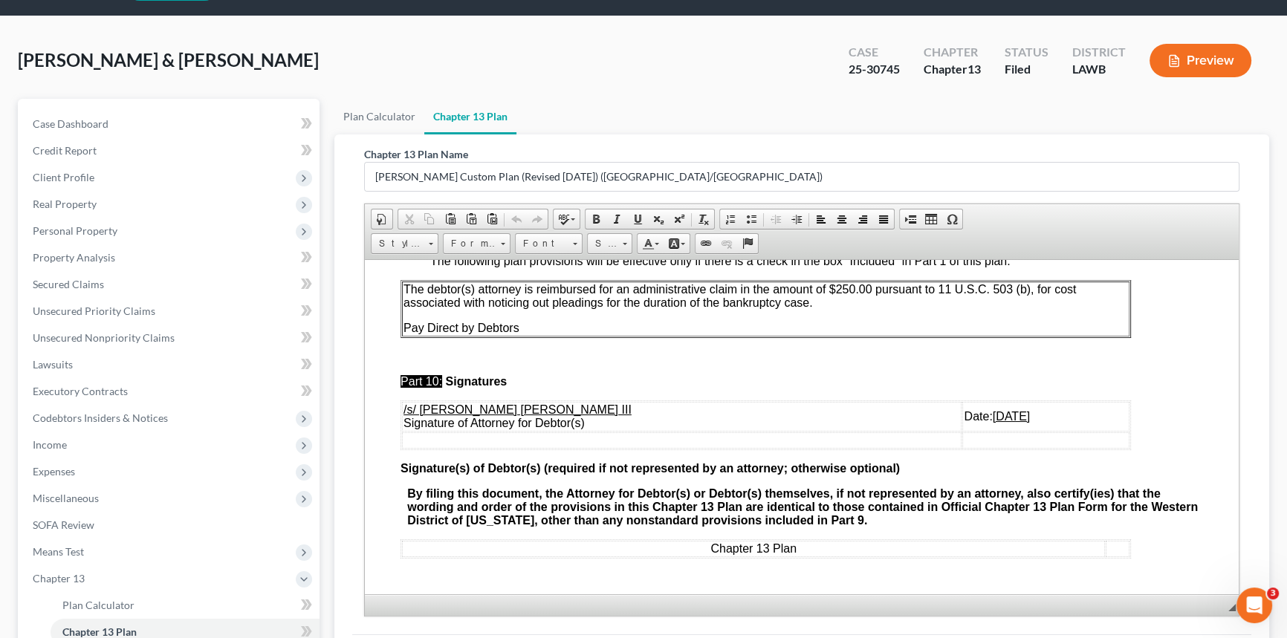
scroll to position [67, 0]
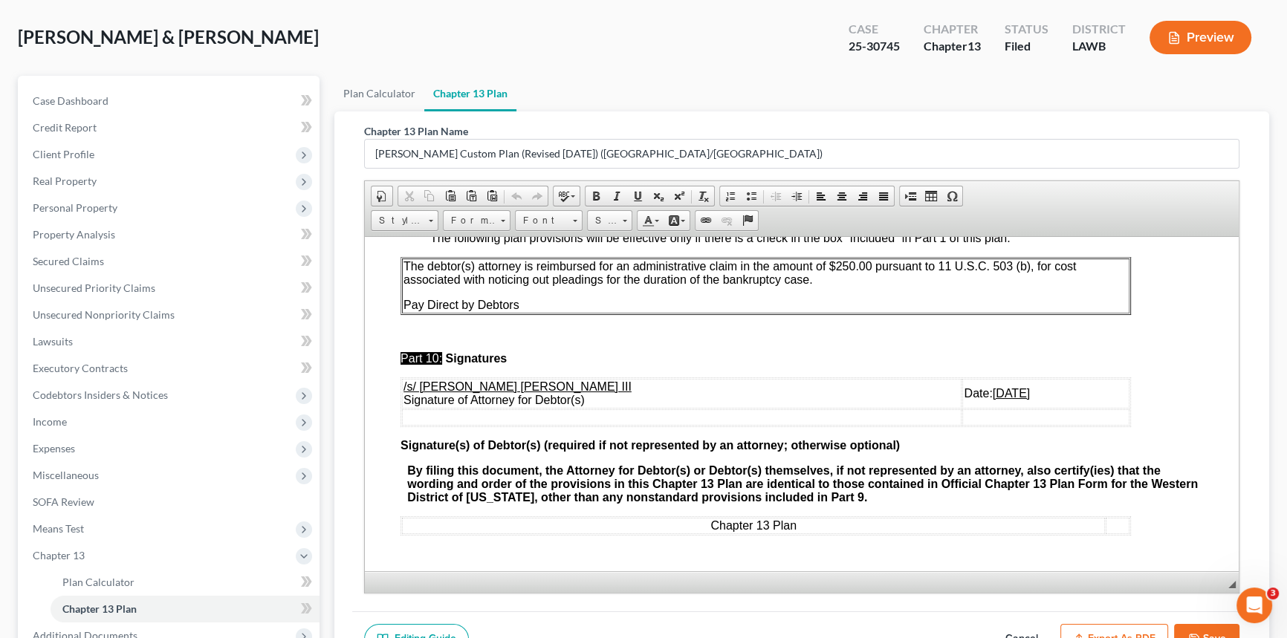
click at [993, 388] on u "[DATE]" at bounding box center [1011, 392] width 37 height 13
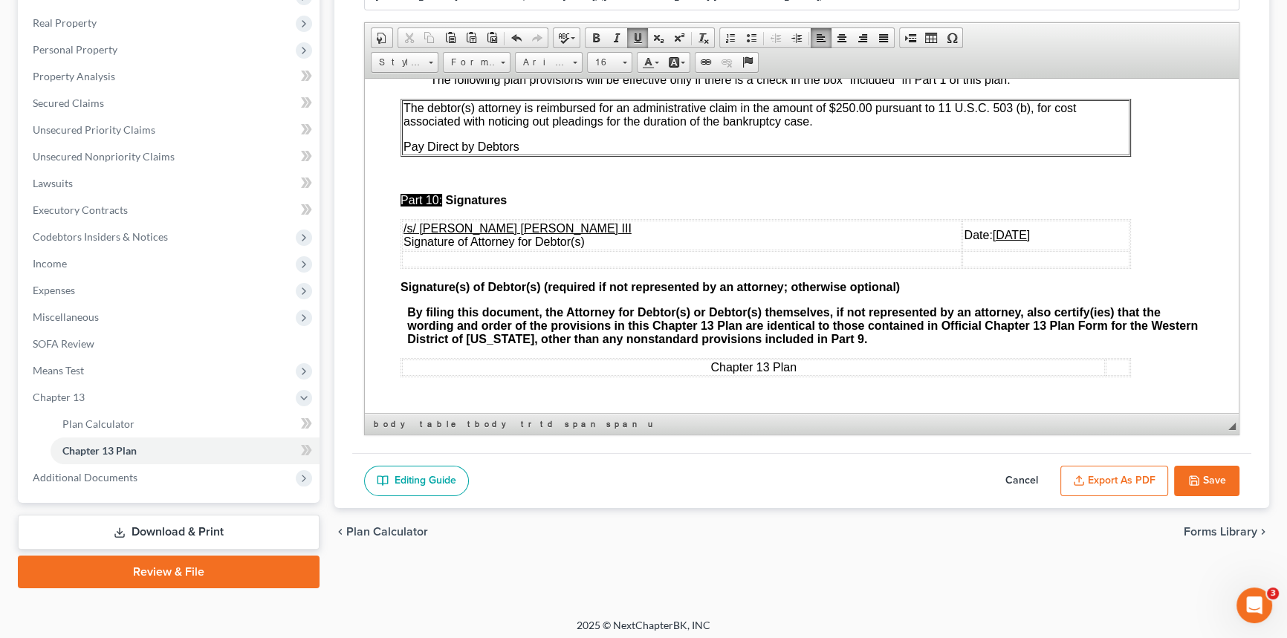
scroll to position [230, 0]
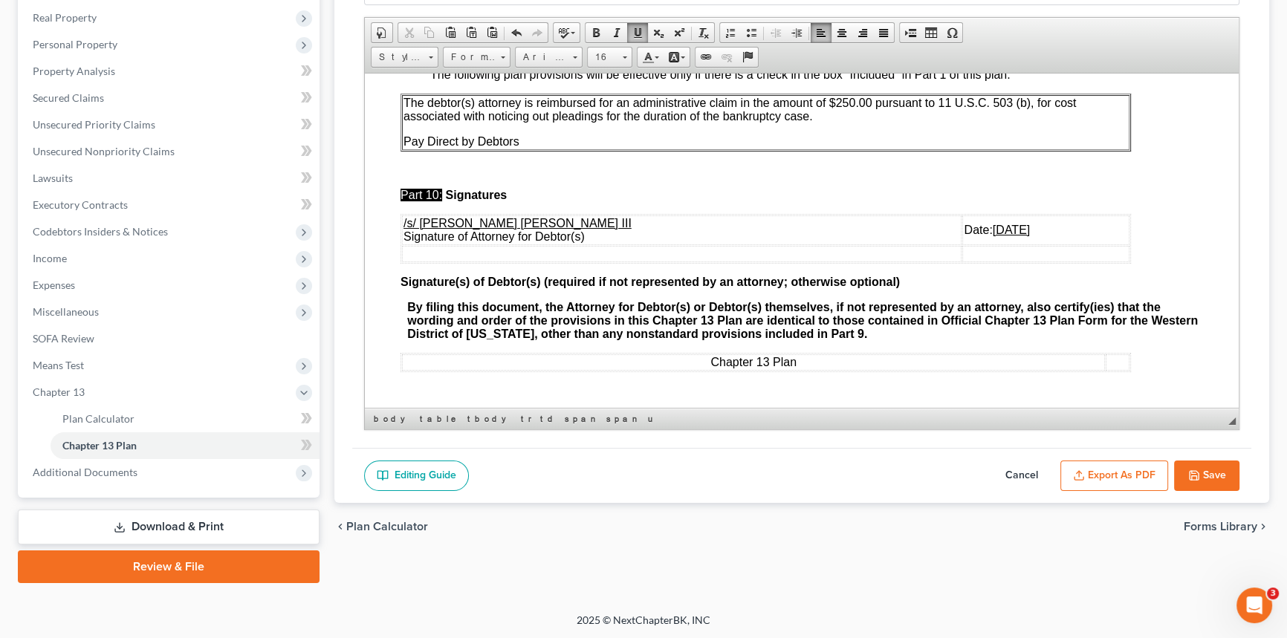
click at [1121, 476] on button "Export as PDF" at bounding box center [1114, 476] width 108 height 31
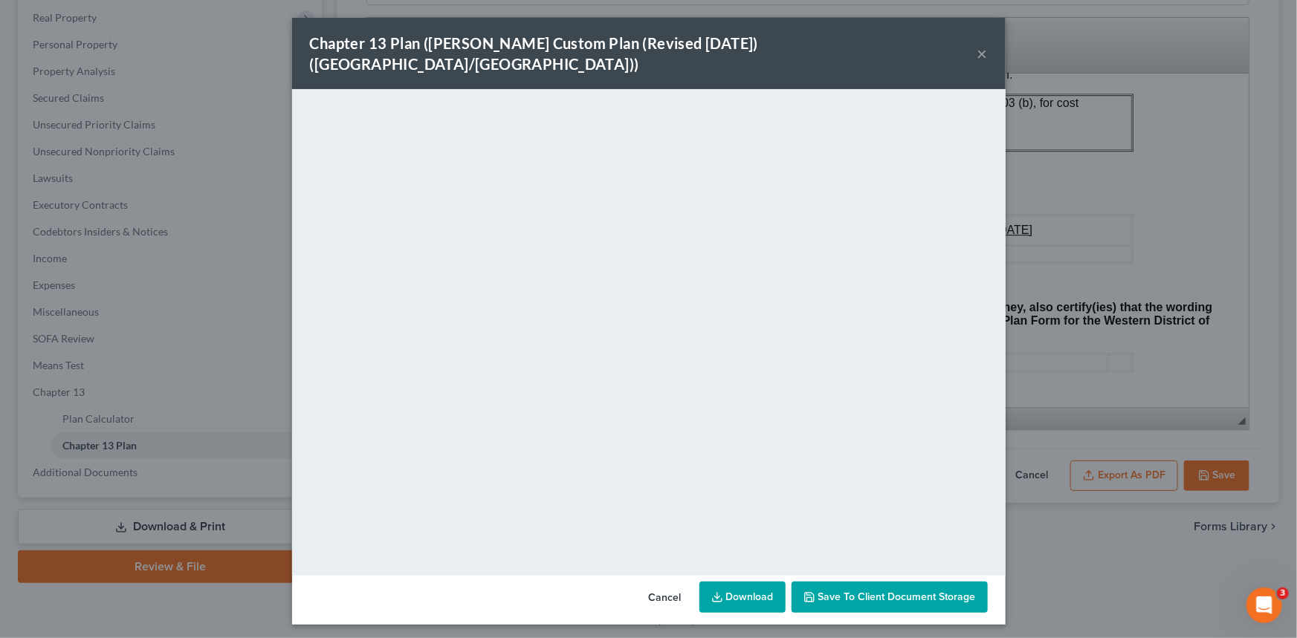
click at [978, 45] on button "×" at bounding box center [982, 54] width 10 height 18
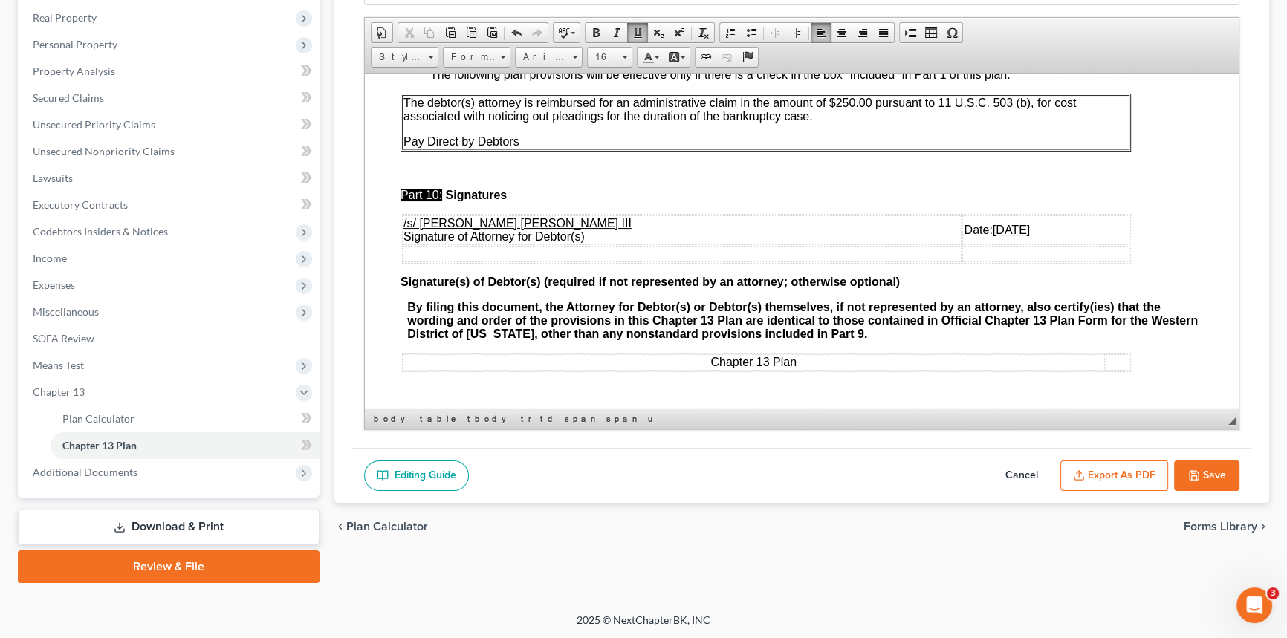
click at [1211, 474] on button "Save" at bounding box center [1206, 476] width 65 height 31
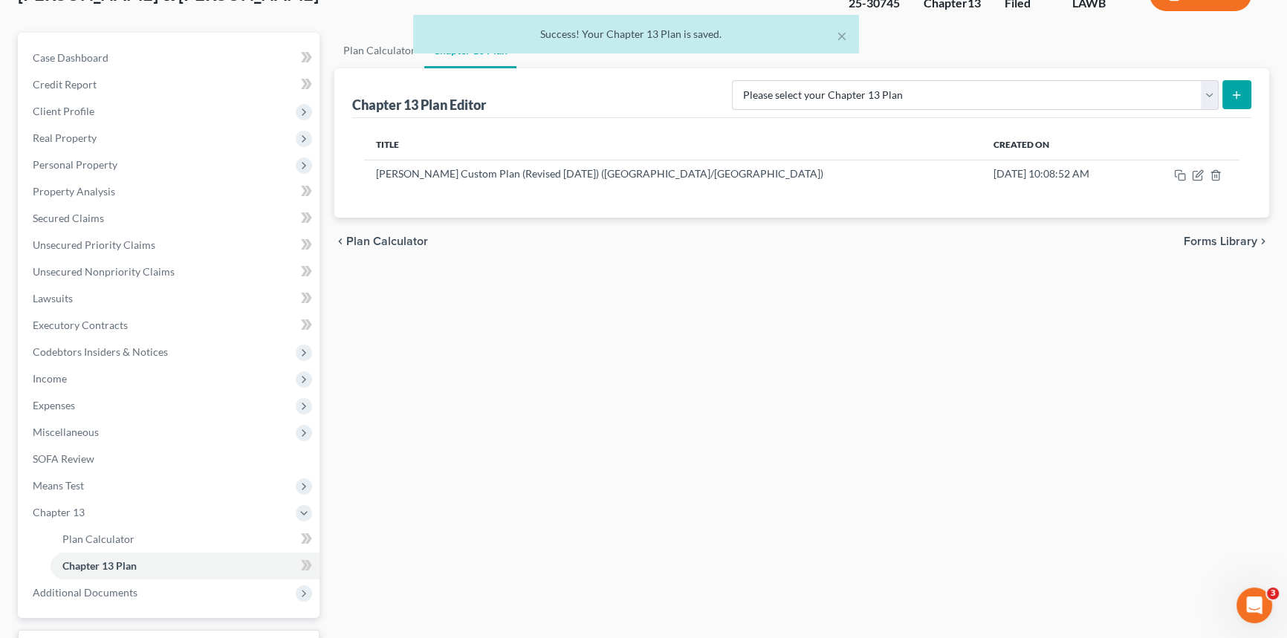
scroll to position [0, 0]
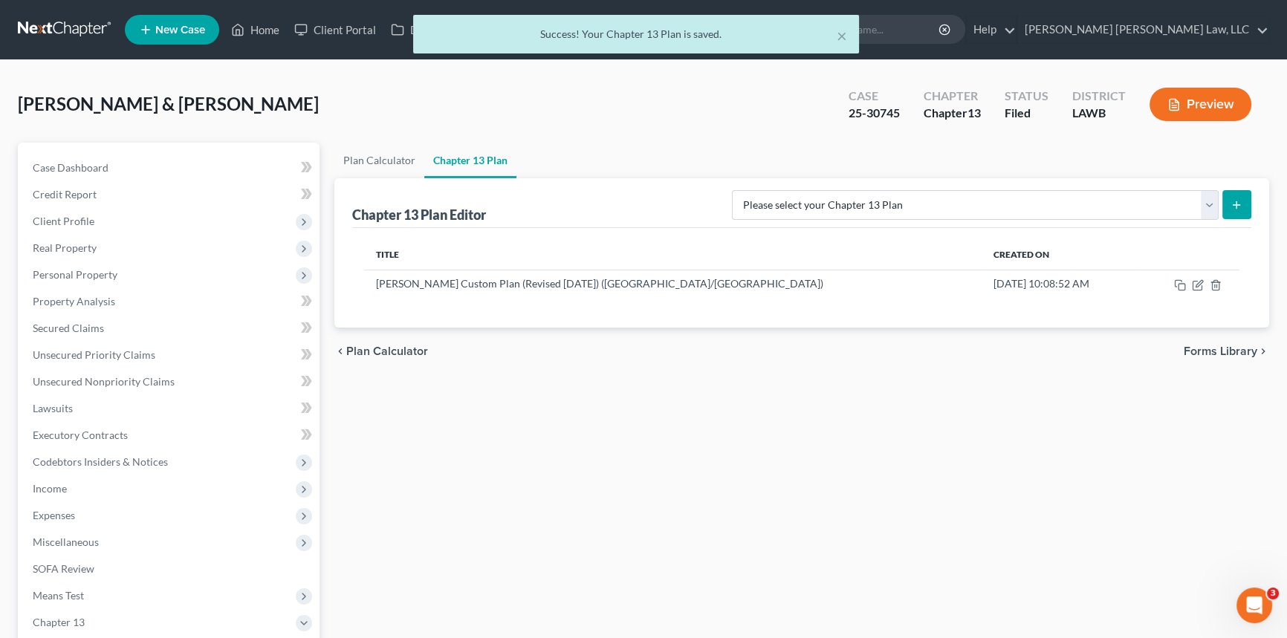
click at [254, 24] on div "× Success! Your Chapter 13 Plan is saved." at bounding box center [636, 38] width 1287 height 46
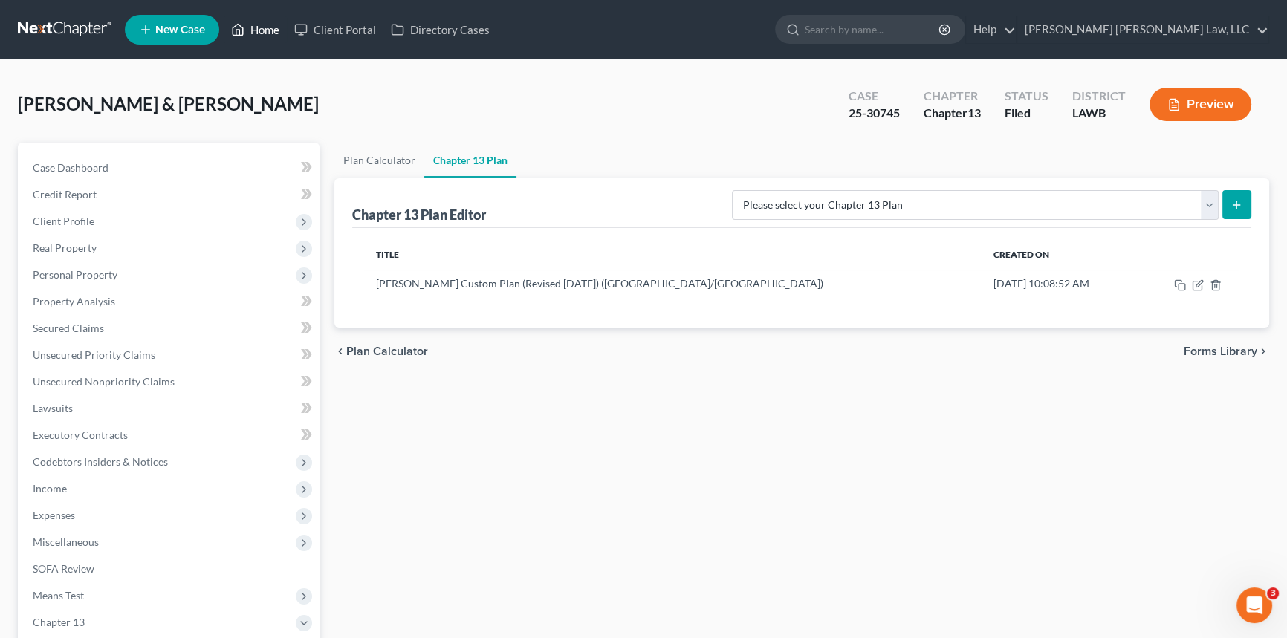
click at [266, 31] on link "Home" at bounding box center [255, 29] width 63 height 27
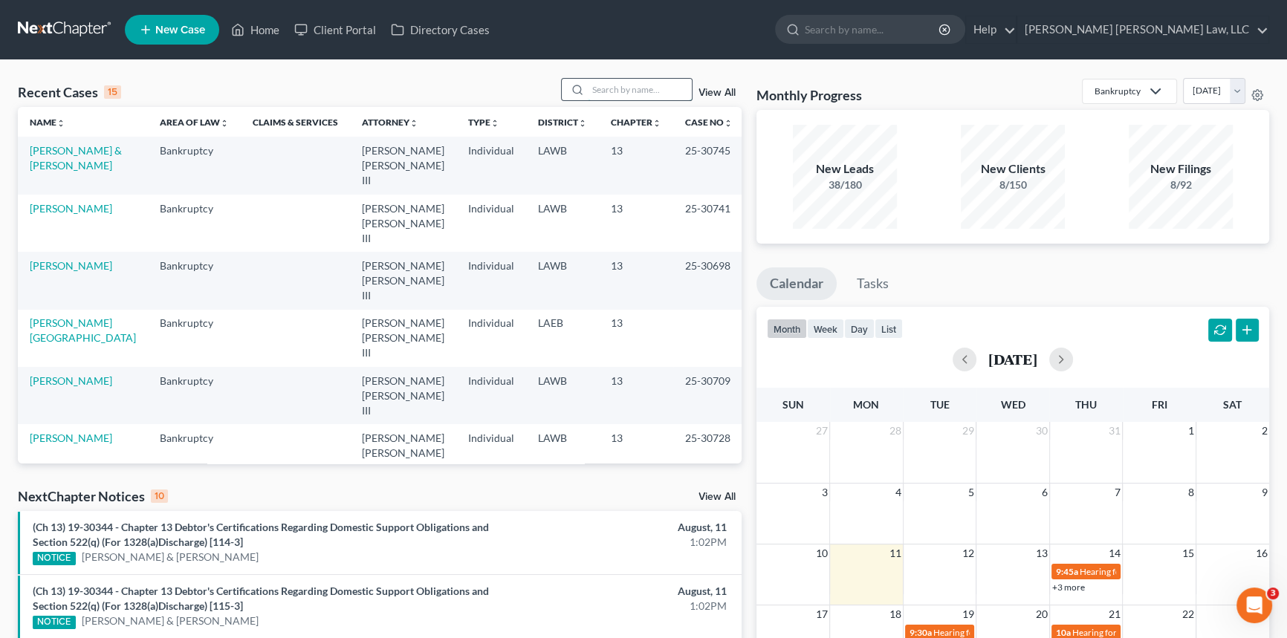
click at [606, 90] on input "search" at bounding box center [640, 90] width 104 height 22
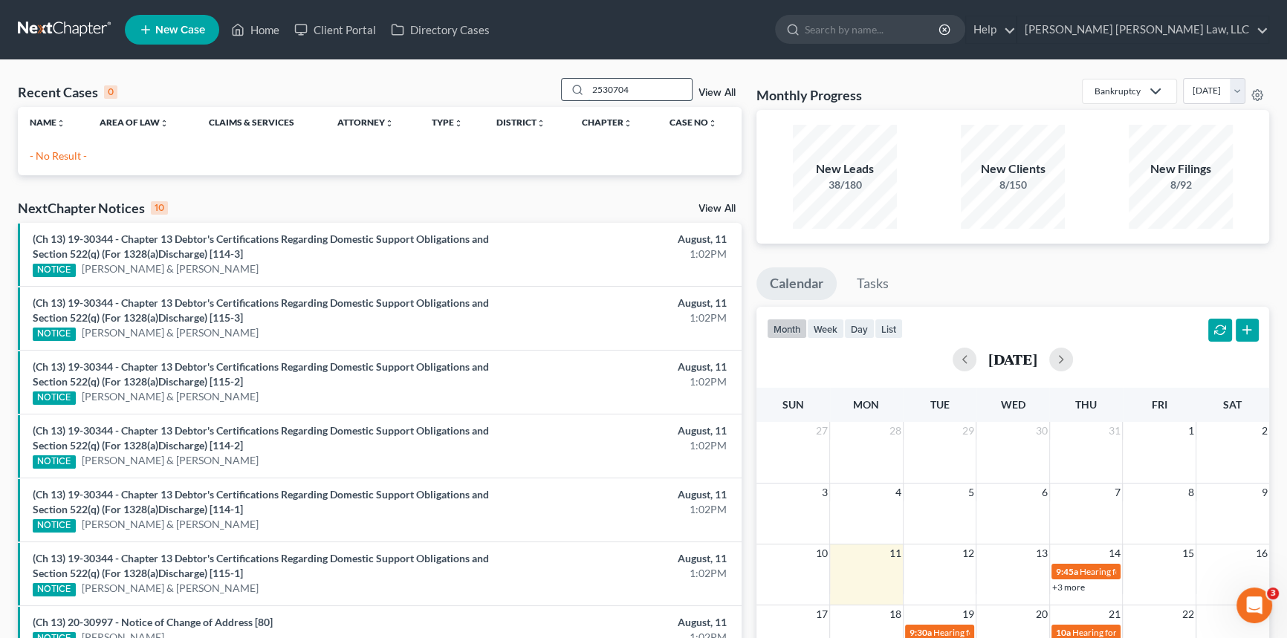
click at [601, 90] on input "2530704" at bounding box center [640, 90] width 104 height 22
type input "25-30704"
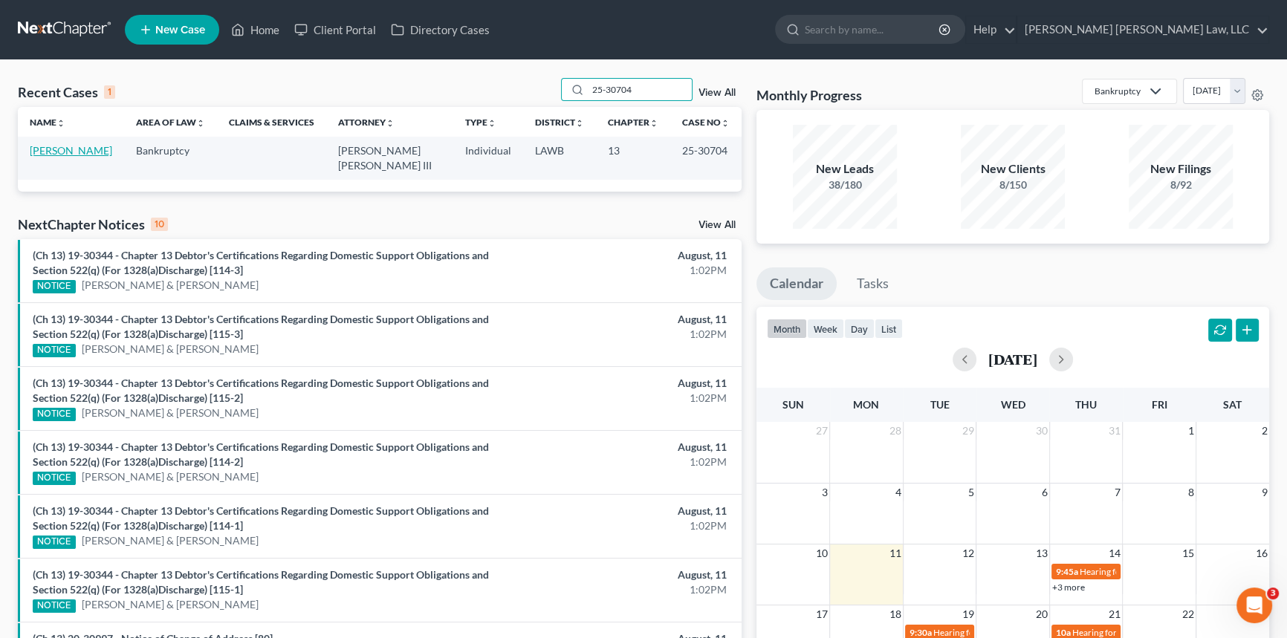
click at [67, 149] on link "[PERSON_NAME]" at bounding box center [71, 150] width 82 height 13
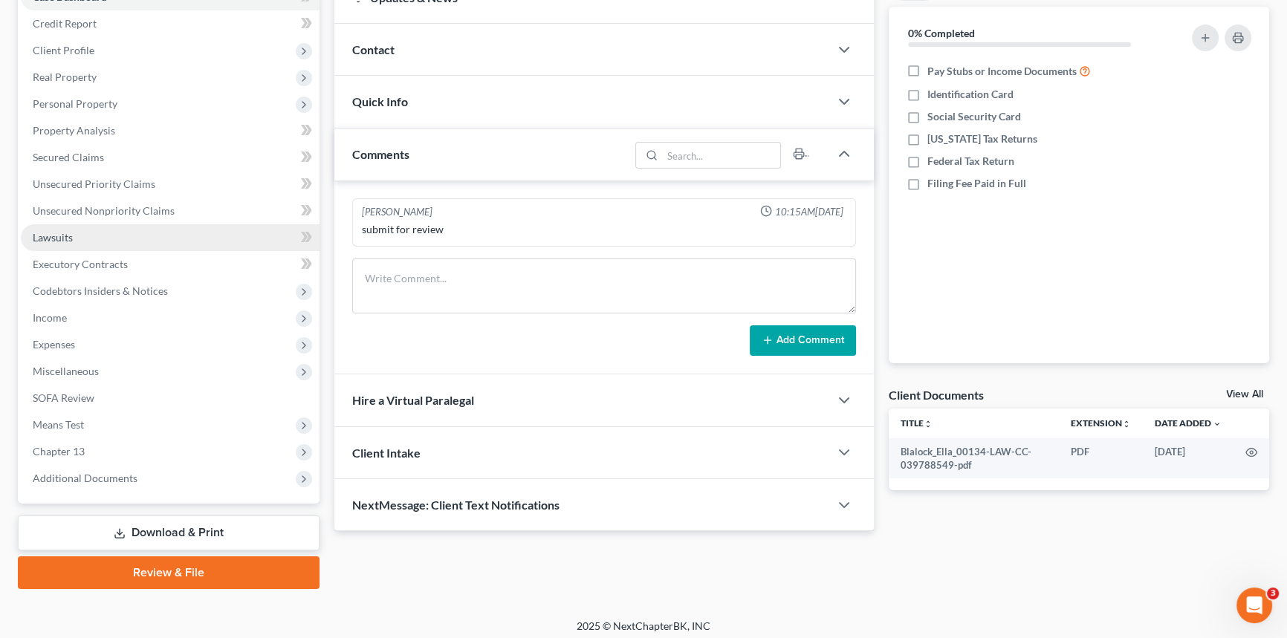
scroll to position [176, 0]
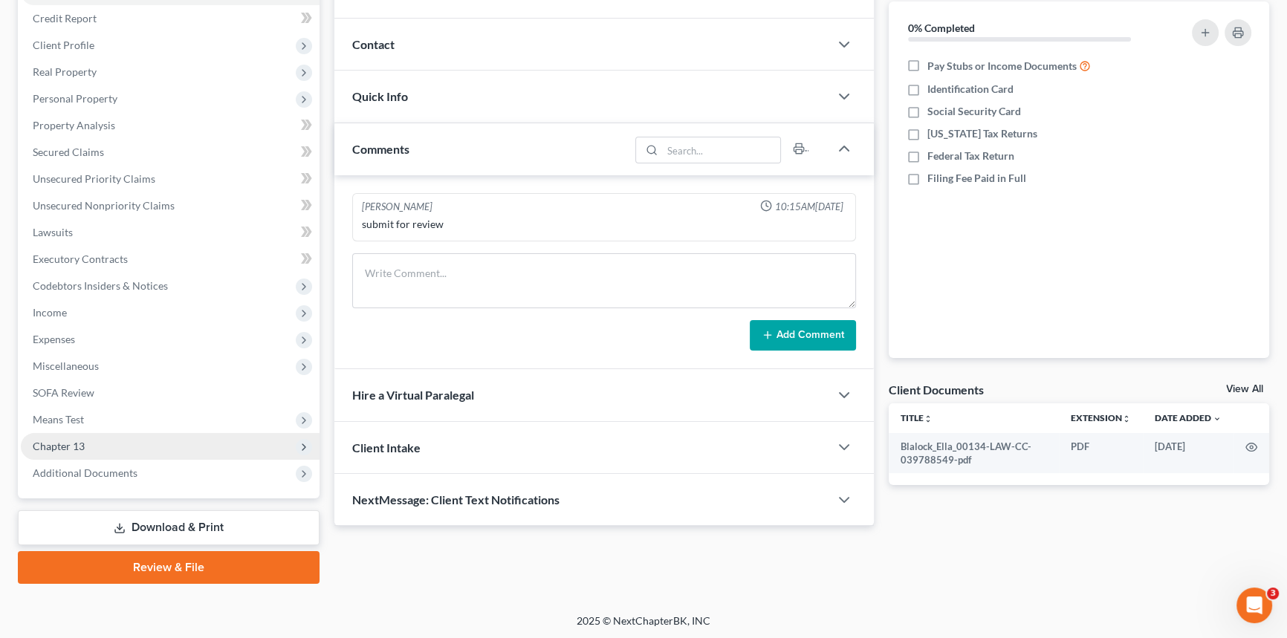
click at [91, 441] on span "Chapter 13" at bounding box center [170, 446] width 299 height 27
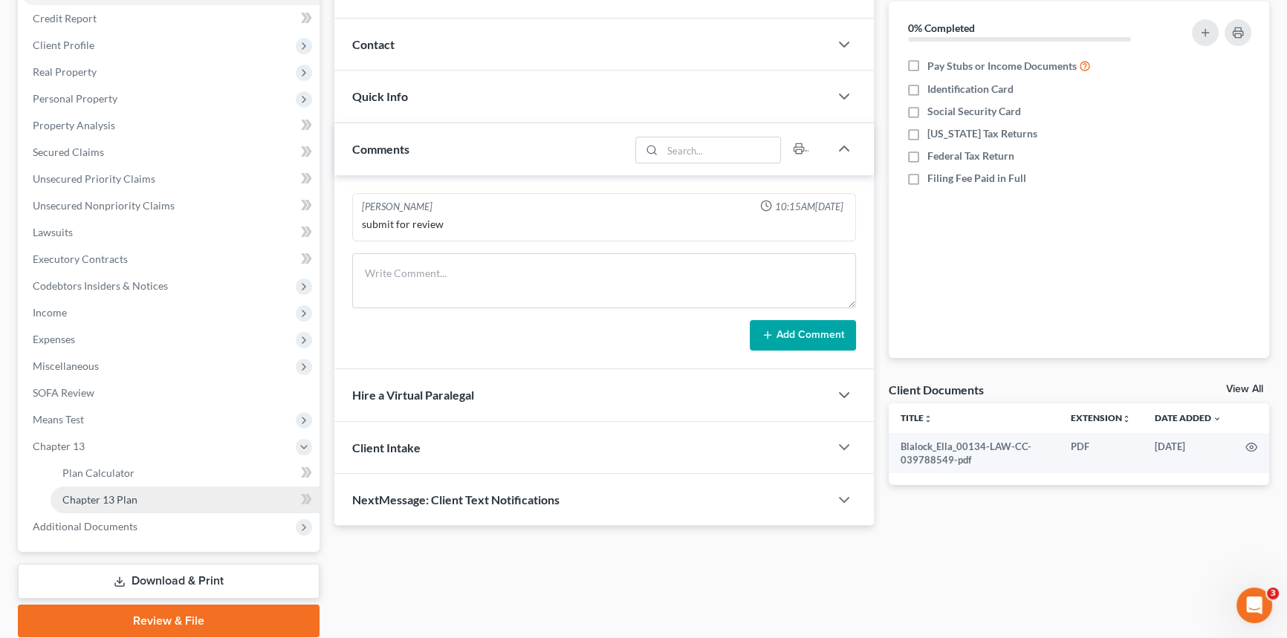
click at [127, 488] on link "Chapter 13 Plan" at bounding box center [185, 500] width 269 height 27
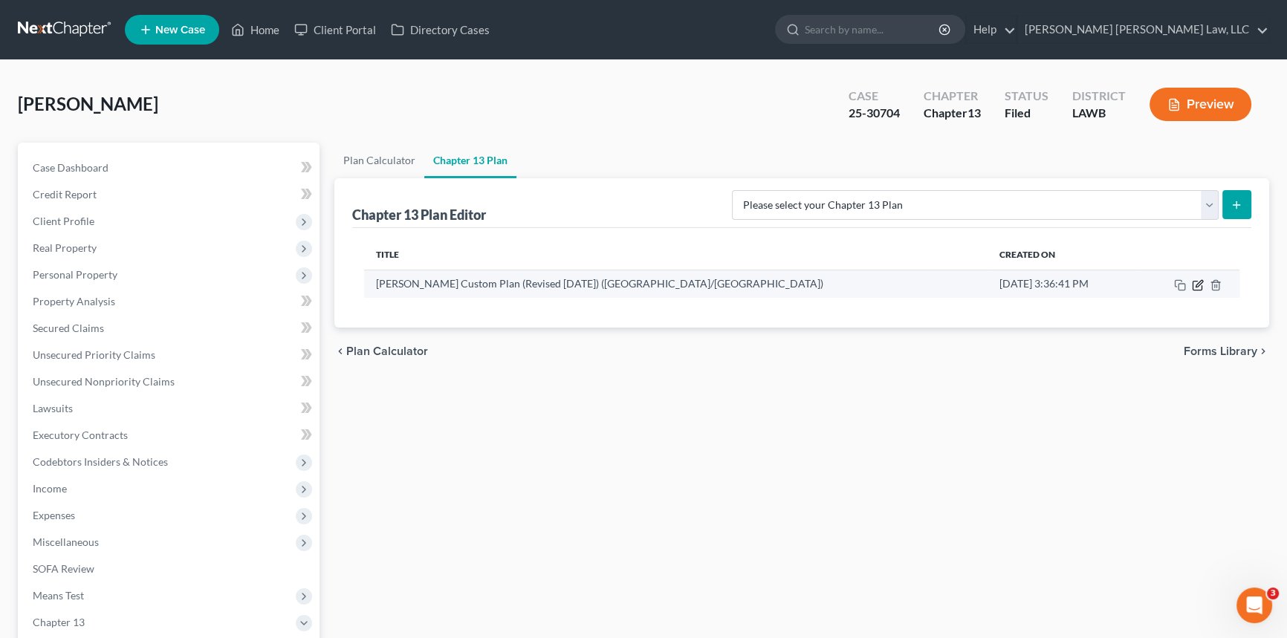
click at [1202, 280] on icon "button" at bounding box center [1199, 283] width 7 height 7
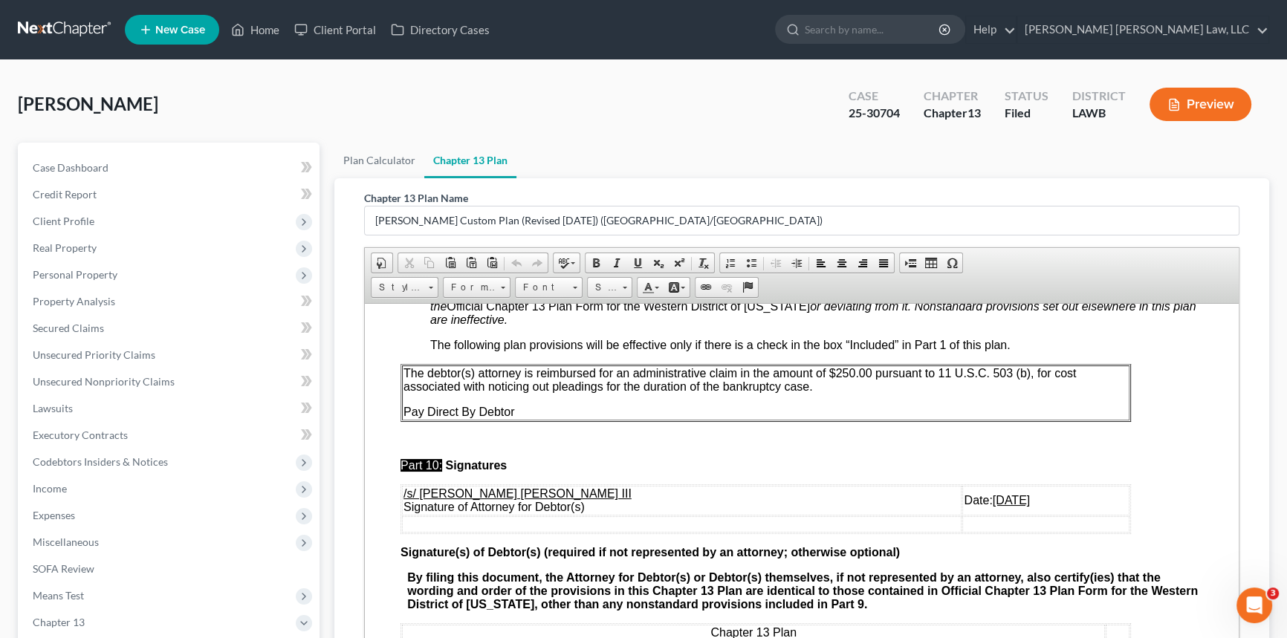
scroll to position [4595, 0]
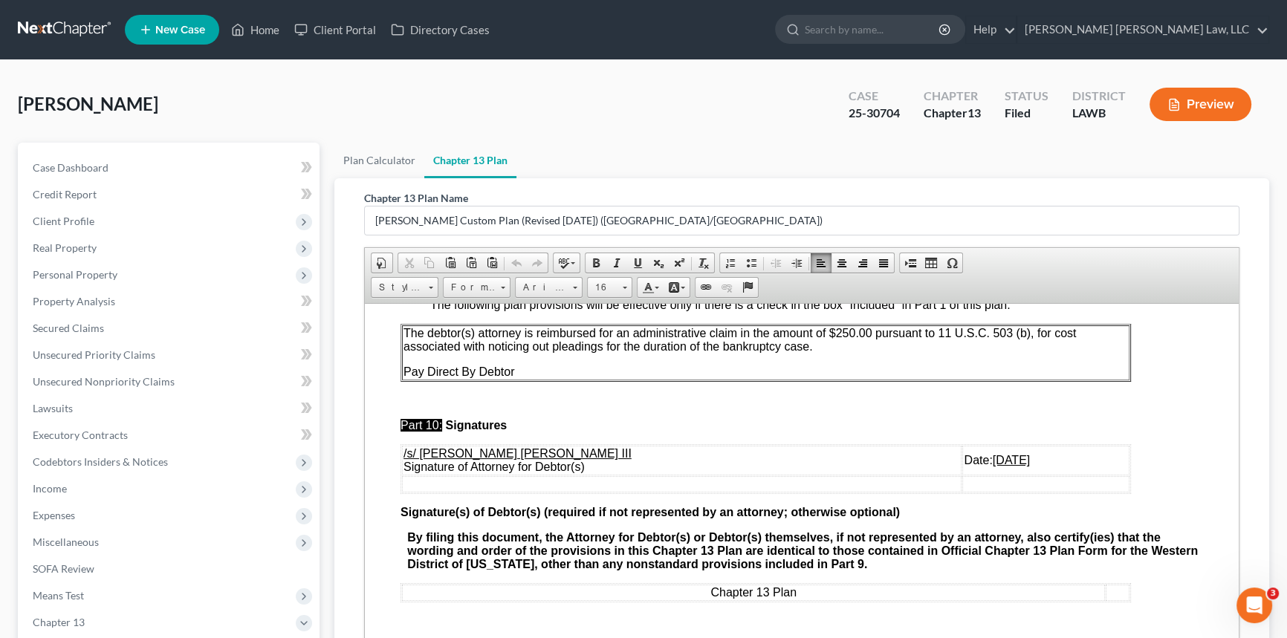
click at [993, 456] on u "[DATE]" at bounding box center [1011, 459] width 37 height 13
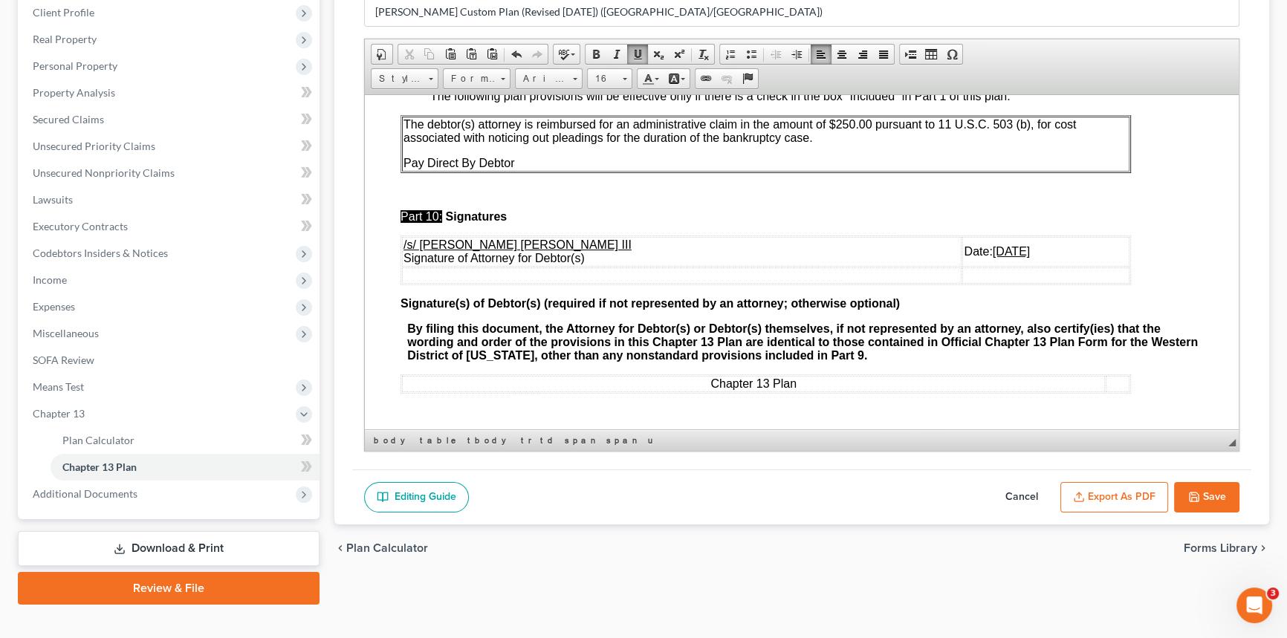
scroll to position [230, 0]
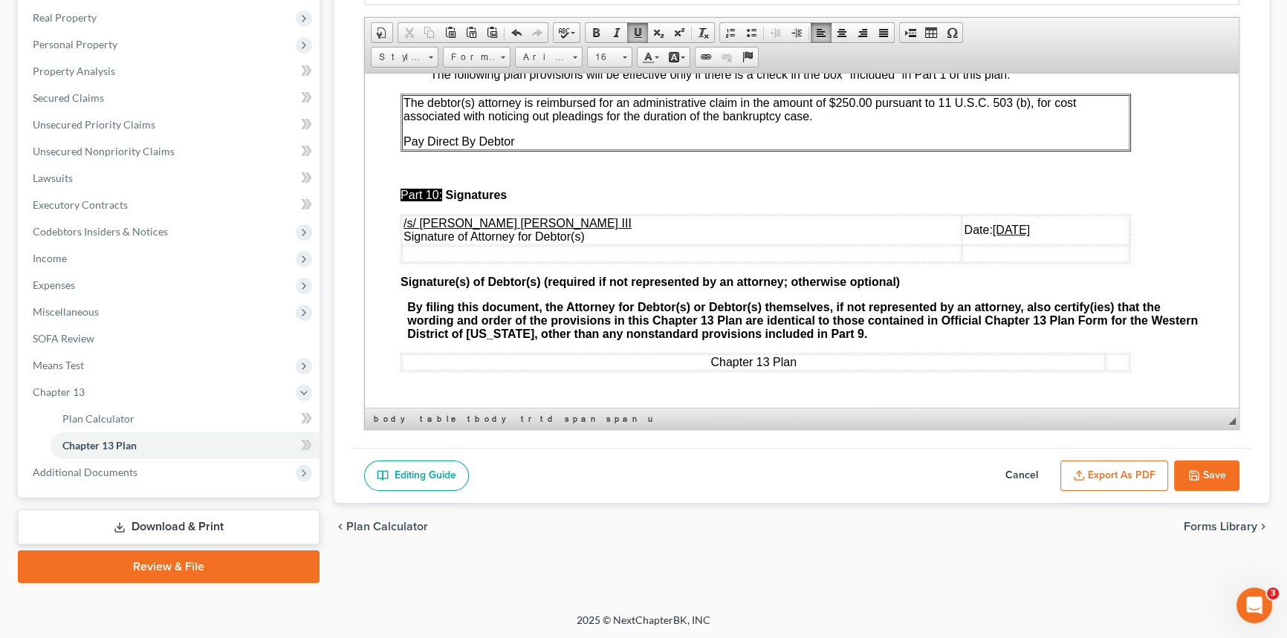
click at [1107, 469] on button "Export as PDF" at bounding box center [1114, 476] width 108 height 31
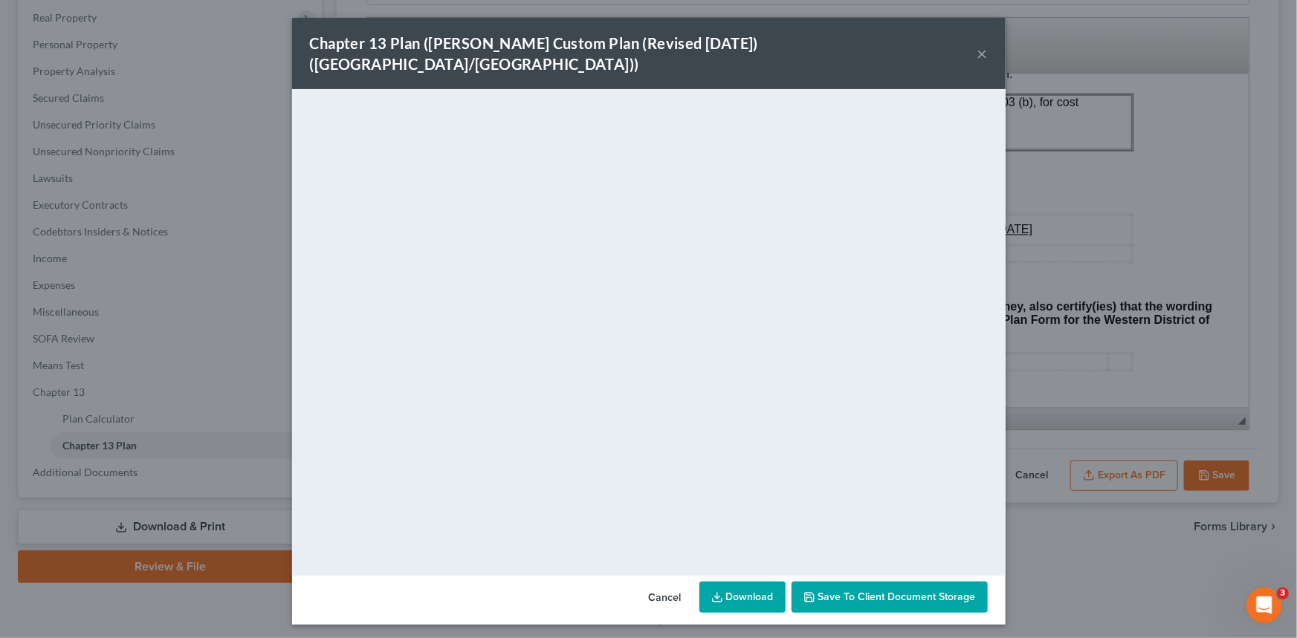
click at [979, 45] on button "×" at bounding box center [982, 54] width 10 height 18
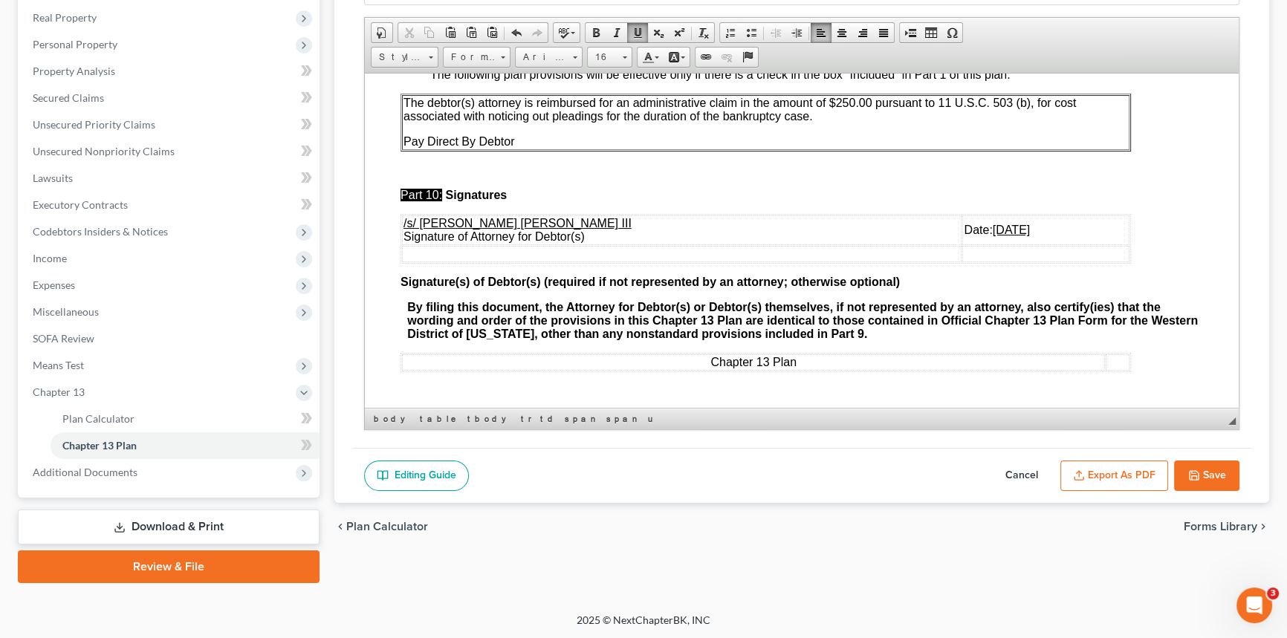
click at [1204, 461] on button "Save" at bounding box center [1206, 476] width 65 height 31
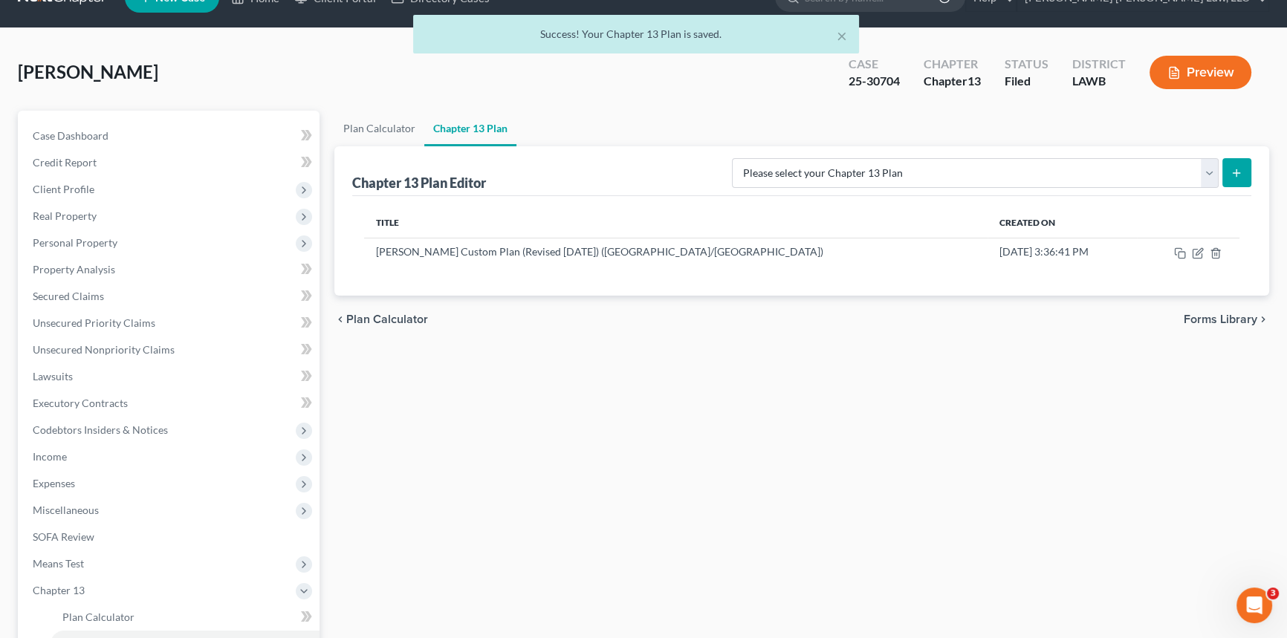
scroll to position [0, 0]
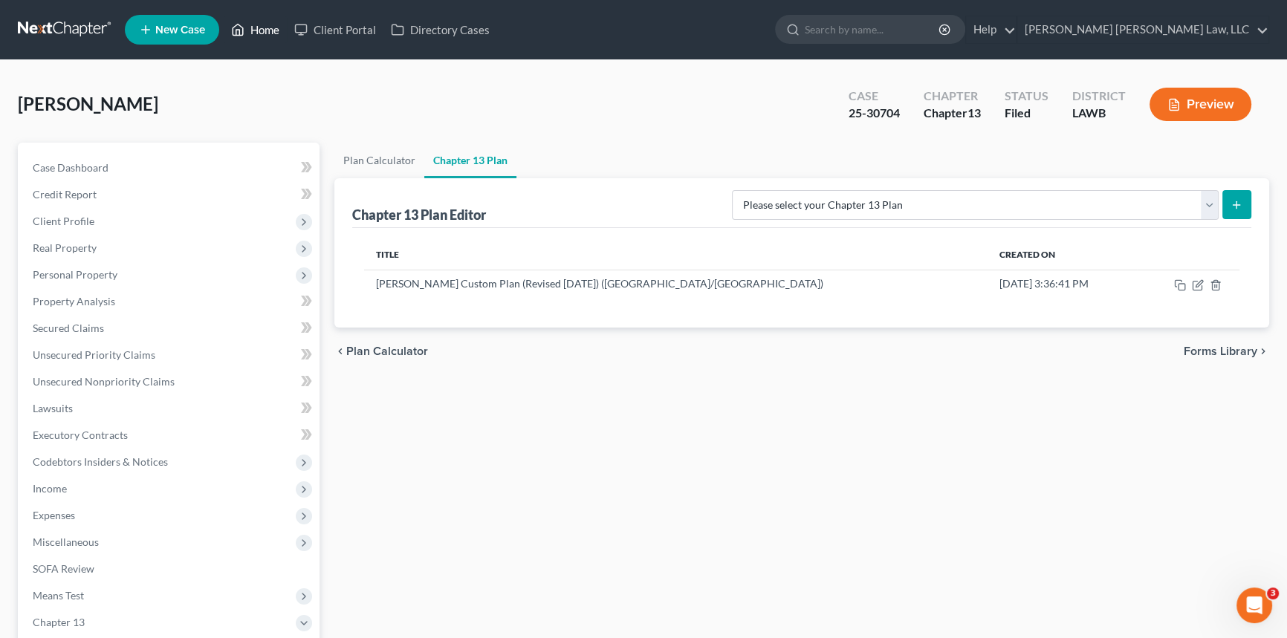
click at [260, 31] on link "Home" at bounding box center [255, 29] width 63 height 27
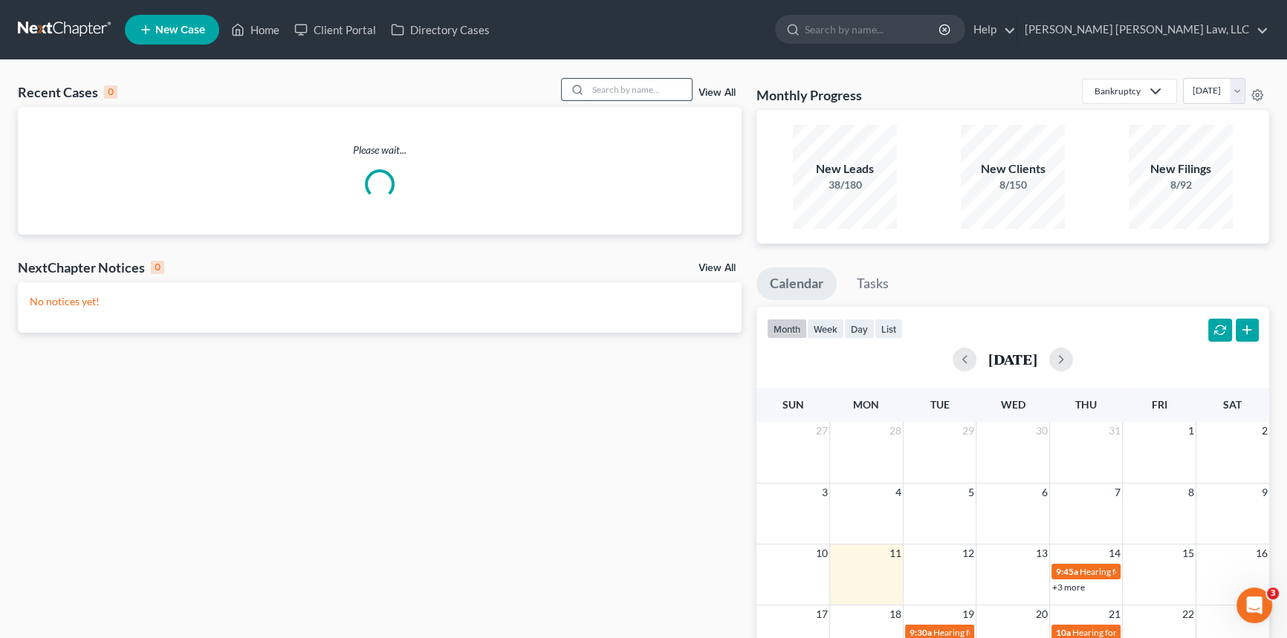
click at [600, 90] on input "search" at bounding box center [640, 90] width 104 height 22
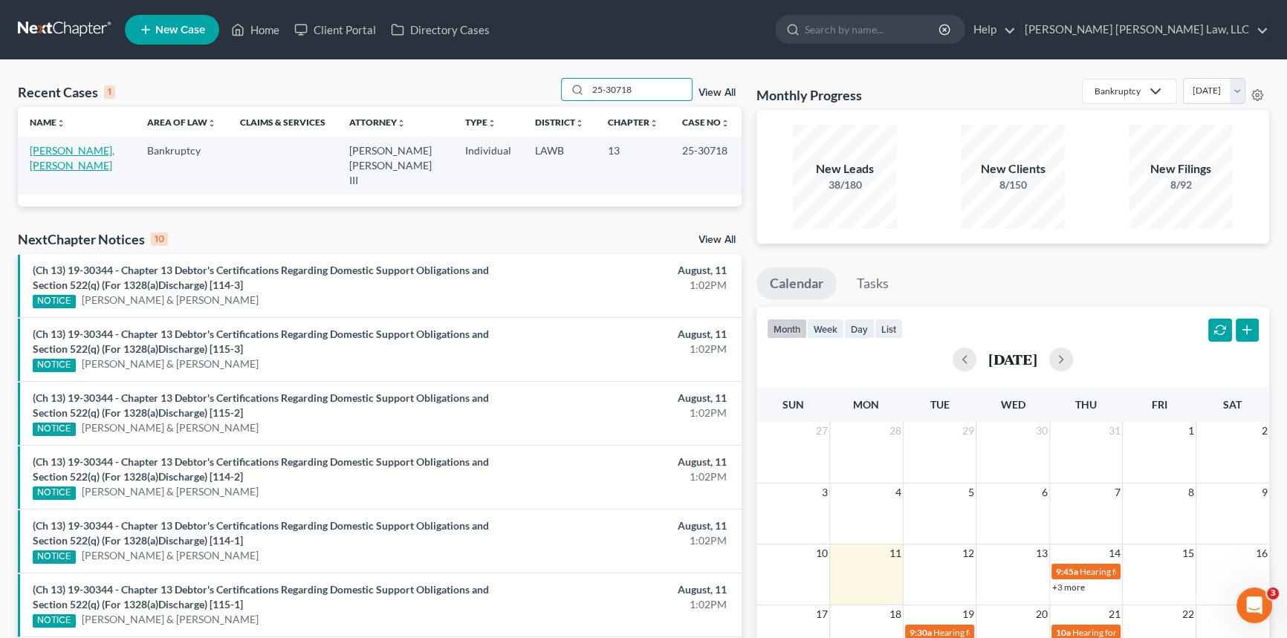
type input "25-30718"
click at [57, 146] on link "[PERSON_NAME], [PERSON_NAME]" at bounding box center [72, 157] width 85 height 27
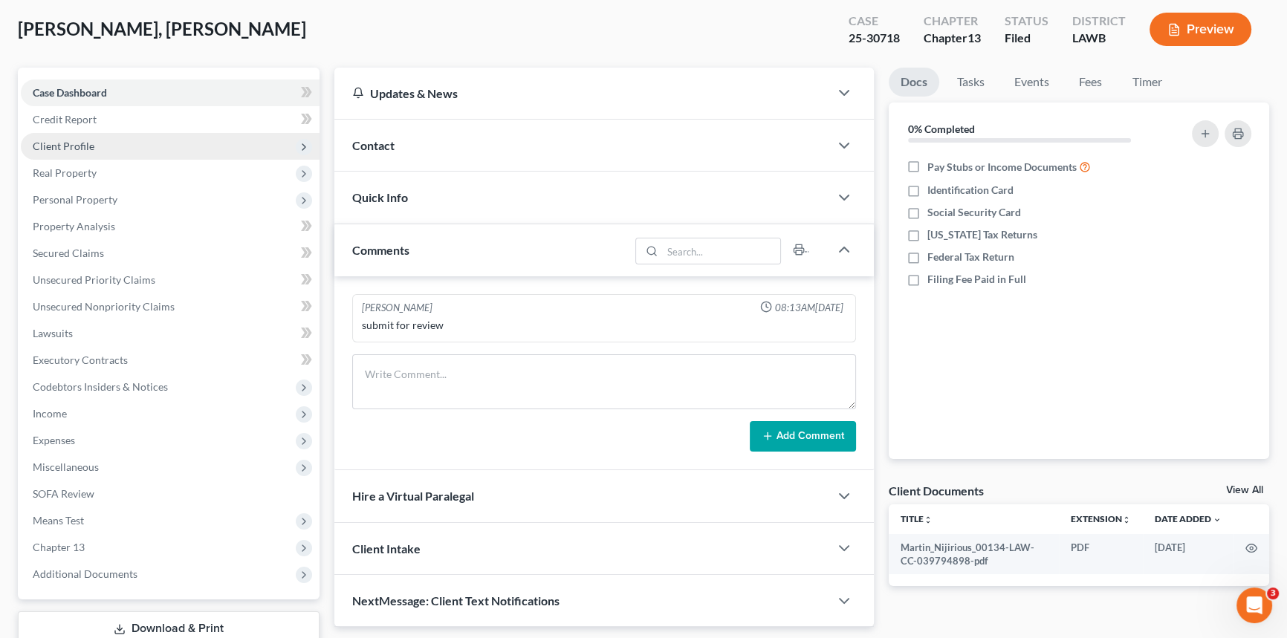
scroll to position [176, 0]
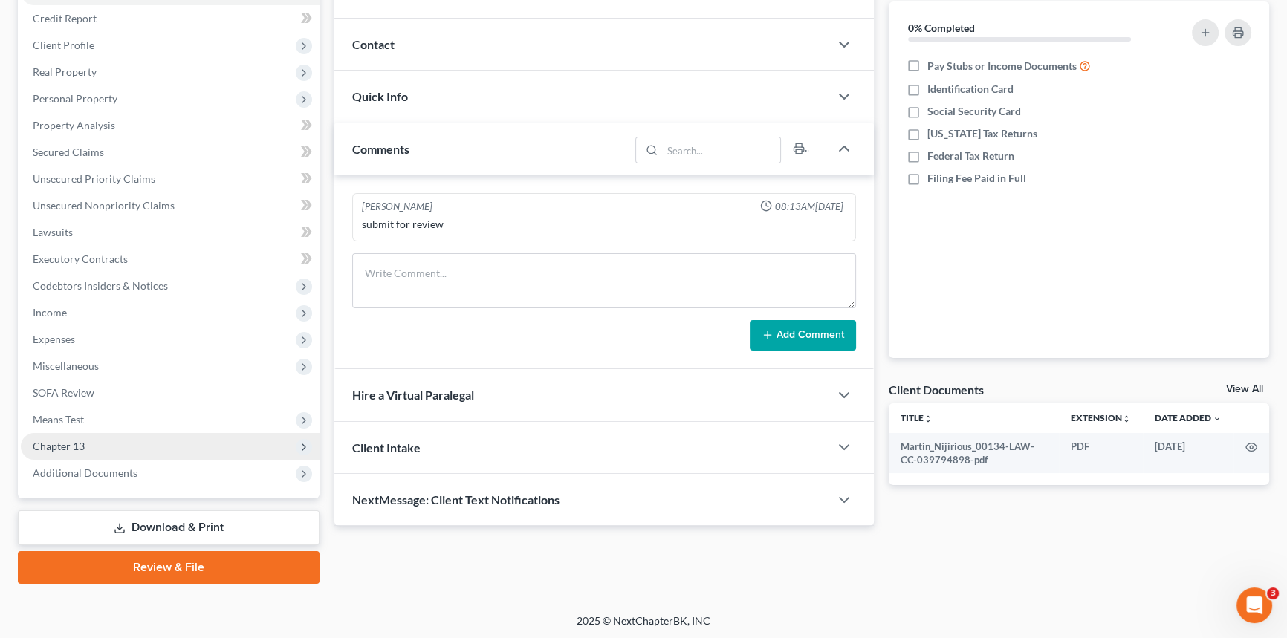
click at [178, 450] on span "Chapter 13" at bounding box center [170, 446] width 299 height 27
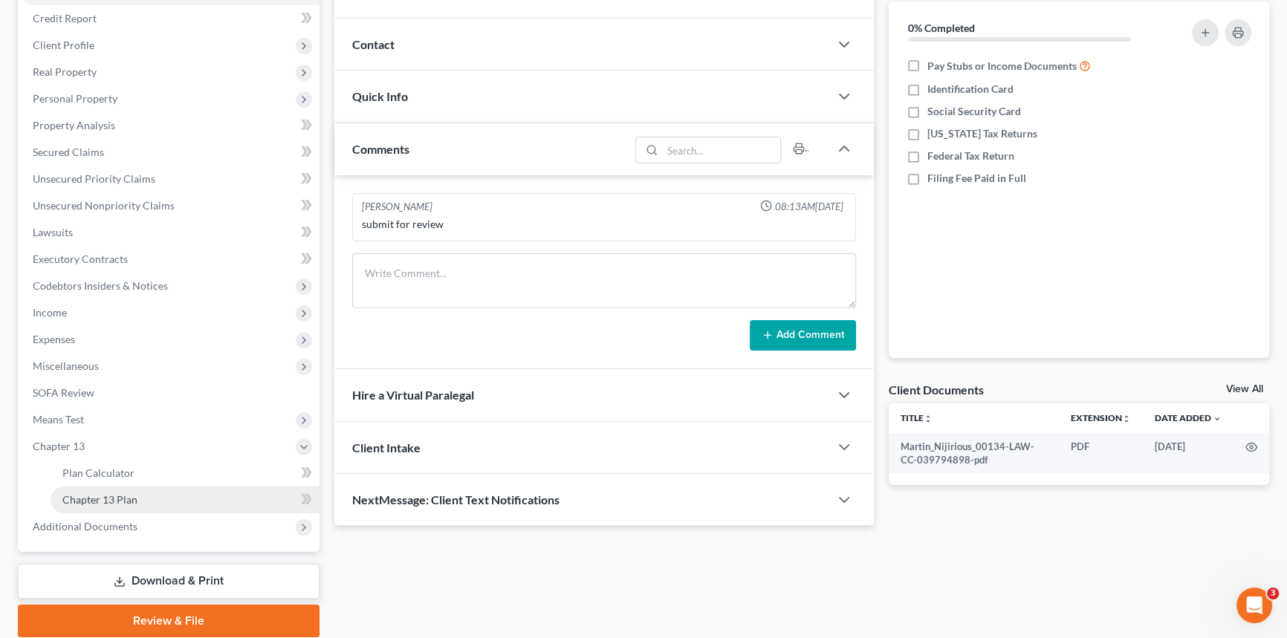
click at [204, 499] on link "Chapter 13 Plan" at bounding box center [185, 500] width 269 height 27
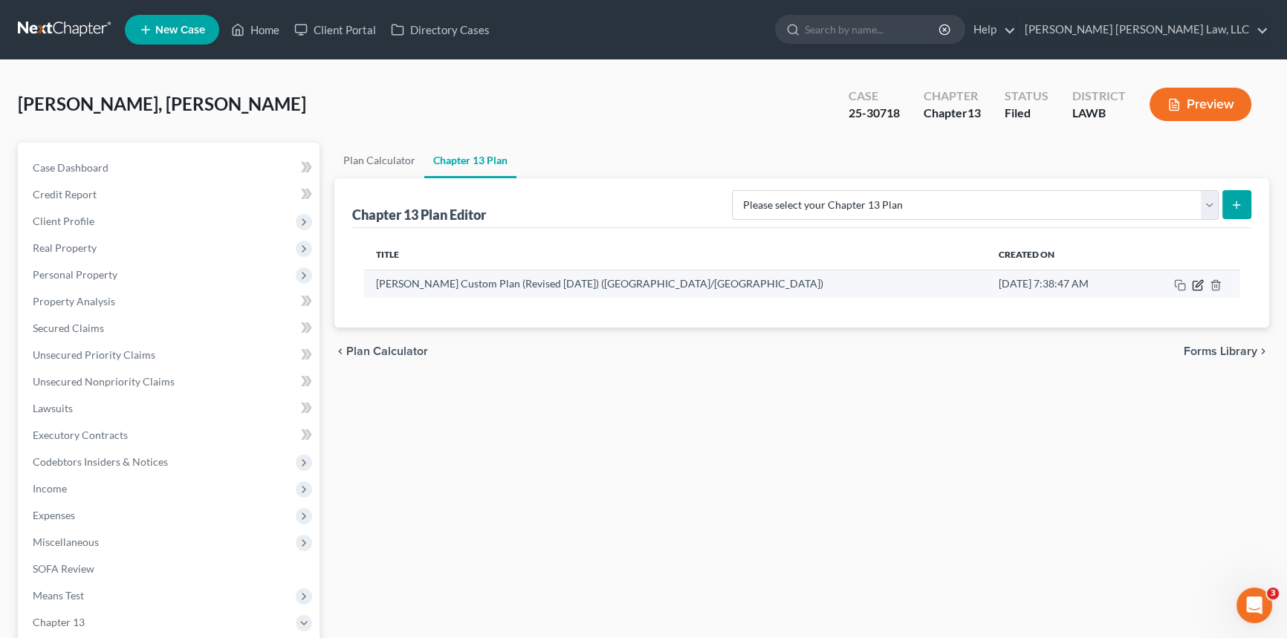
click at [1196, 282] on icon "button" at bounding box center [1198, 285] width 12 height 12
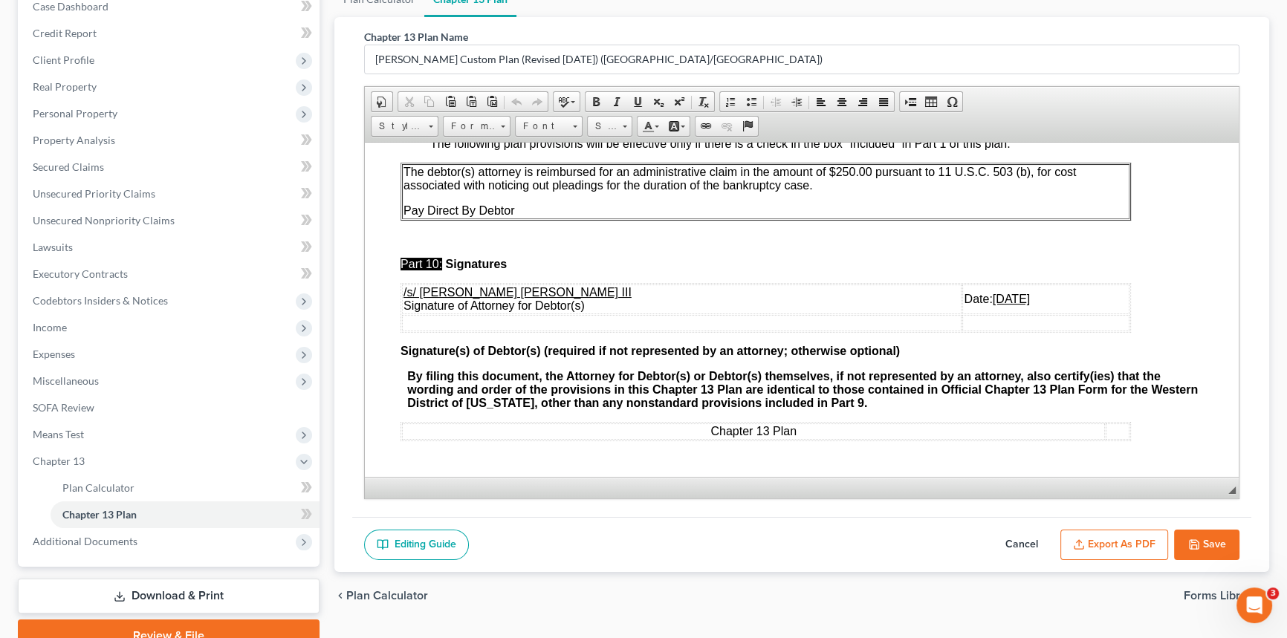
scroll to position [230, 0]
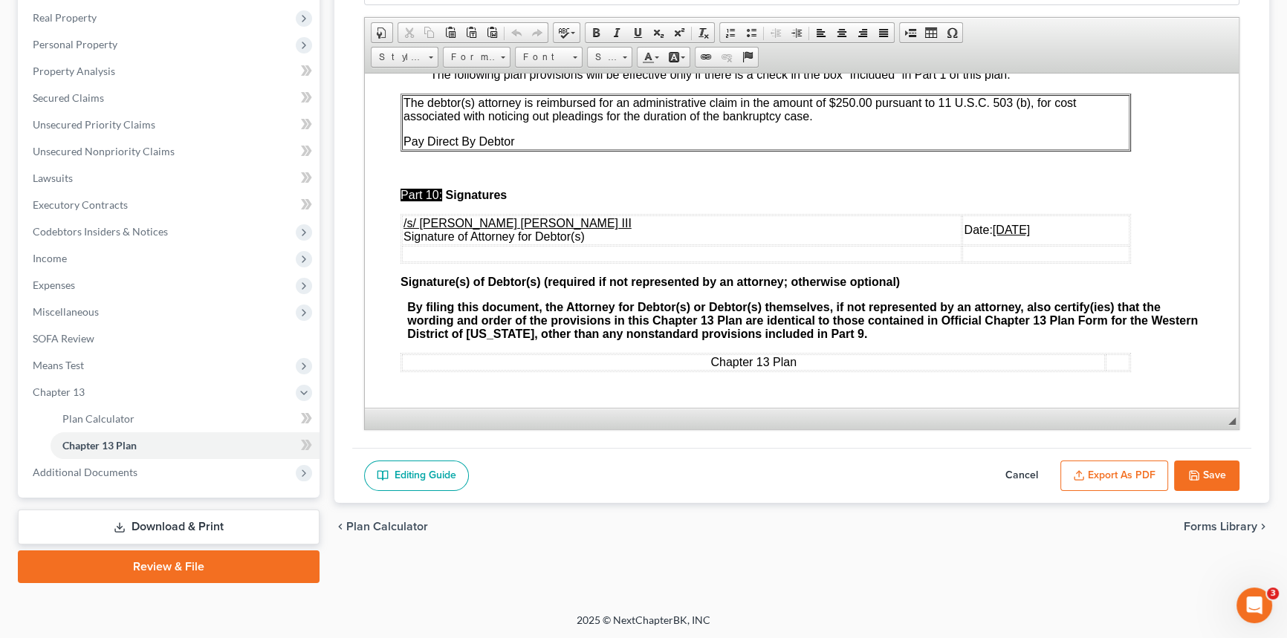
click at [993, 227] on u "[DATE]" at bounding box center [1011, 229] width 37 height 13
click at [1208, 473] on button "Save" at bounding box center [1206, 476] width 65 height 31
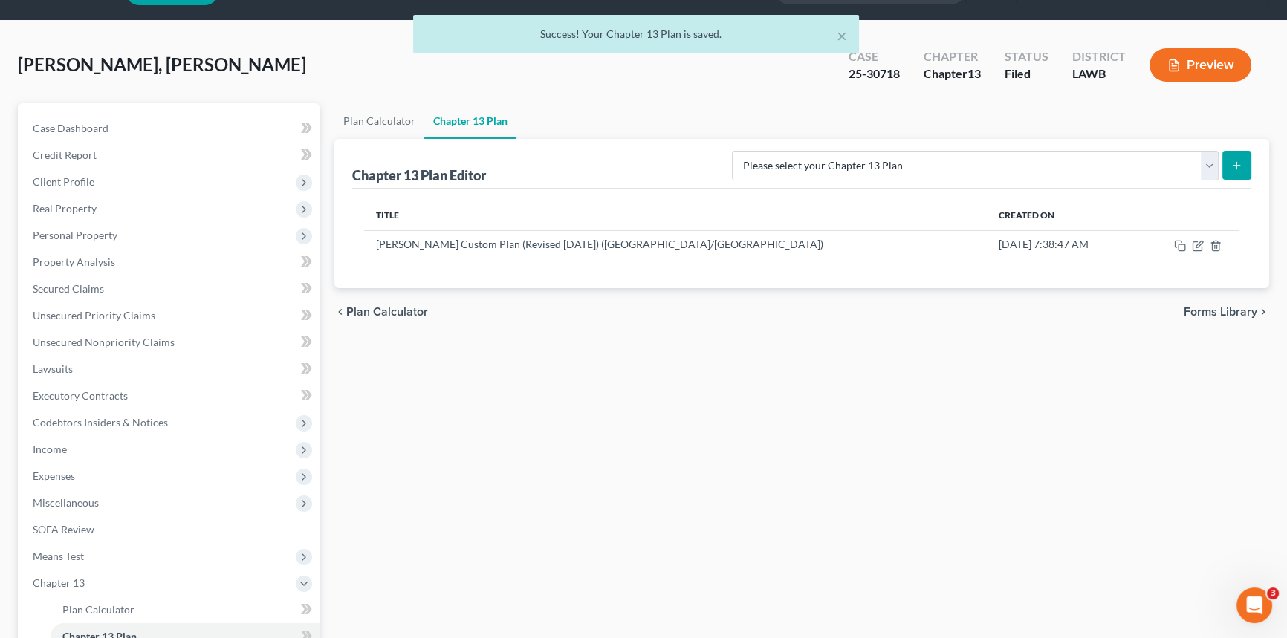
scroll to position [0, 0]
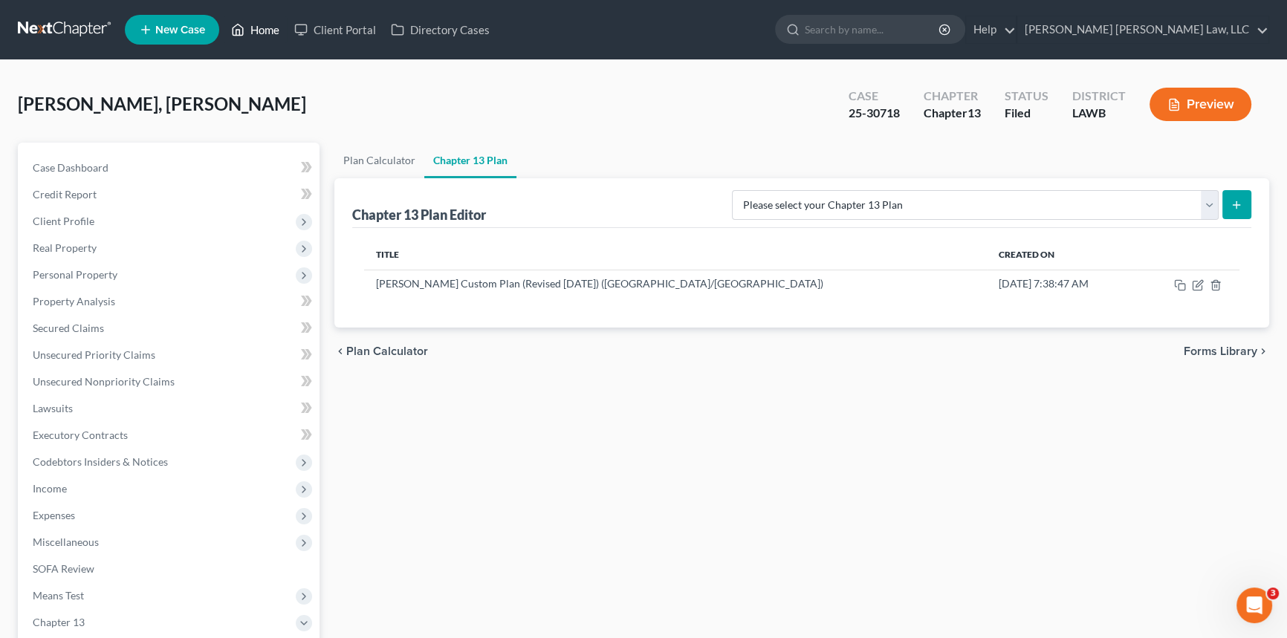
click at [255, 27] on link "Home" at bounding box center [255, 29] width 63 height 27
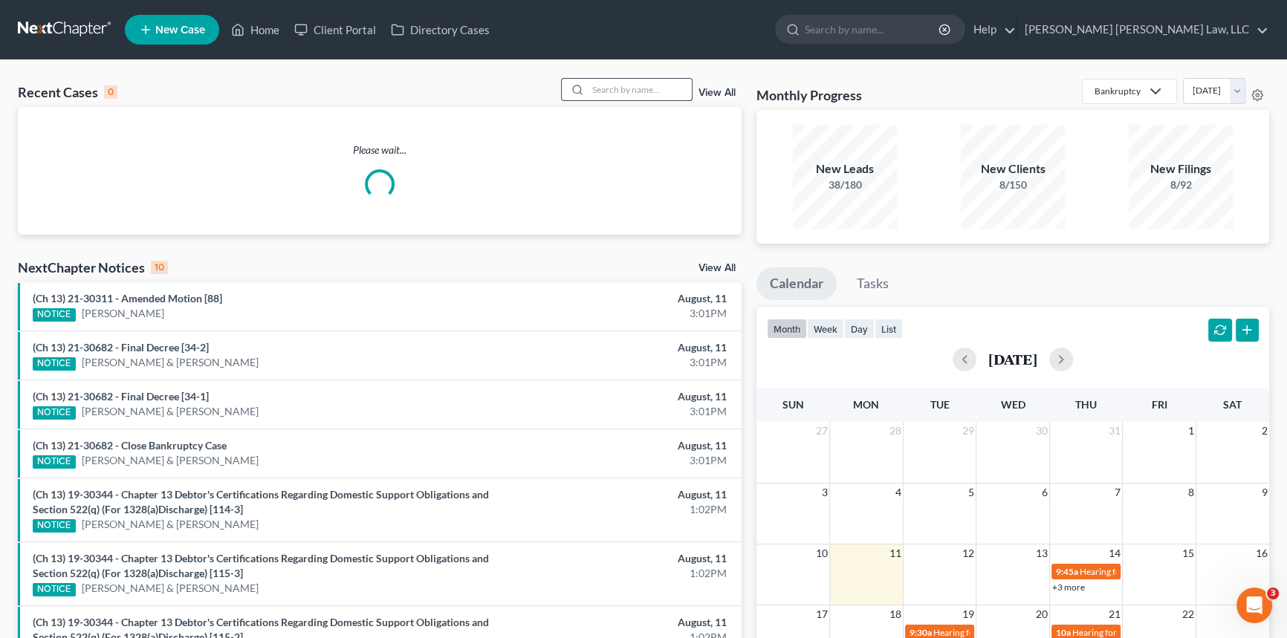
click at [596, 88] on input "search" at bounding box center [640, 90] width 104 height 22
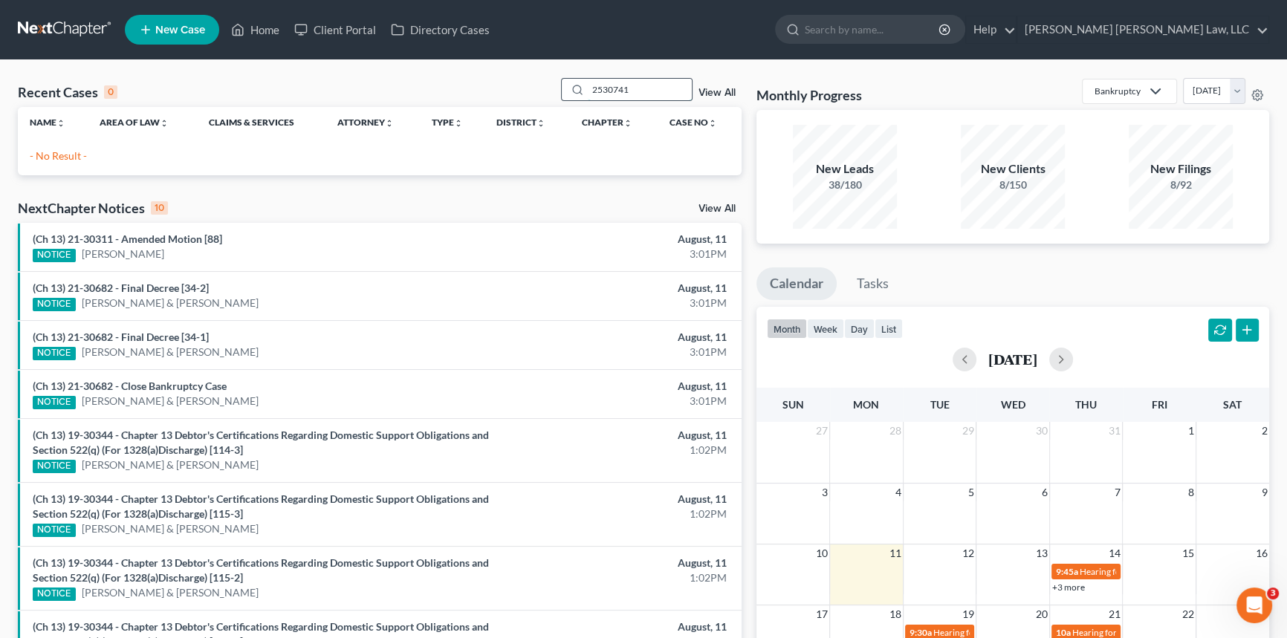
click at [600, 88] on input "2530741" at bounding box center [640, 90] width 104 height 22
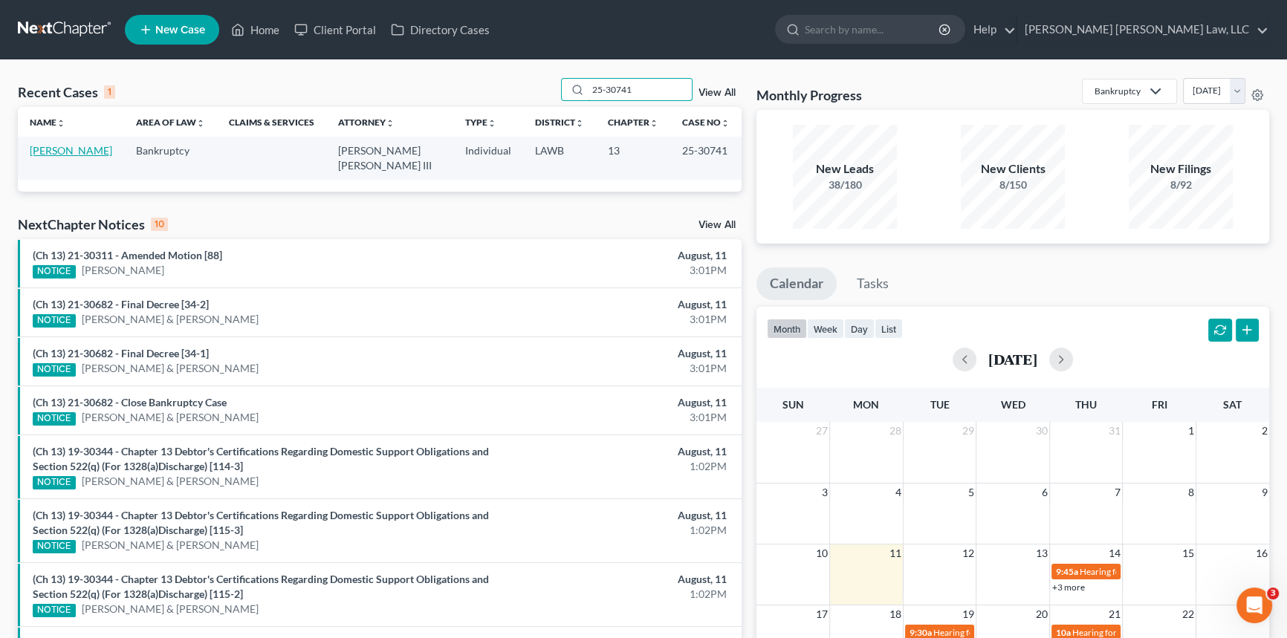
type input "25-30741"
click at [80, 156] on link "[PERSON_NAME]" at bounding box center [71, 150] width 82 height 13
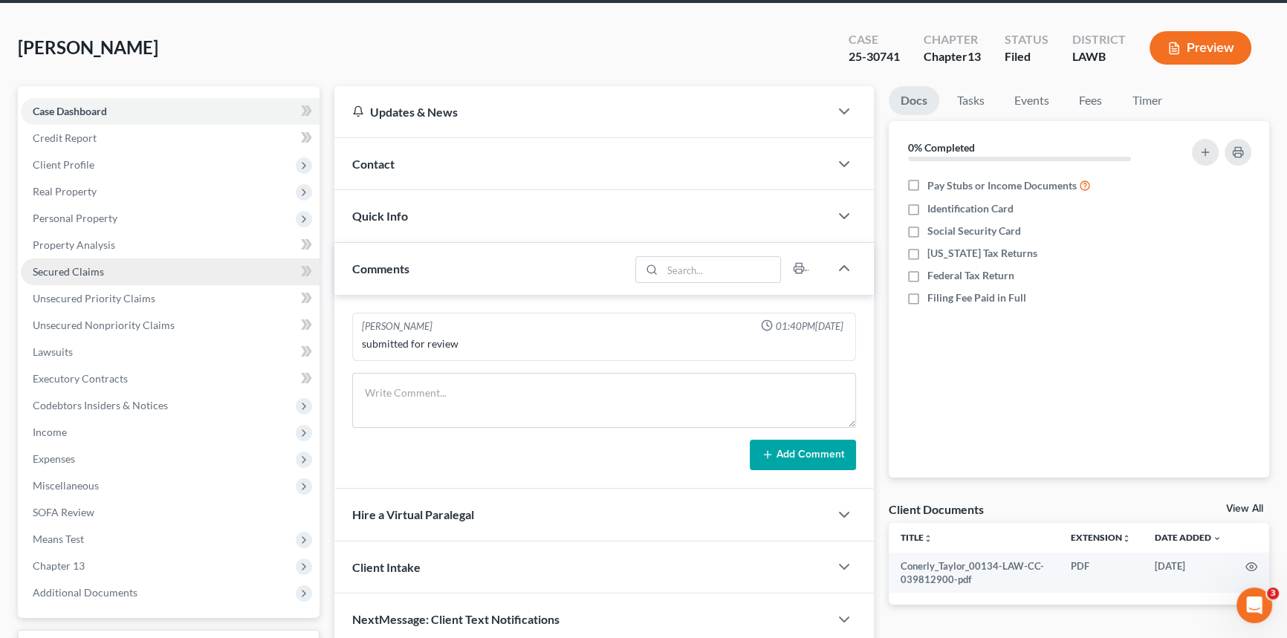
scroll to position [176, 0]
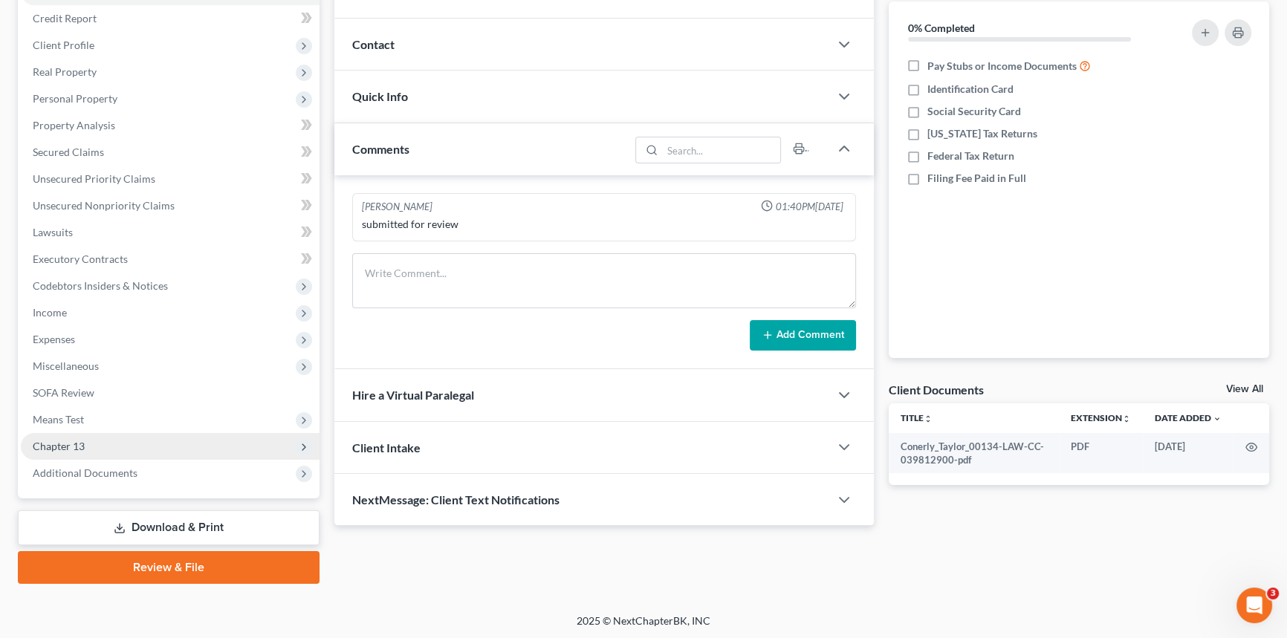
click at [130, 457] on span "Chapter 13" at bounding box center [170, 446] width 299 height 27
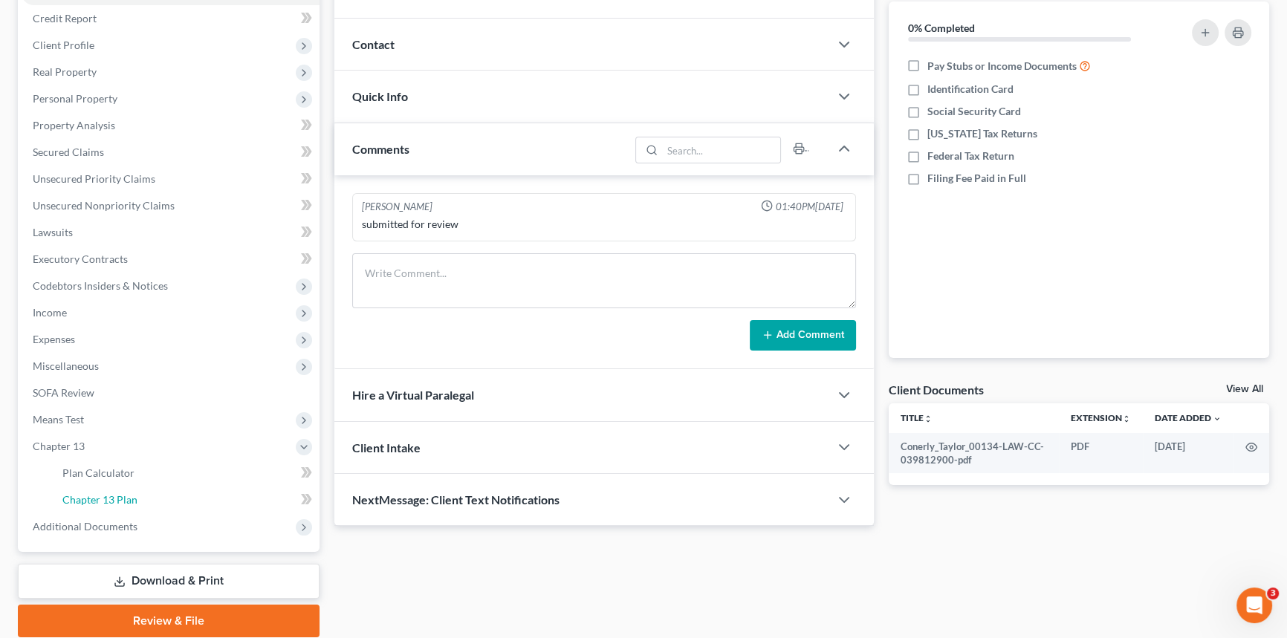
drag, startPoint x: 285, startPoint y: 496, endPoint x: 404, endPoint y: 493, distance: 118.9
click at [286, 496] on link "Chapter 13 Plan" at bounding box center [185, 500] width 269 height 27
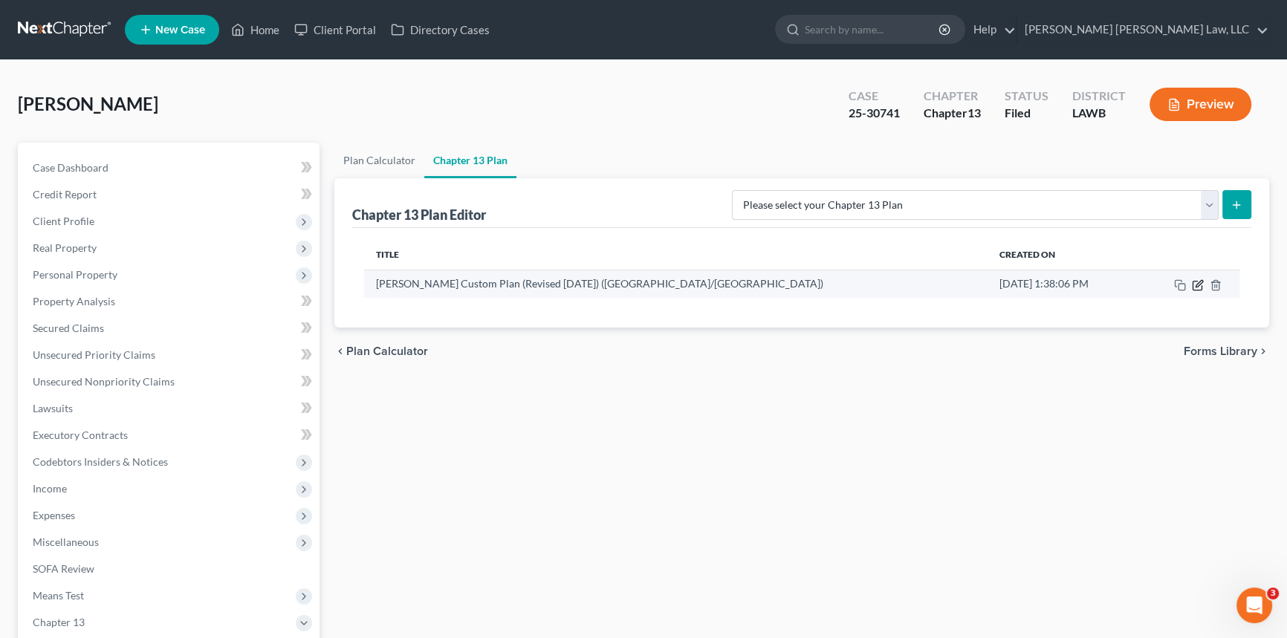
click at [1195, 285] on icon "button" at bounding box center [1198, 285] width 12 height 12
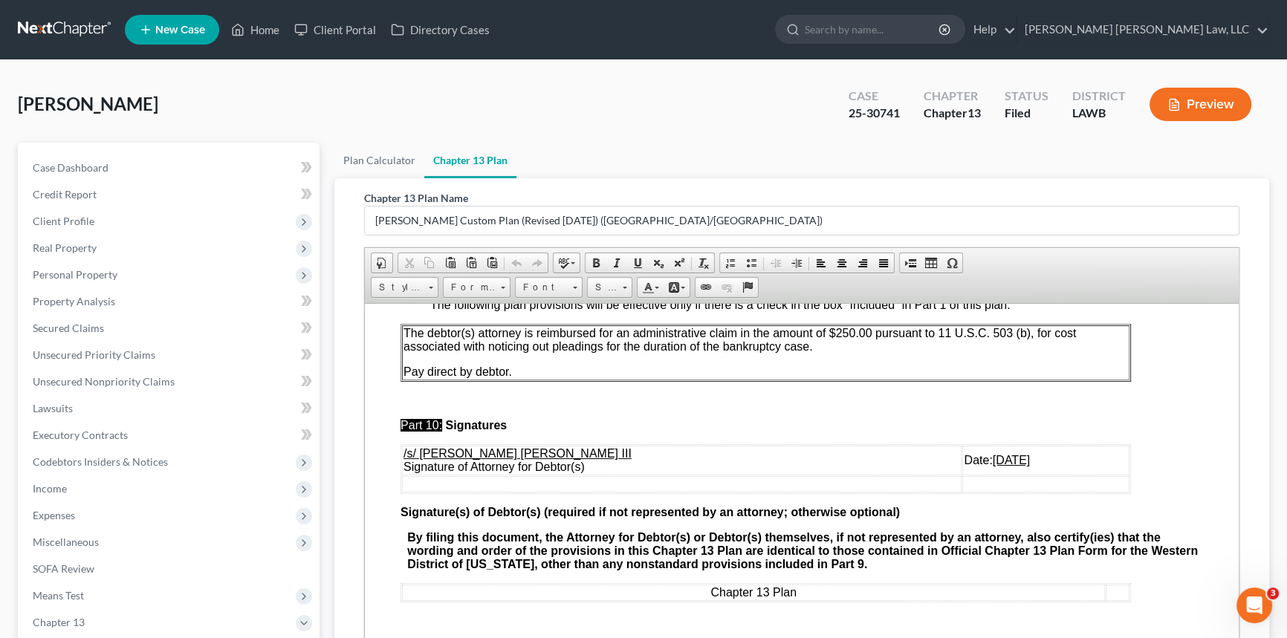
scroll to position [4749, 0]
click at [993, 453] on u "[DATE]" at bounding box center [1011, 459] width 37 height 13
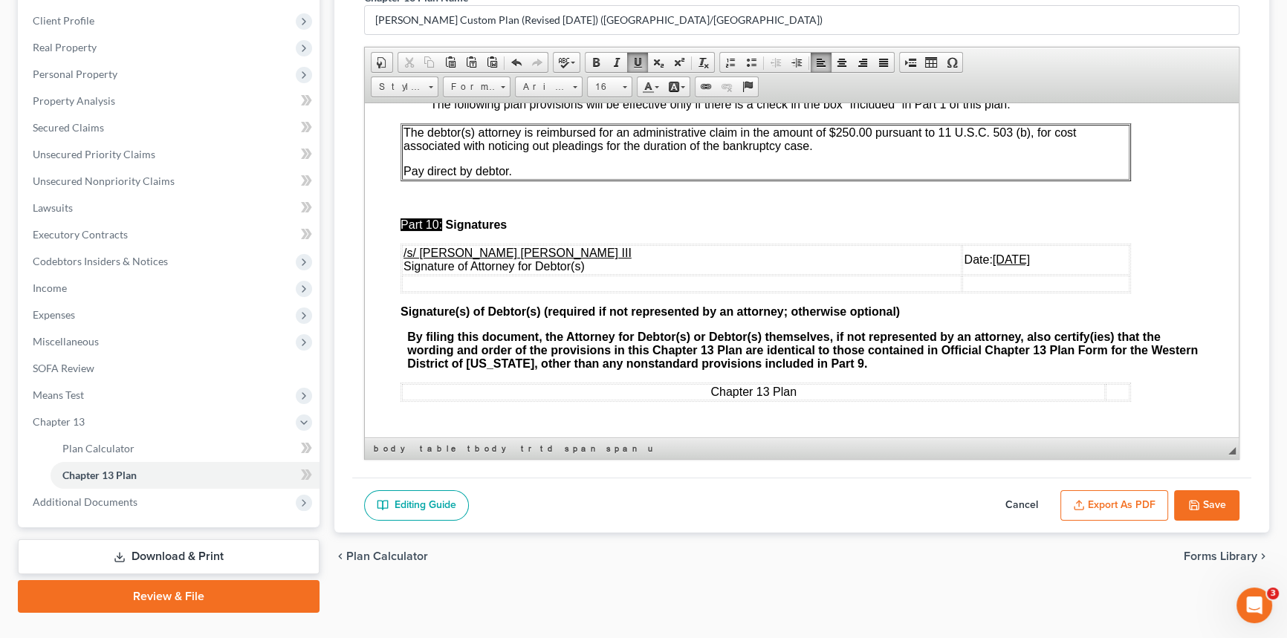
scroll to position [230, 0]
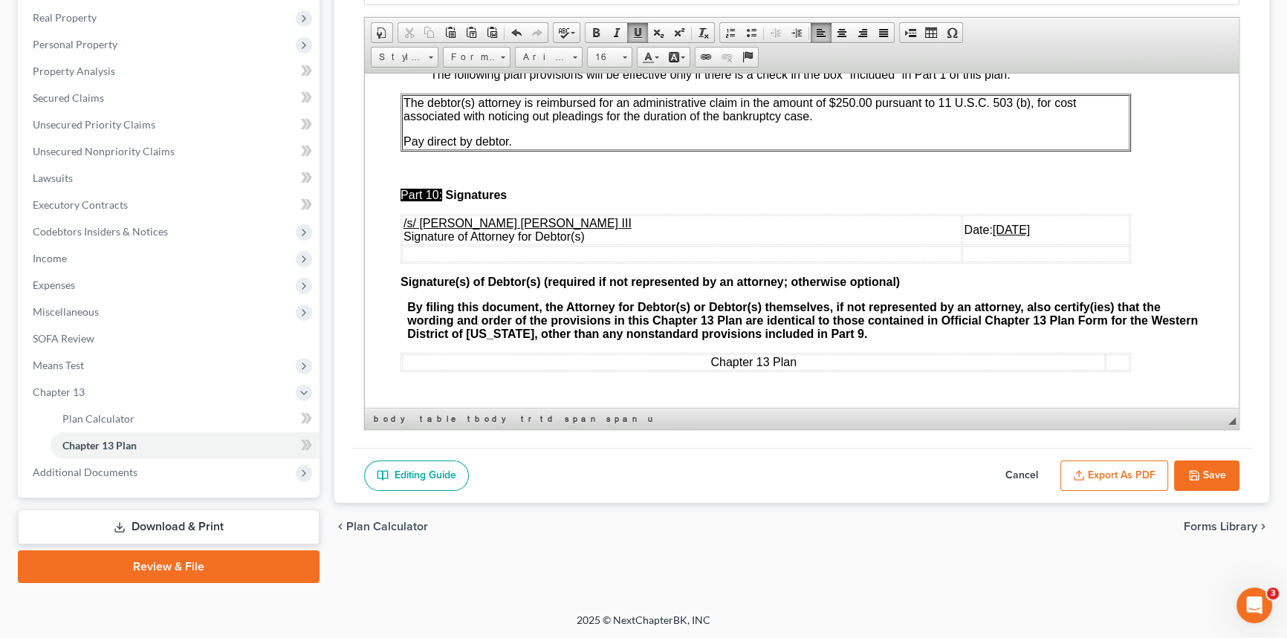
click at [1115, 479] on button "Export as PDF" at bounding box center [1114, 476] width 108 height 31
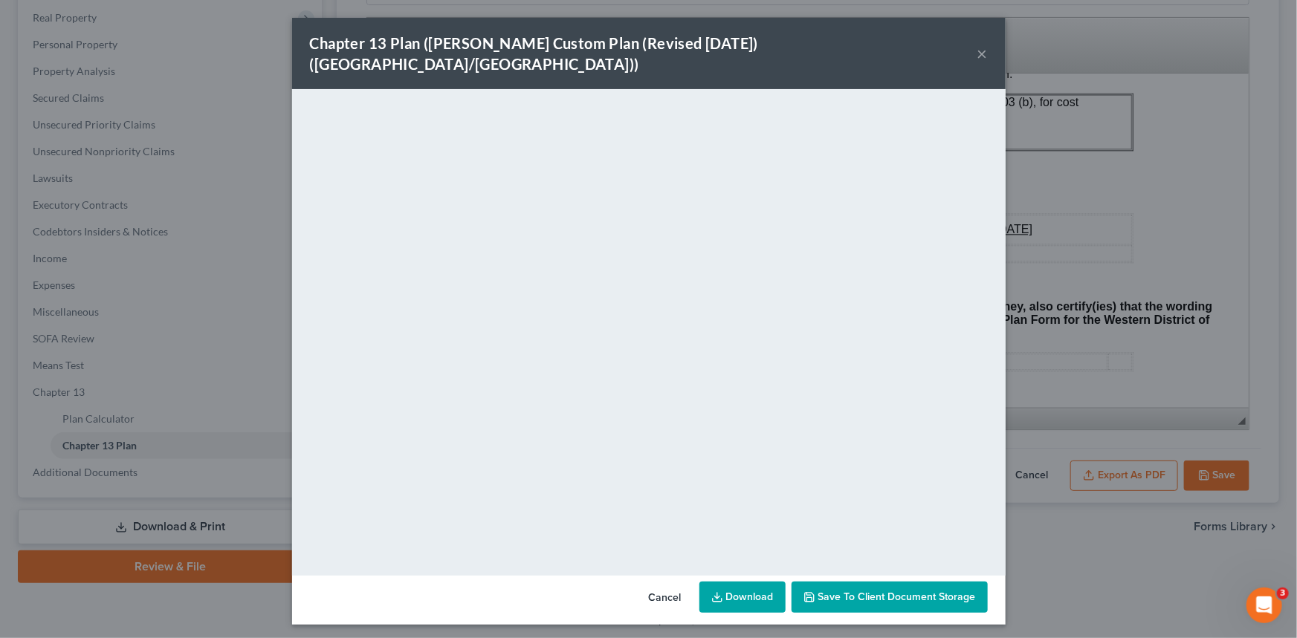
drag, startPoint x: 979, startPoint y: 45, endPoint x: 981, endPoint y: 59, distance: 15.0
click at [979, 45] on button "×" at bounding box center [982, 54] width 10 height 18
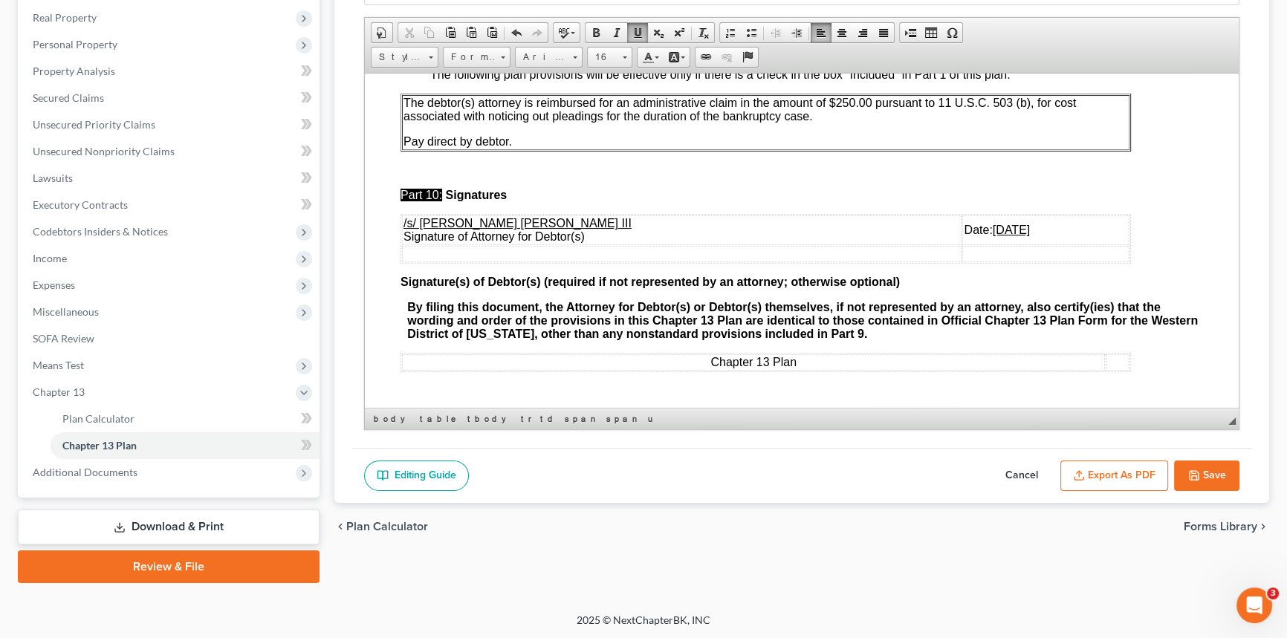
click at [1219, 476] on button "Save" at bounding box center [1206, 476] width 65 height 31
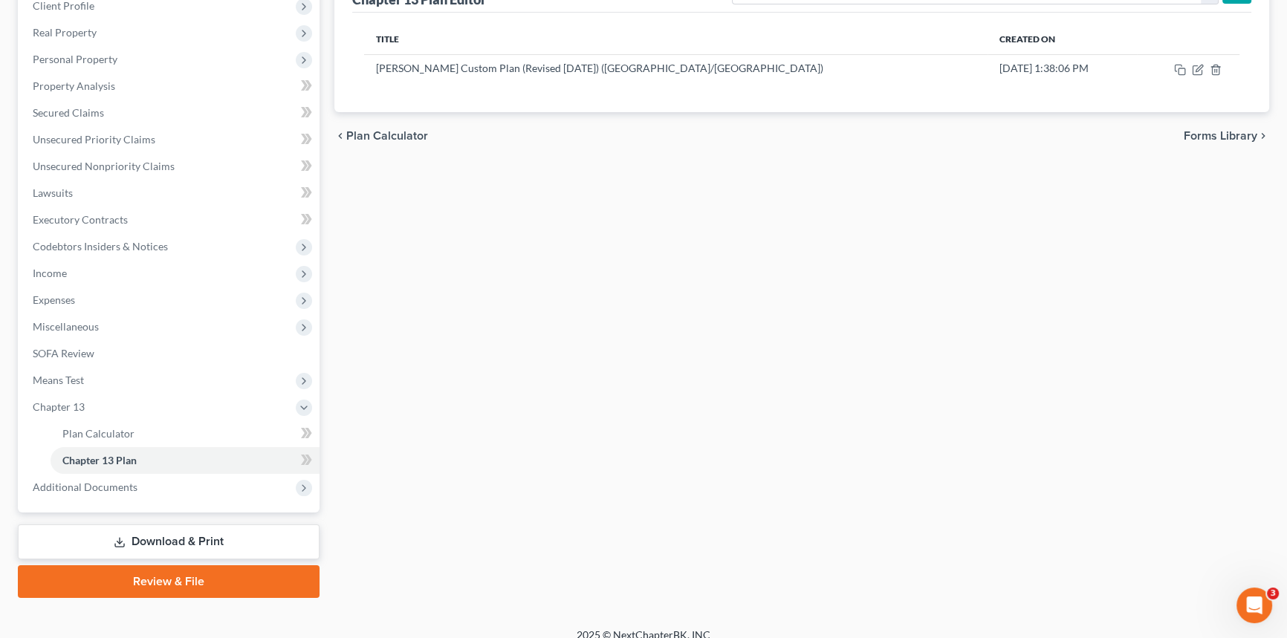
scroll to position [0, 0]
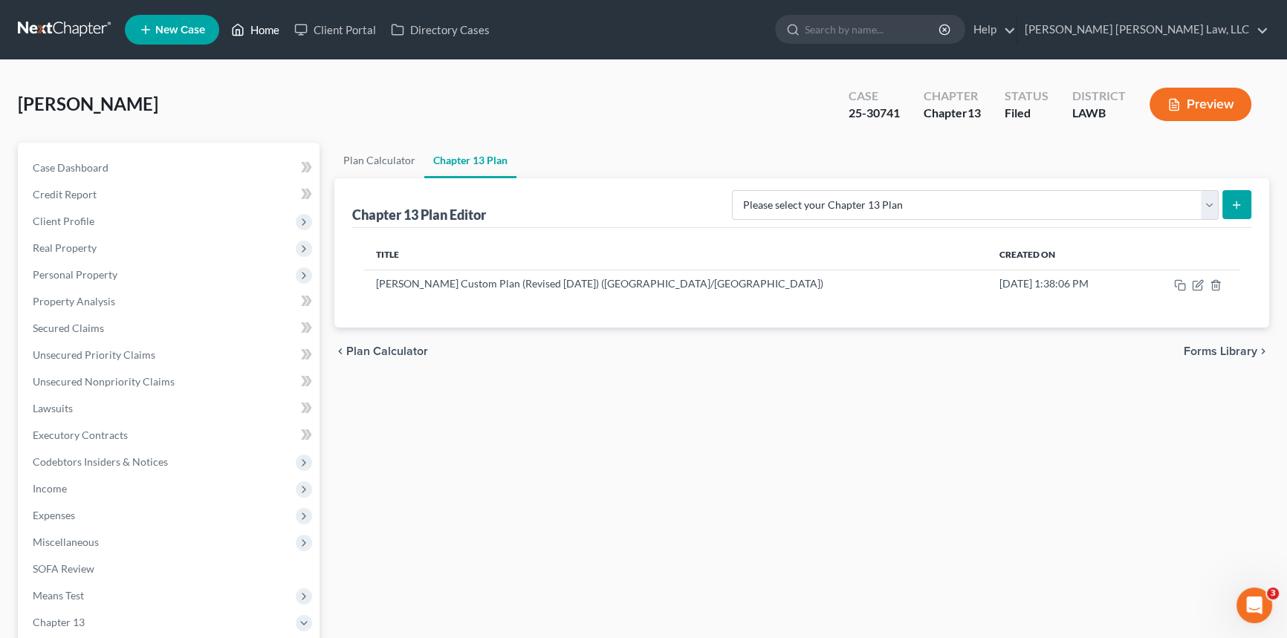
click at [260, 30] on link "Home" at bounding box center [255, 29] width 63 height 27
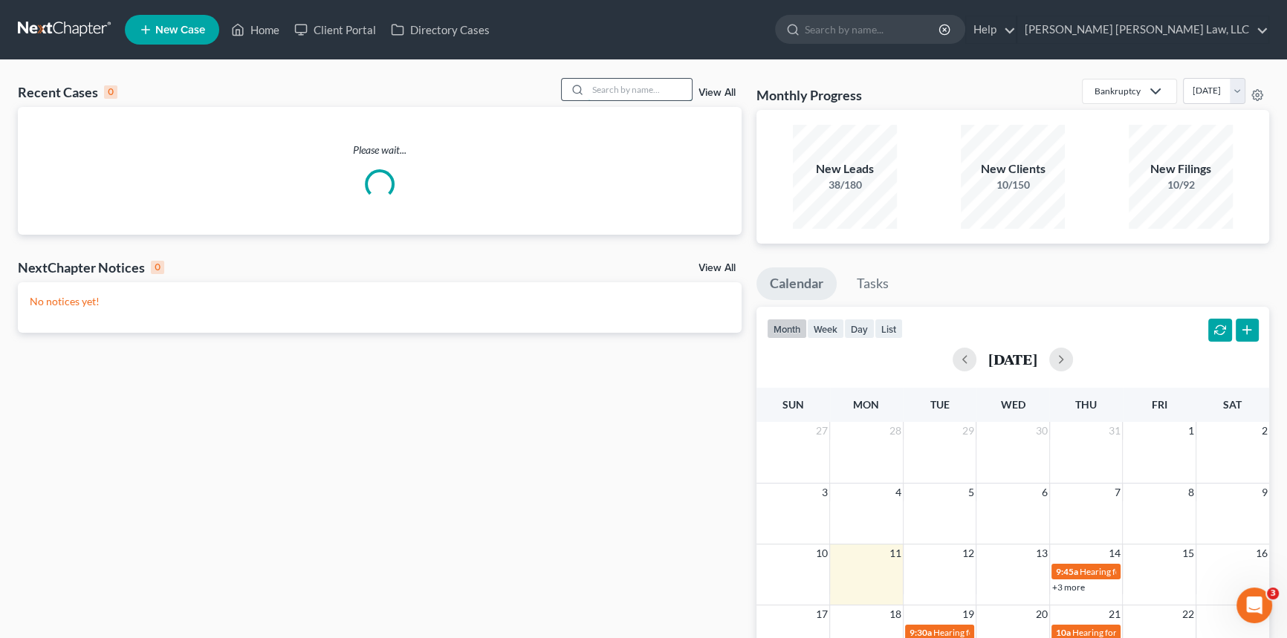
click at [609, 88] on input "search" at bounding box center [640, 90] width 104 height 22
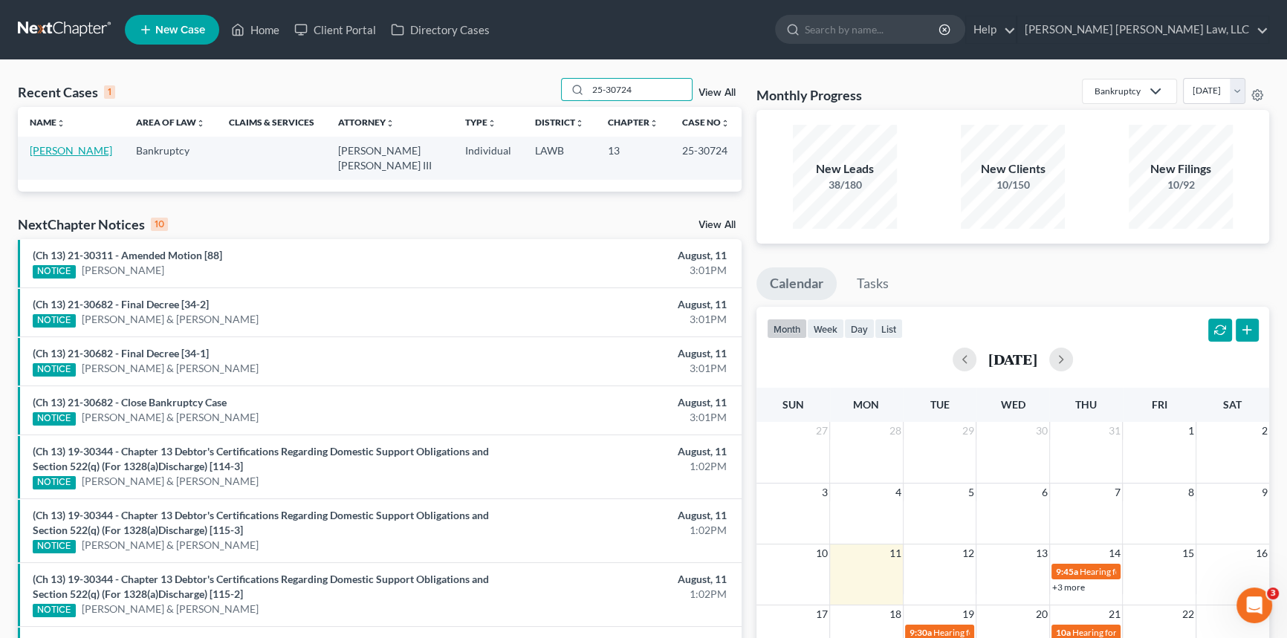
type input "25-30724"
click at [81, 149] on link "[PERSON_NAME]" at bounding box center [71, 150] width 82 height 13
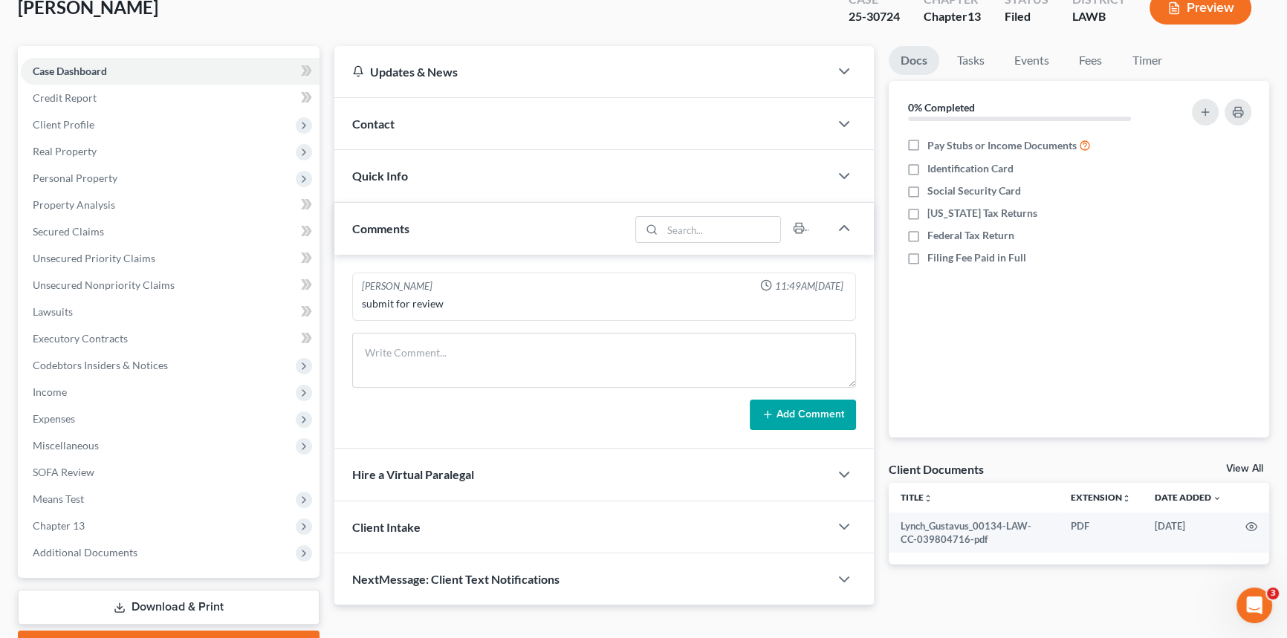
scroll to position [176, 0]
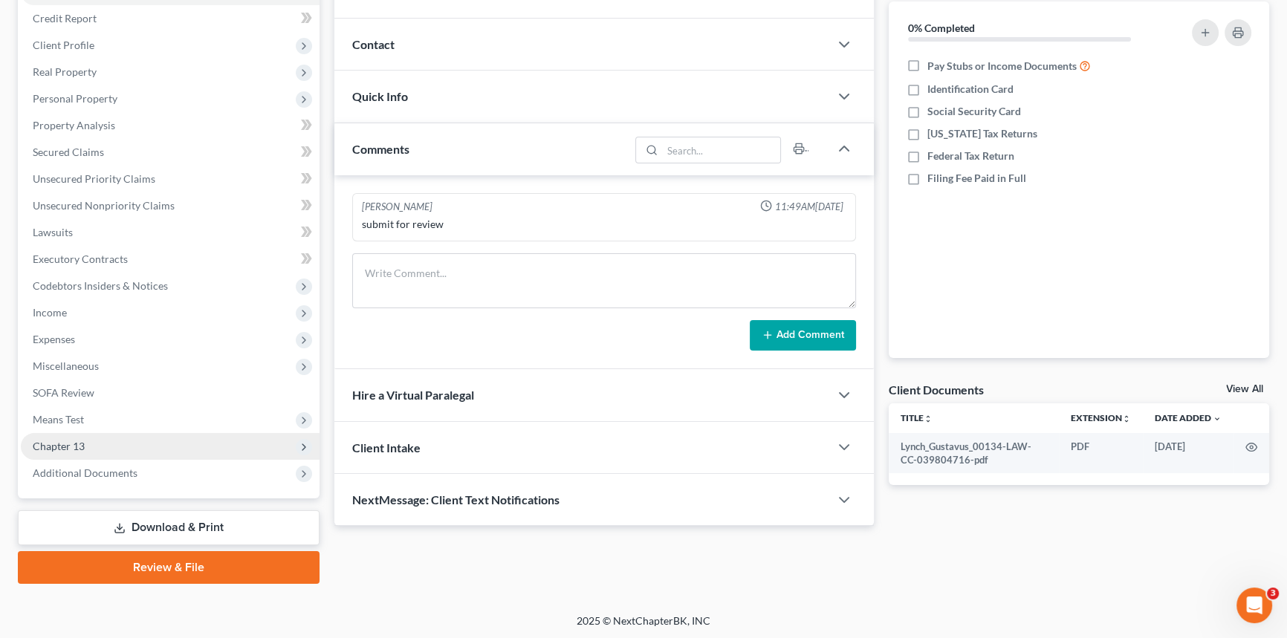
click at [170, 440] on span "Chapter 13" at bounding box center [170, 446] width 299 height 27
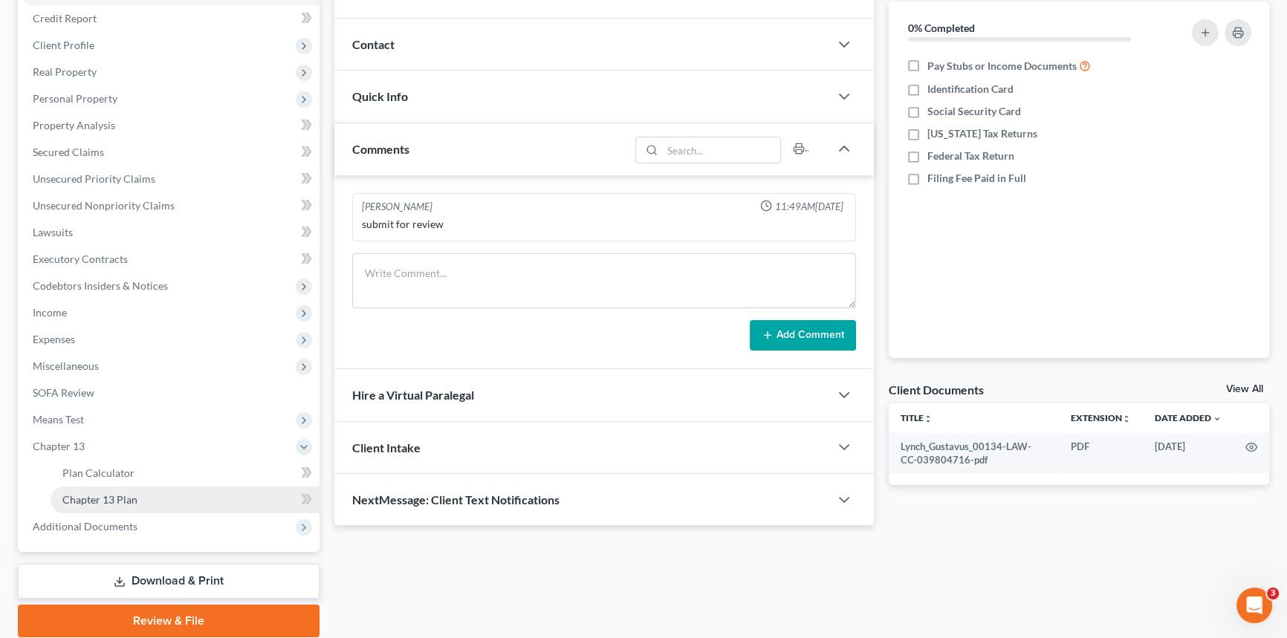
click at [270, 496] on link "Chapter 13 Plan" at bounding box center [185, 500] width 269 height 27
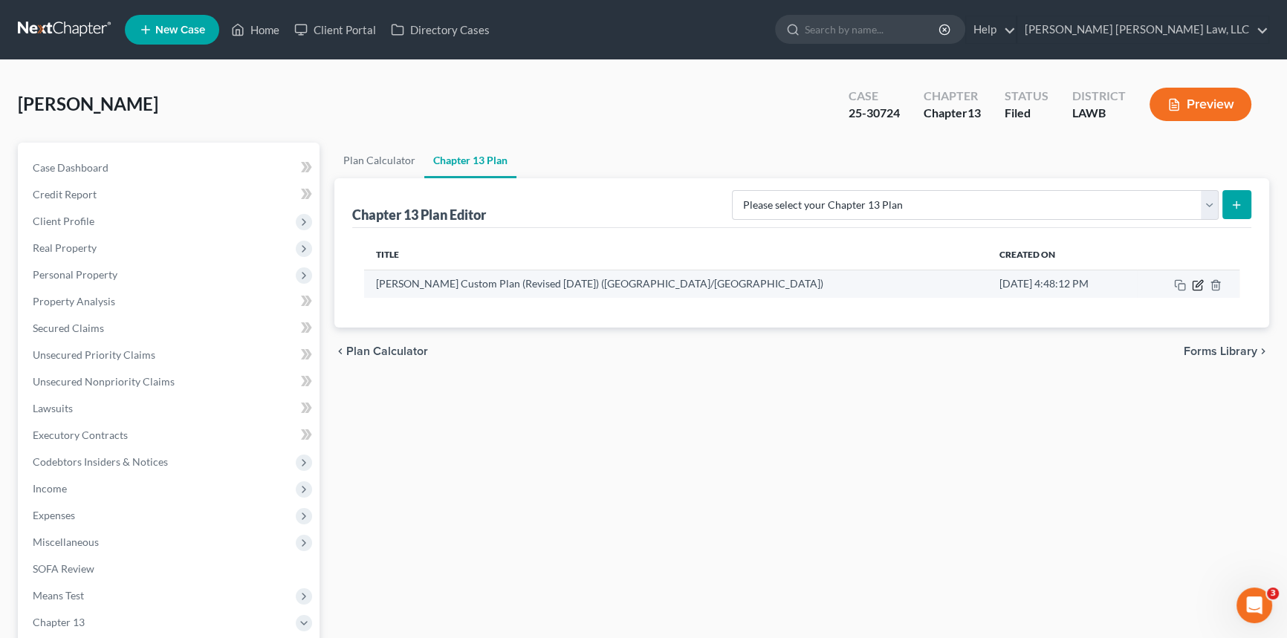
click at [1196, 282] on icon "button" at bounding box center [1199, 283] width 7 height 7
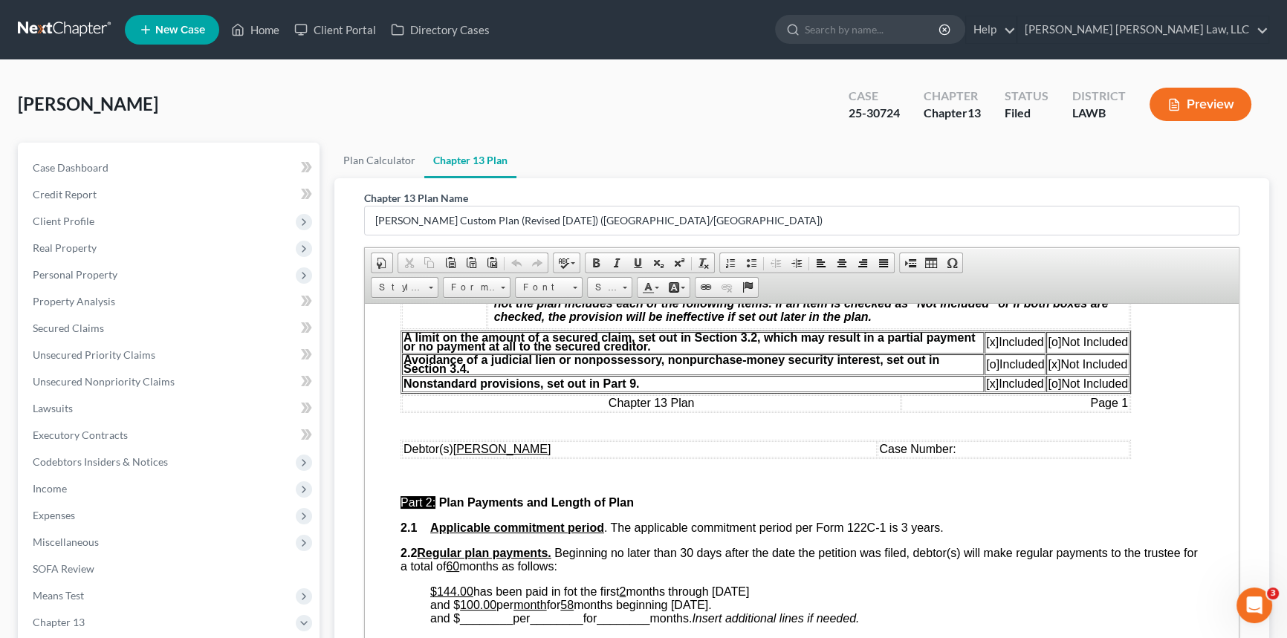
scroll to position [473, 0]
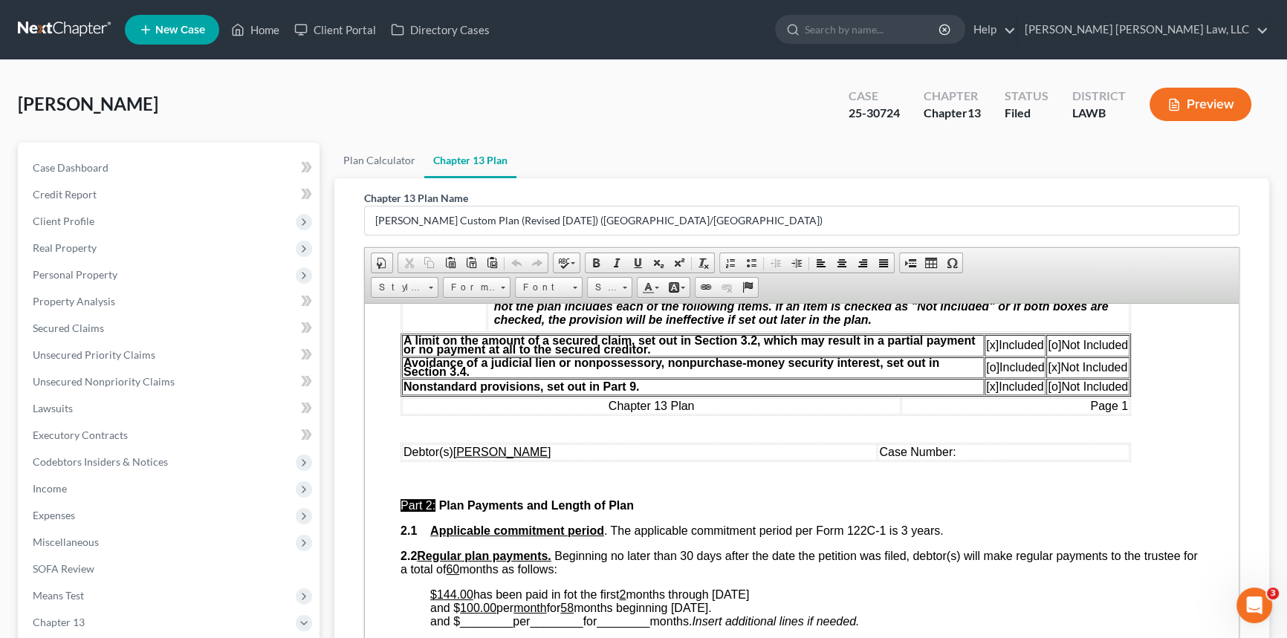
click at [954, 460] on td "Case Number:" at bounding box center [1004, 452] width 252 height 16
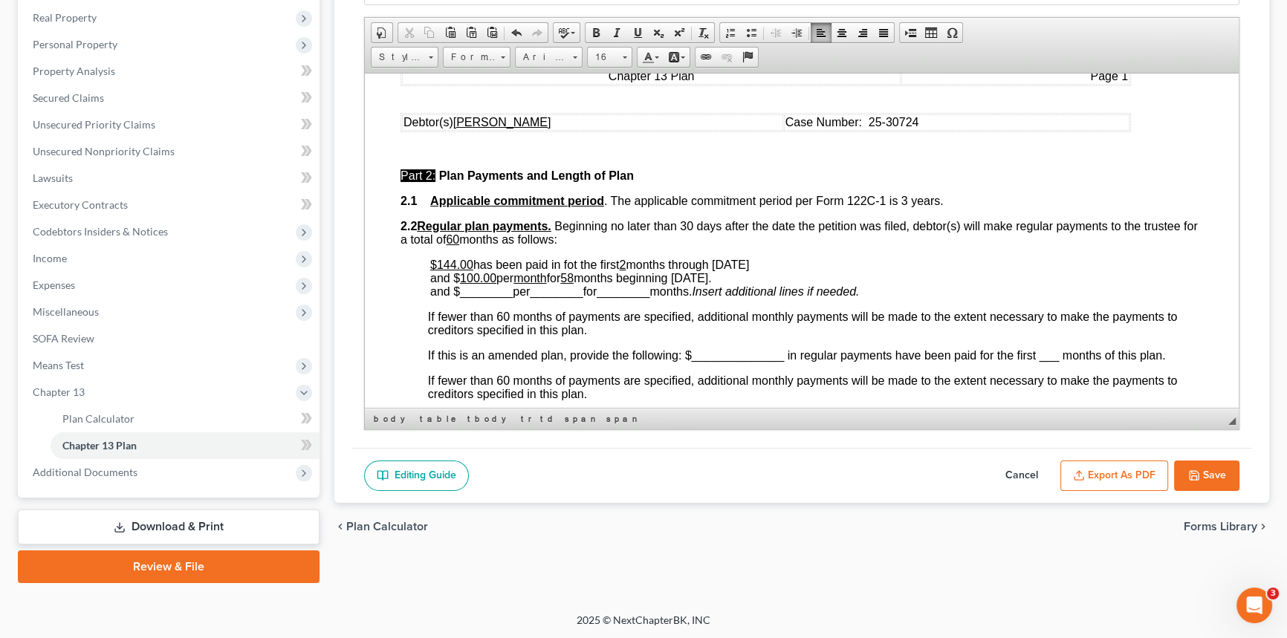
scroll to position [675, 0]
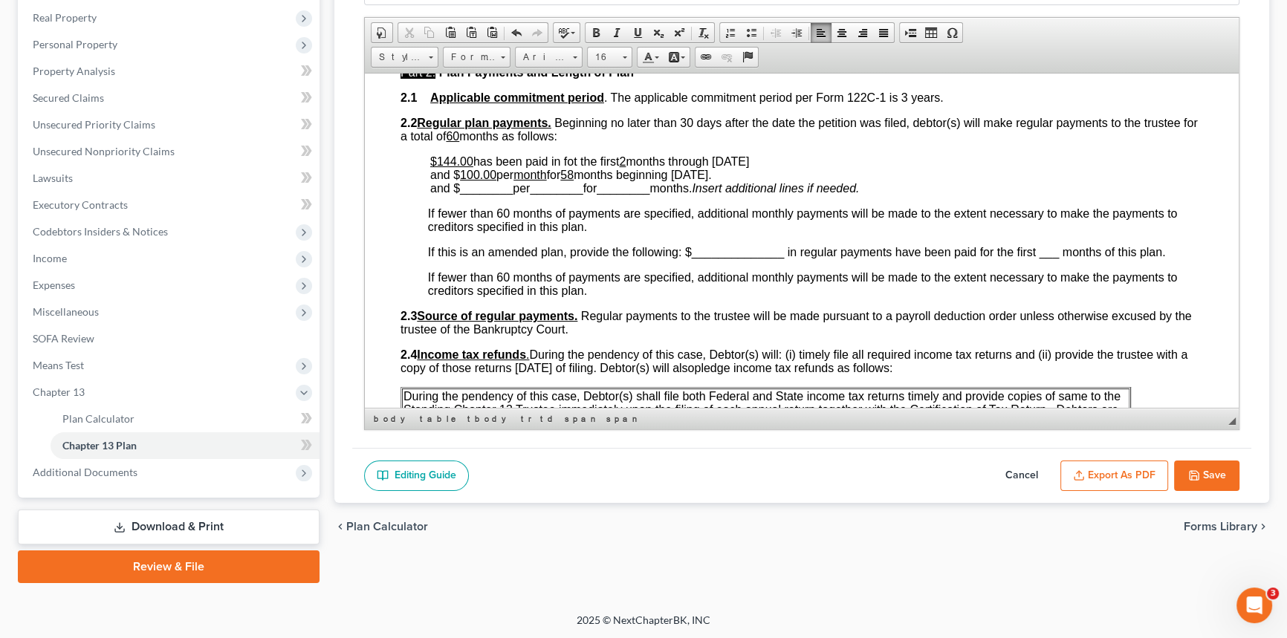
click at [1112, 473] on button "Export as PDF" at bounding box center [1114, 476] width 108 height 31
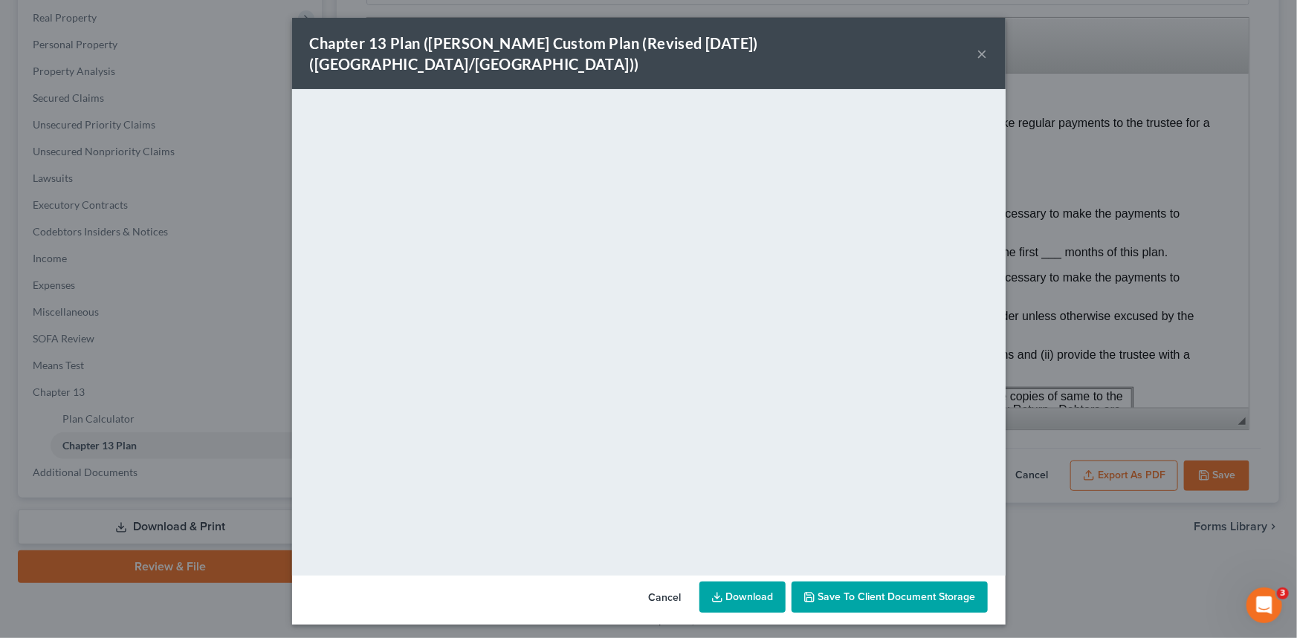
click at [977, 45] on button "×" at bounding box center [982, 54] width 10 height 18
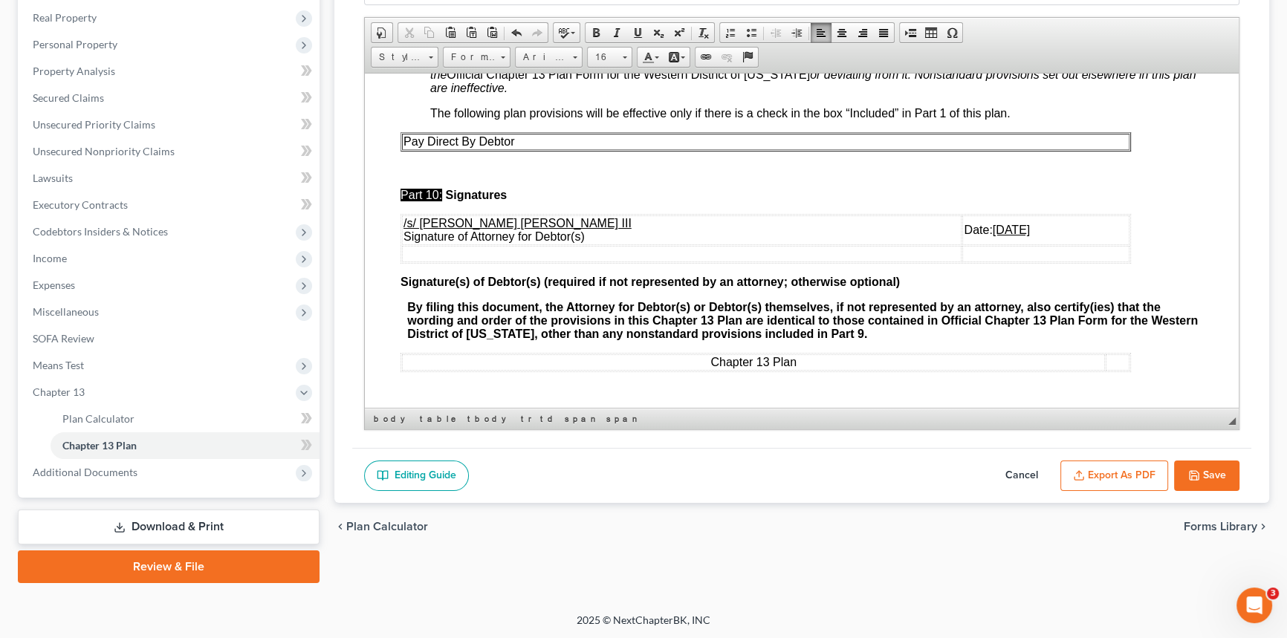
scroll to position [4688, 0]
click at [993, 224] on u "[DATE]" at bounding box center [1011, 229] width 37 height 13
click at [1124, 476] on button "Export as PDF" at bounding box center [1114, 476] width 108 height 31
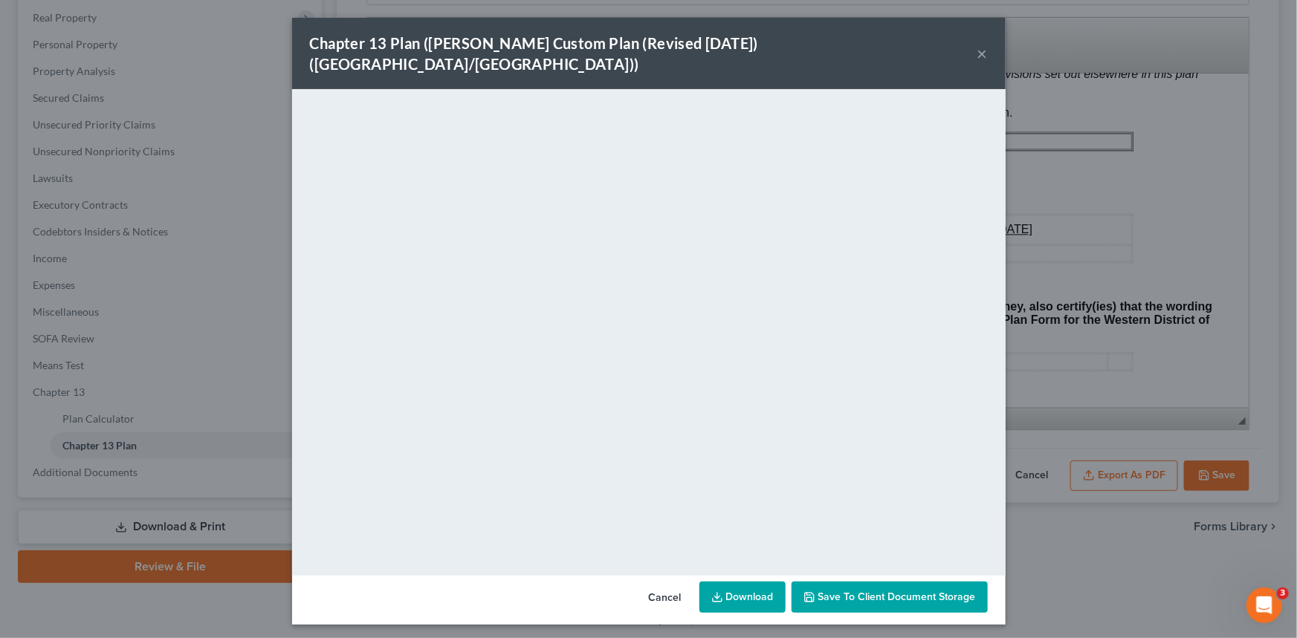
click at [985, 45] on button "×" at bounding box center [982, 54] width 10 height 18
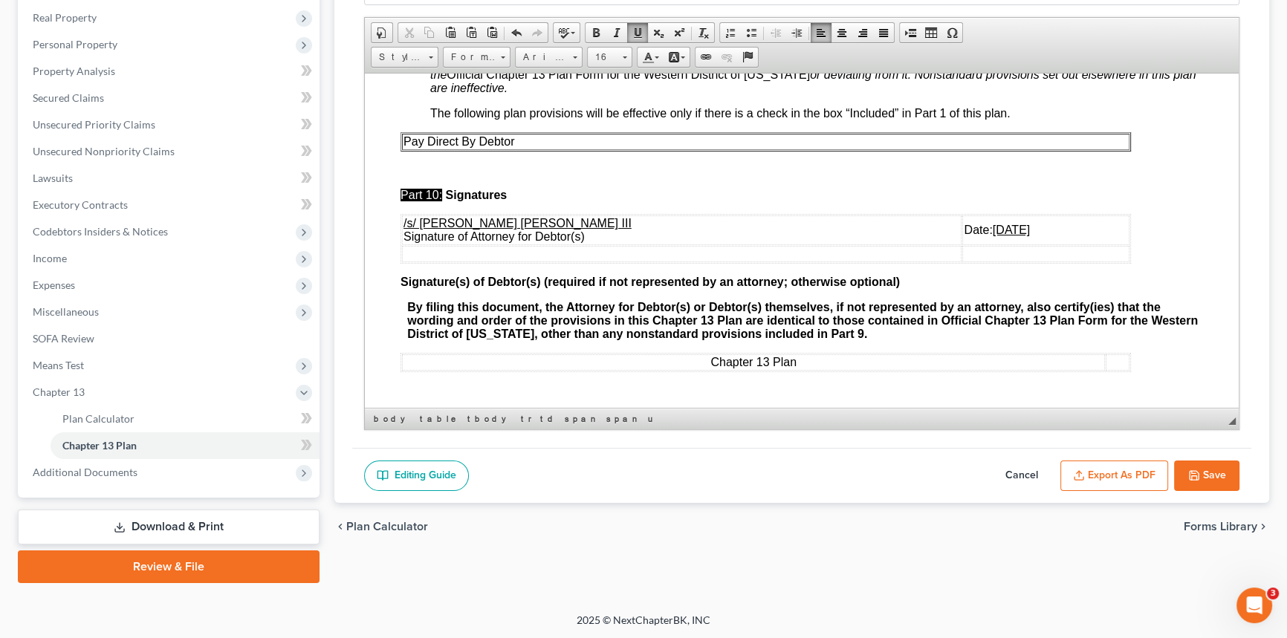
click at [1202, 473] on button "Save" at bounding box center [1206, 476] width 65 height 31
